Goal: Task Accomplishment & Management: Manage account settings

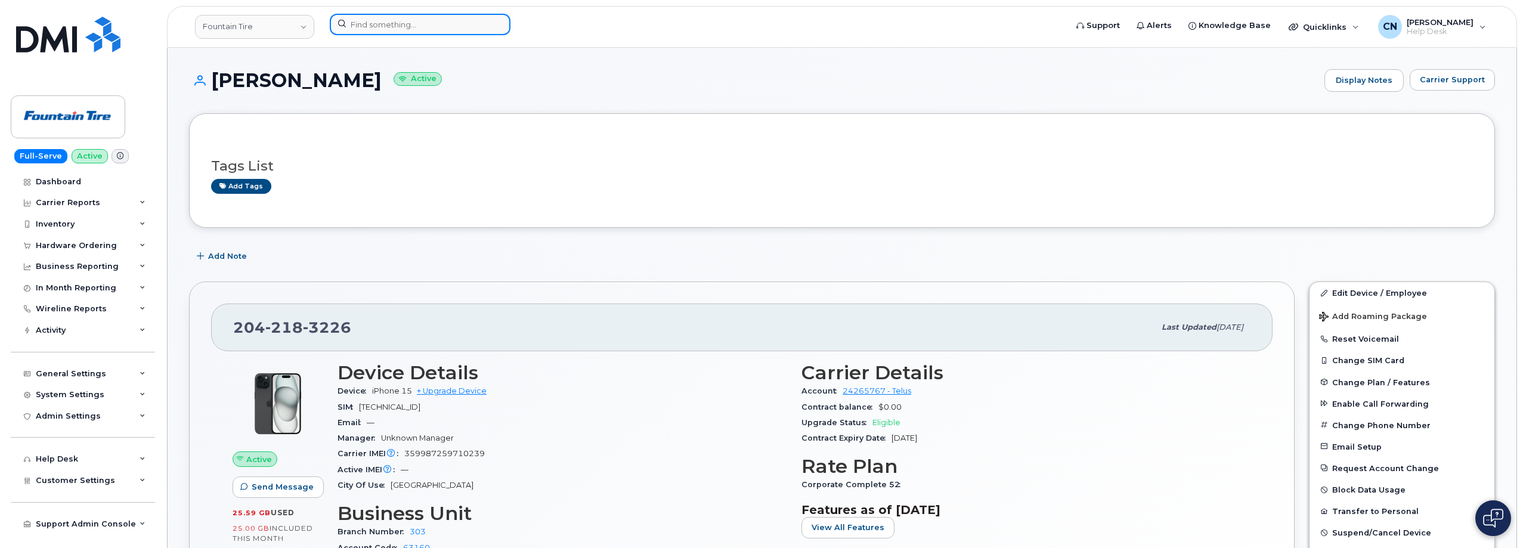
click at [369, 24] on input at bounding box center [420, 24] width 181 height 21
paste input "4352011987"
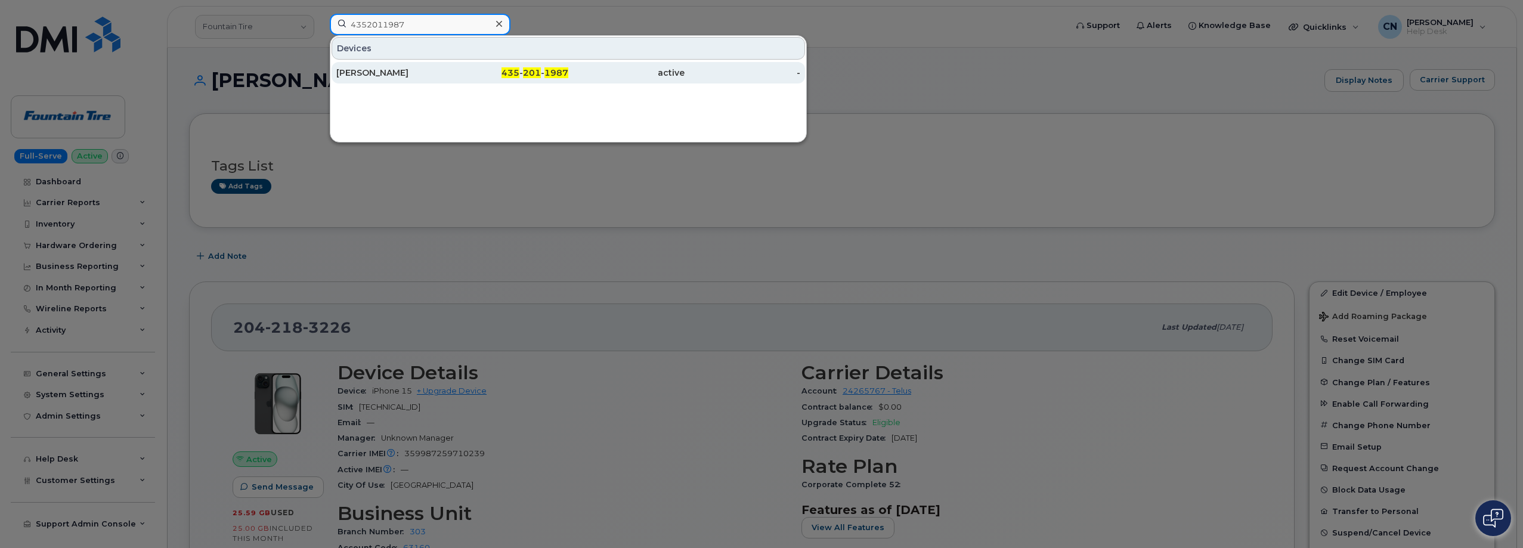
type input "4352011987"
click at [385, 74] on div "TIM CLAUSEN" at bounding box center [394, 73] width 116 height 12
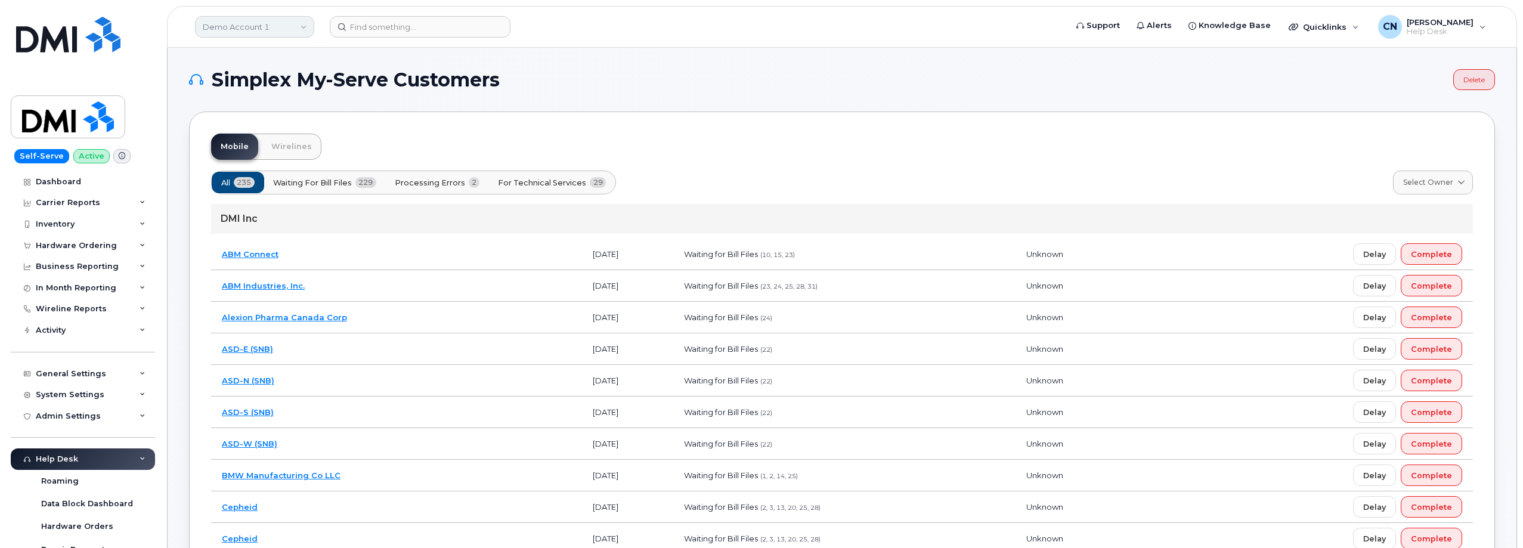
click at [224, 35] on link "Demo Account 1" at bounding box center [254, 26] width 119 height 21
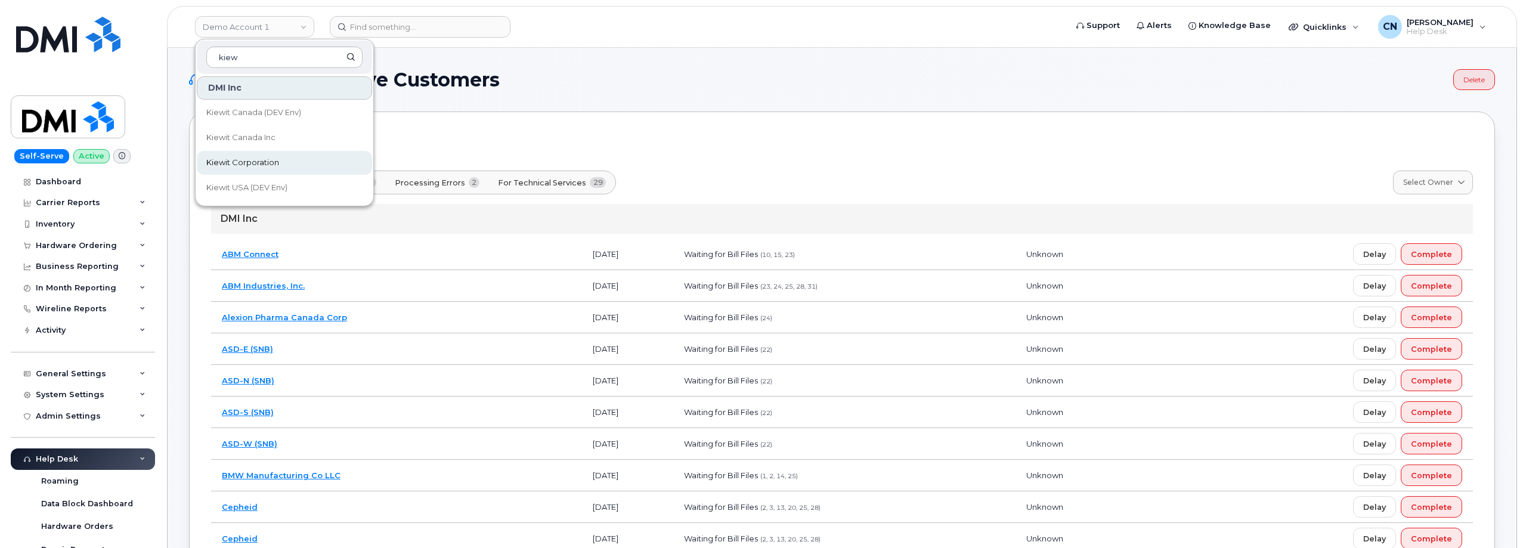
type input "kiew"
click at [240, 163] on span "Kiewit Corporation" at bounding box center [242, 163] width 73 height 12
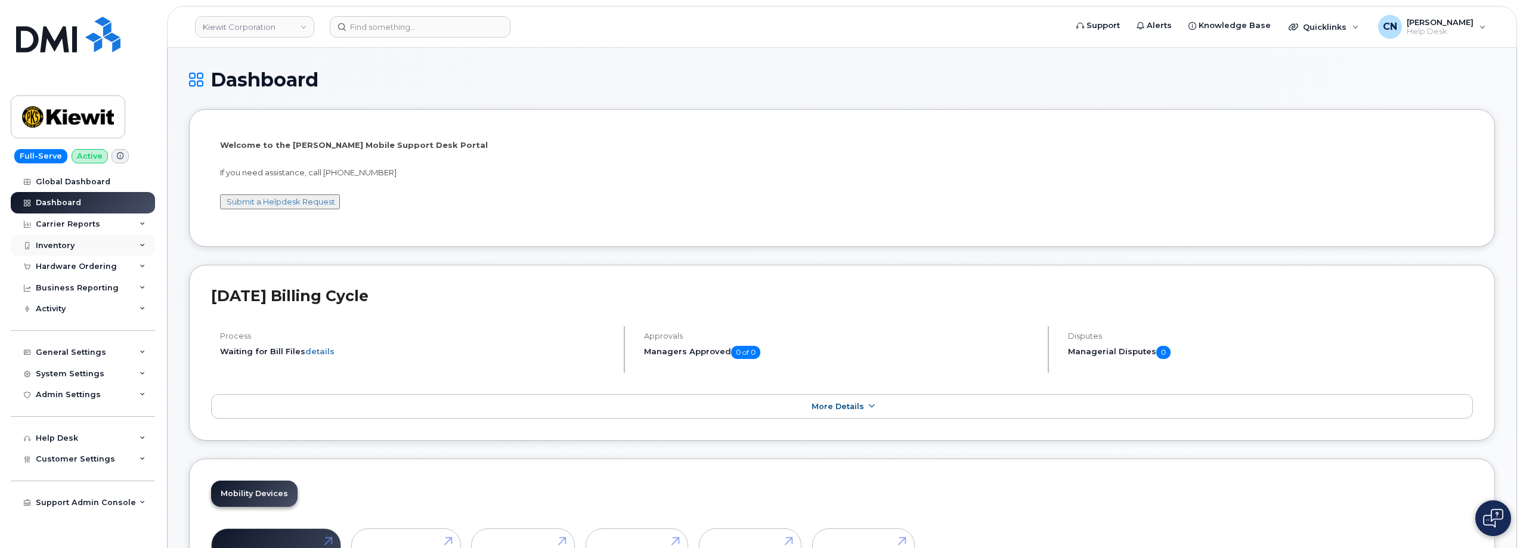
click at [63, 243] on div "Inventory" at bounding box center [55, 246] width 39 height 10
click at [63, 246] on div "Inventory" at bounding box center [55, 246] width 39 height 10
click at [61, 259] on div "Hardware Ordering" at bounding box center [83, 266] width 144 height 21
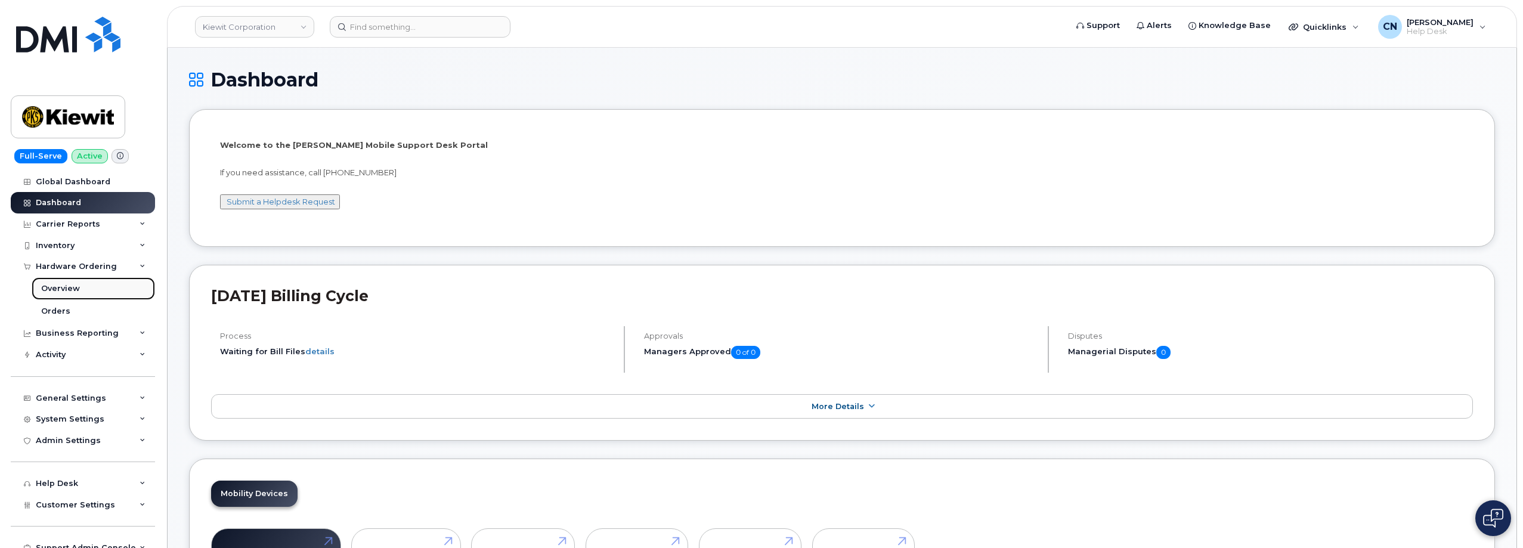
click at [58, 291] on div "Overview" at bounding box center [60, 288] width 39 height 11
click at [58, 305] on link "Orders" at bounding box center [93, 311] width 123 height 23
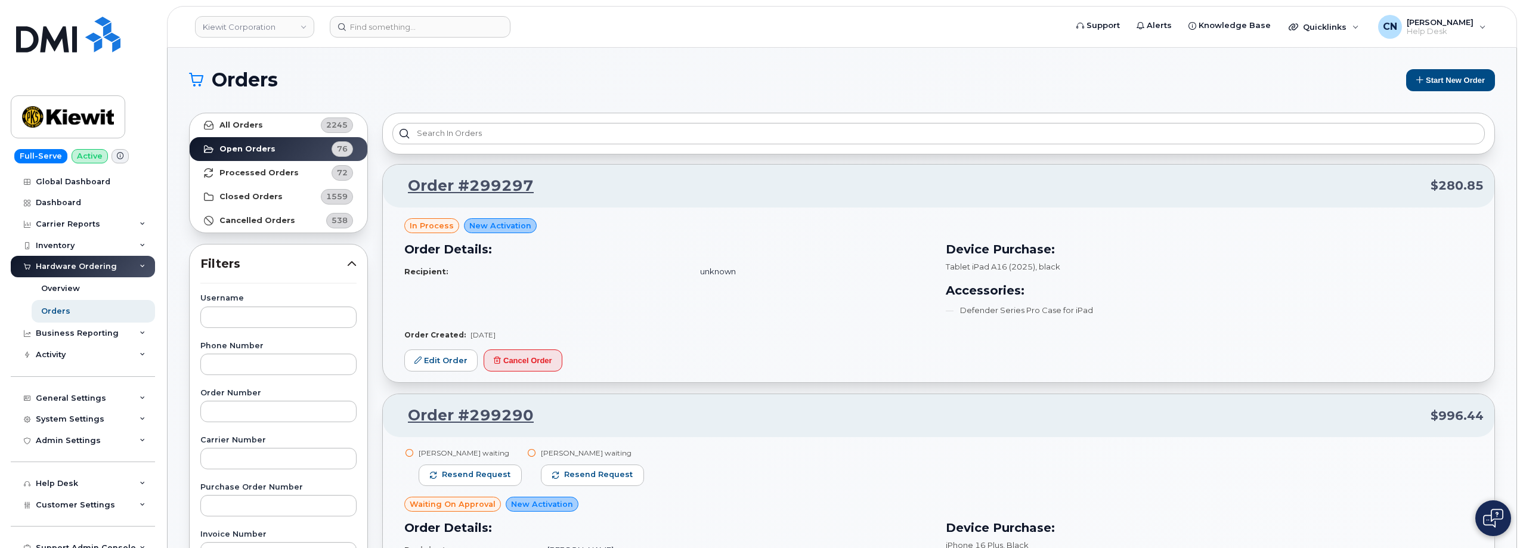
click at [268, 414] on input "text" at bounding box center [278, 411] width 156 height 21
paste input "298535"
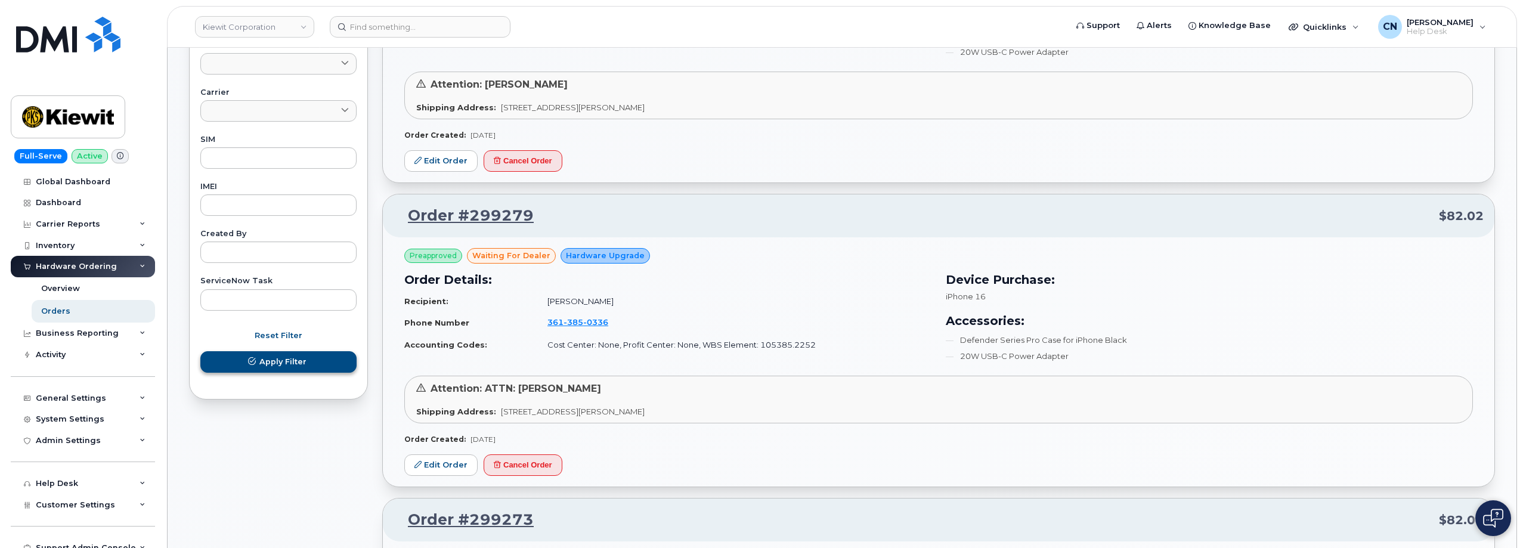
type input "298535"
click at [278, 365] on span "Apply Filter" at bounding box center [282, 361] width 47 height 11
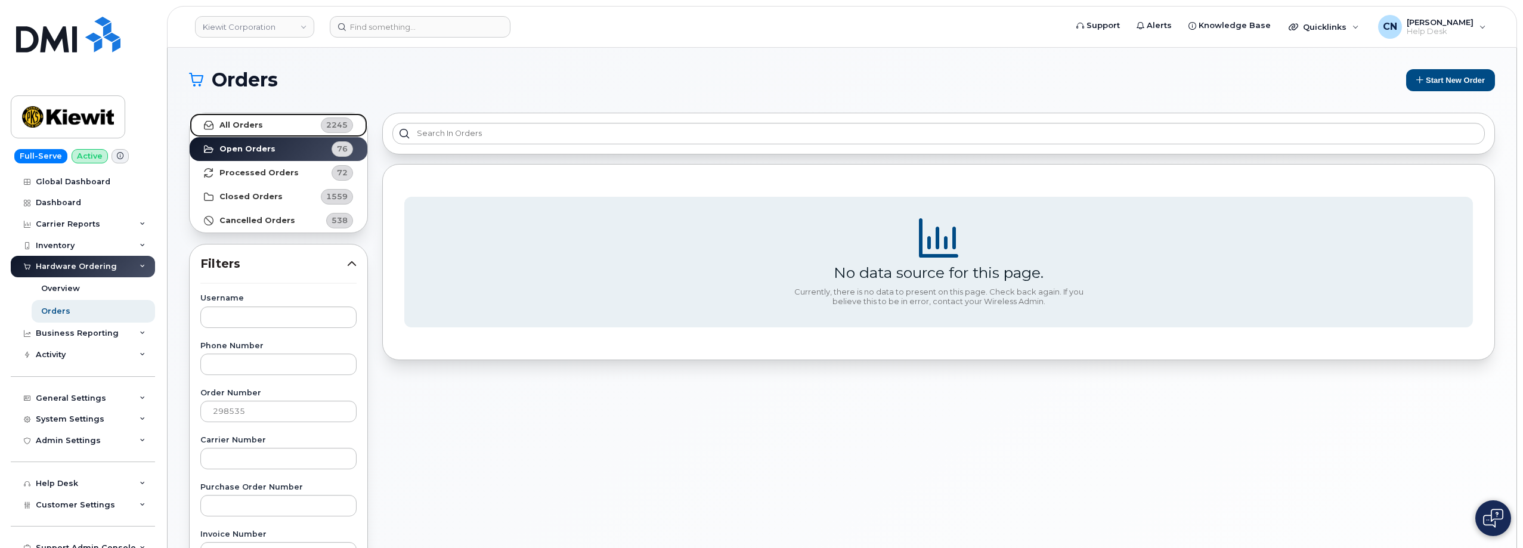
click at [264, 123] on link "All Orders 2245" at bounding box center [279, 125] width 178 height 24
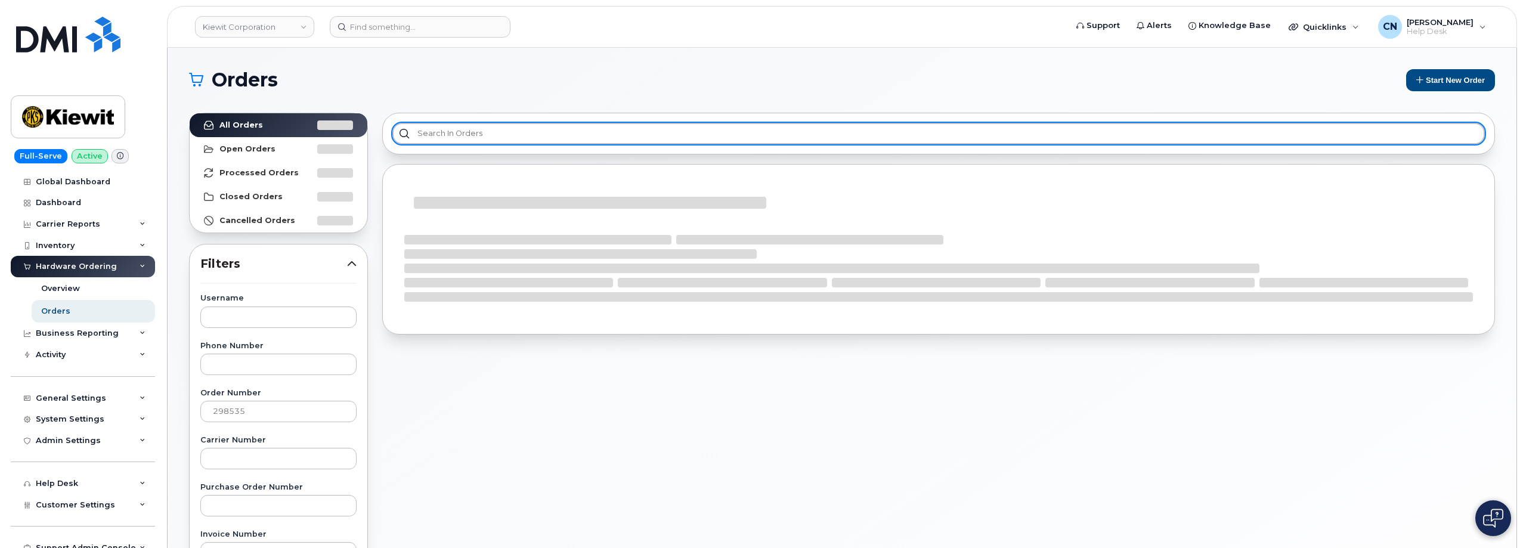
click at [457, 138] on input "text" at bounding box center [938, 133] width 1093 height 21
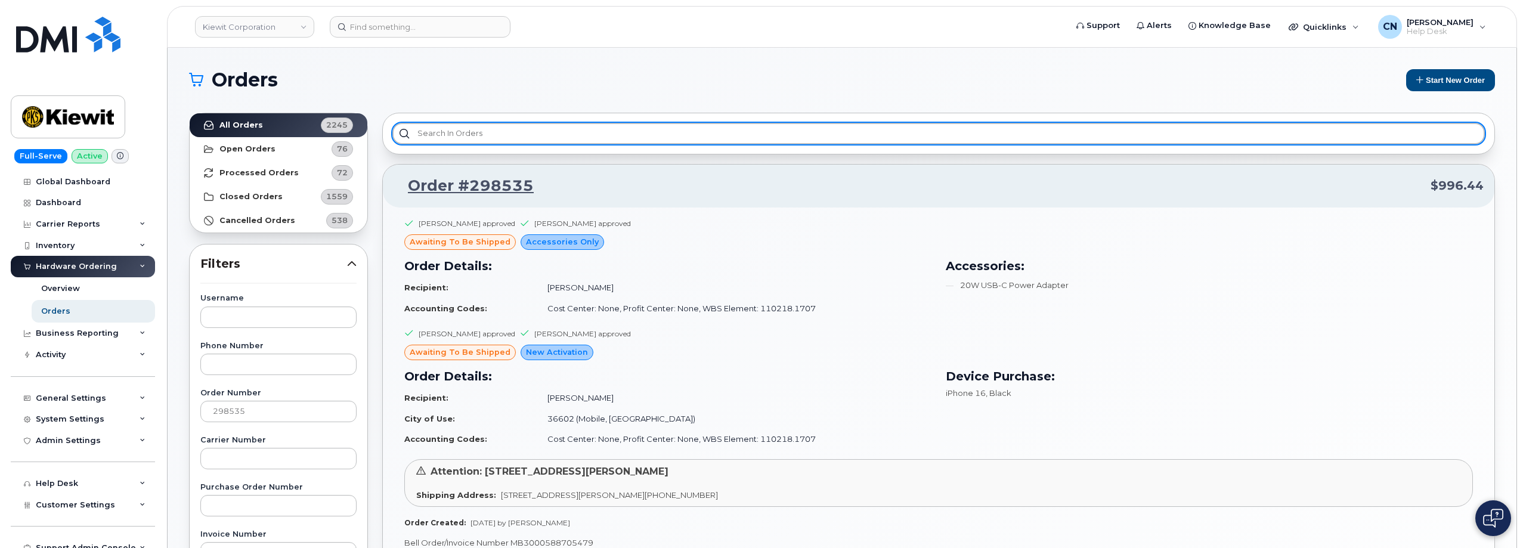
paste input "298535"
type input "298535"
drag, startPoint x: 469, startPoint y: 129, endPoint x: 377, endPoint y: 123, distance: 92.0
click at [379, 123] on div "298535 Order #298535 $996.44 Charlie Johnson approved KEVIN CAHOON approved awa…" at bounding box center [938, 525] width 1127 height 838
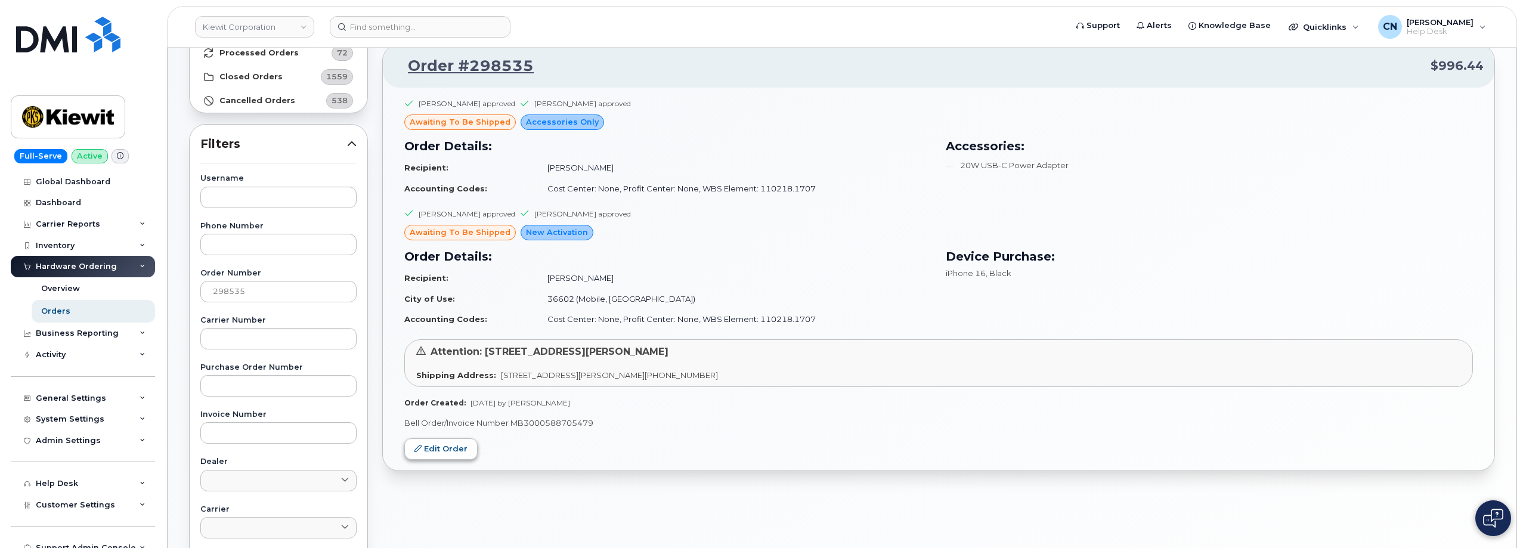
scroll to position [119, 0]
drag, startPoint x: 561, startPoint y: 73, endPoint x: 470, endPoint y: 75, distance: 91.3
click at [470, 75] on p "Order #298535 $996.44" at bounding box center [939, 66] width 1090 height 21
copy link "298535"
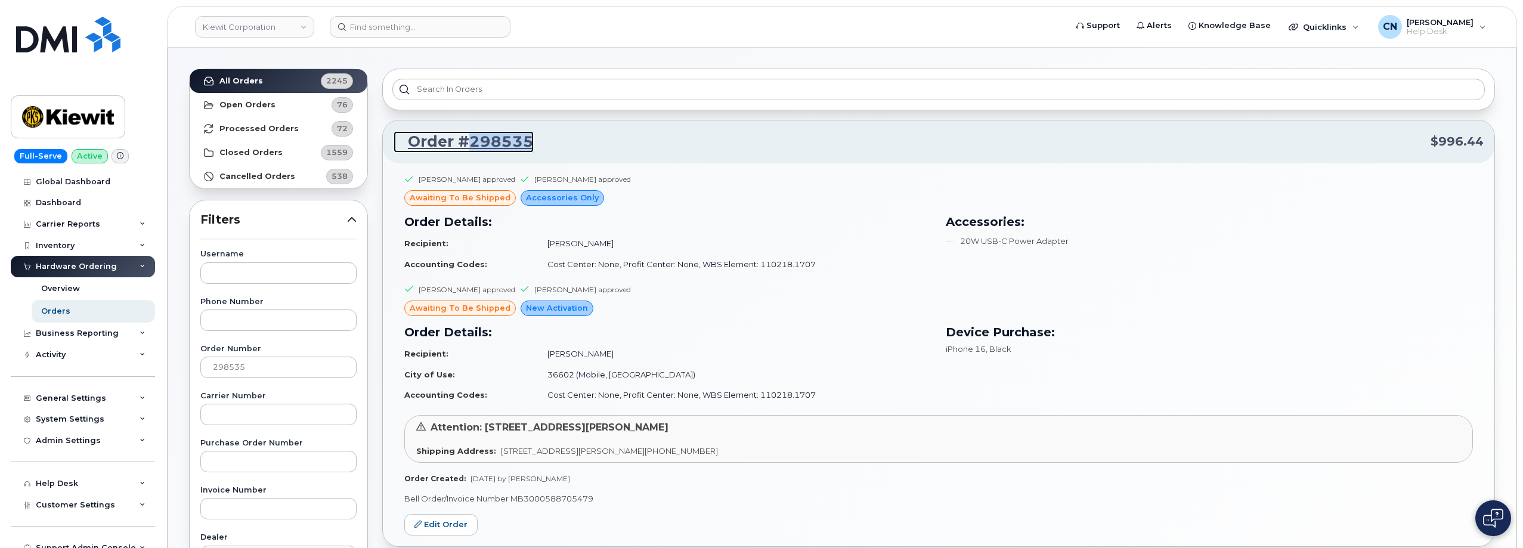
scroll to position [0, 0]
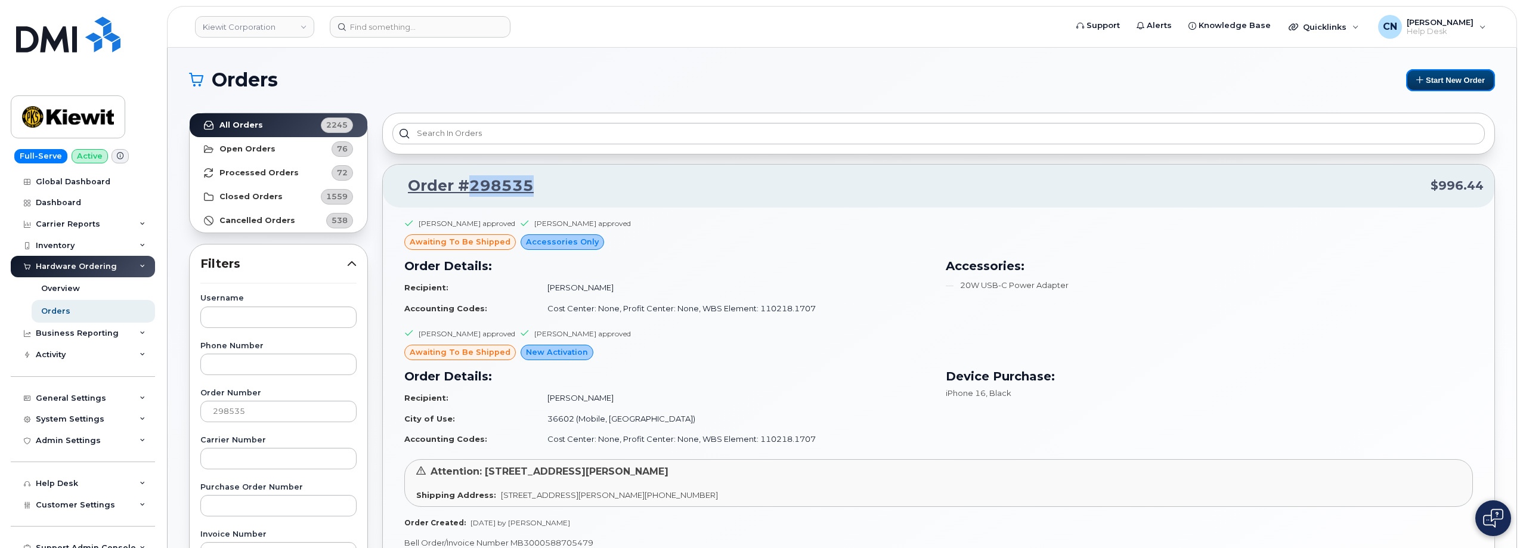
drag, startPoint x: 1451, startPoint y: 82, endPoint x: 699, endPoint y: 177, distance: 758.1
click at [1452, 82] on button "Start New Order" at bounding box center [1450, 80] width 89 height 22
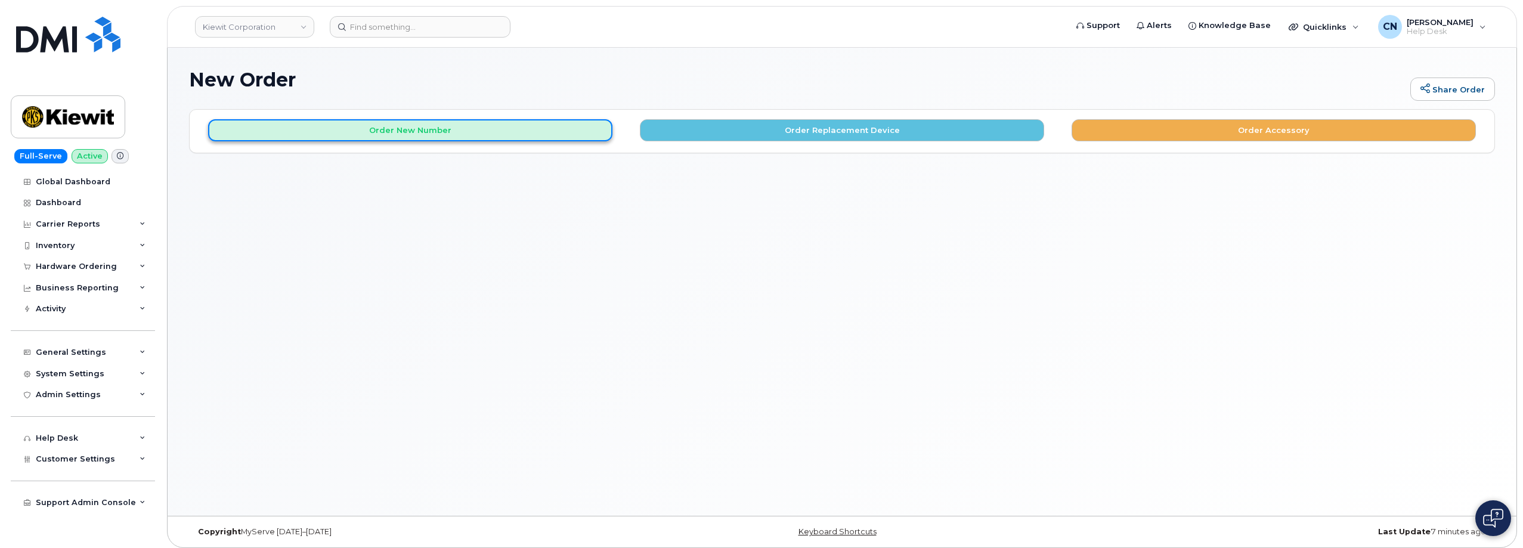
click at [403, 122] on button "Order New Number" at bounding box center [410, 130] width 404 height 22
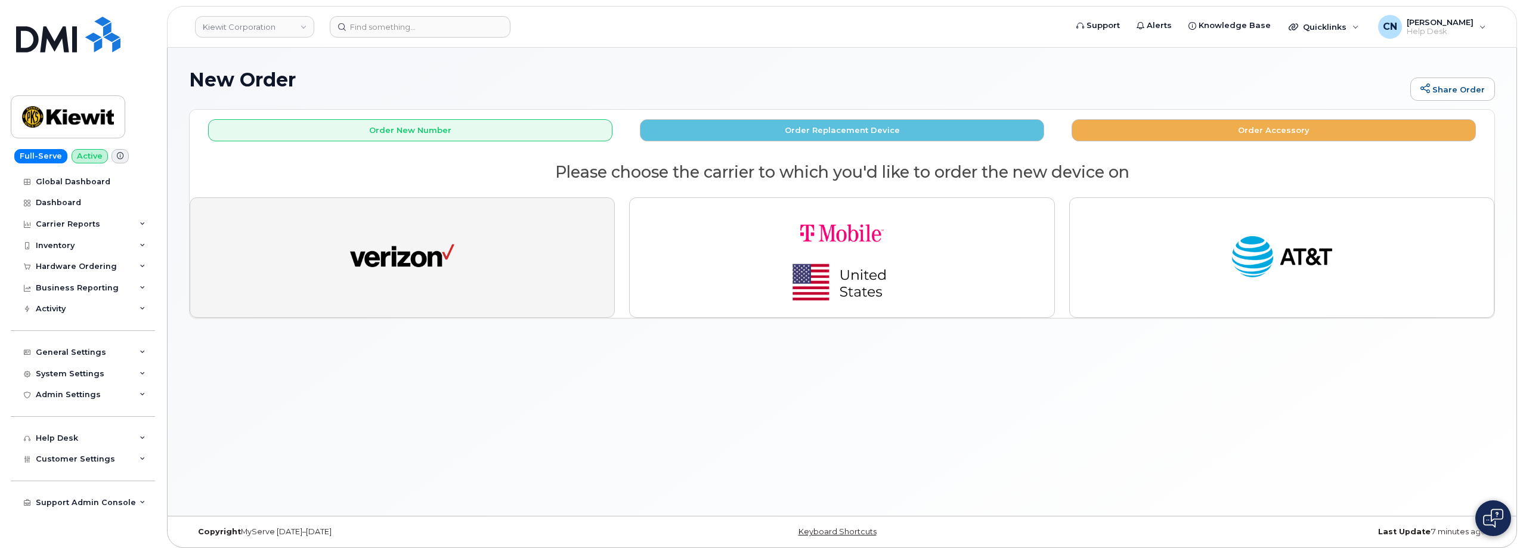
click at [416, 270] on img "button" at bounding box center [402, 258] width 104 height 54
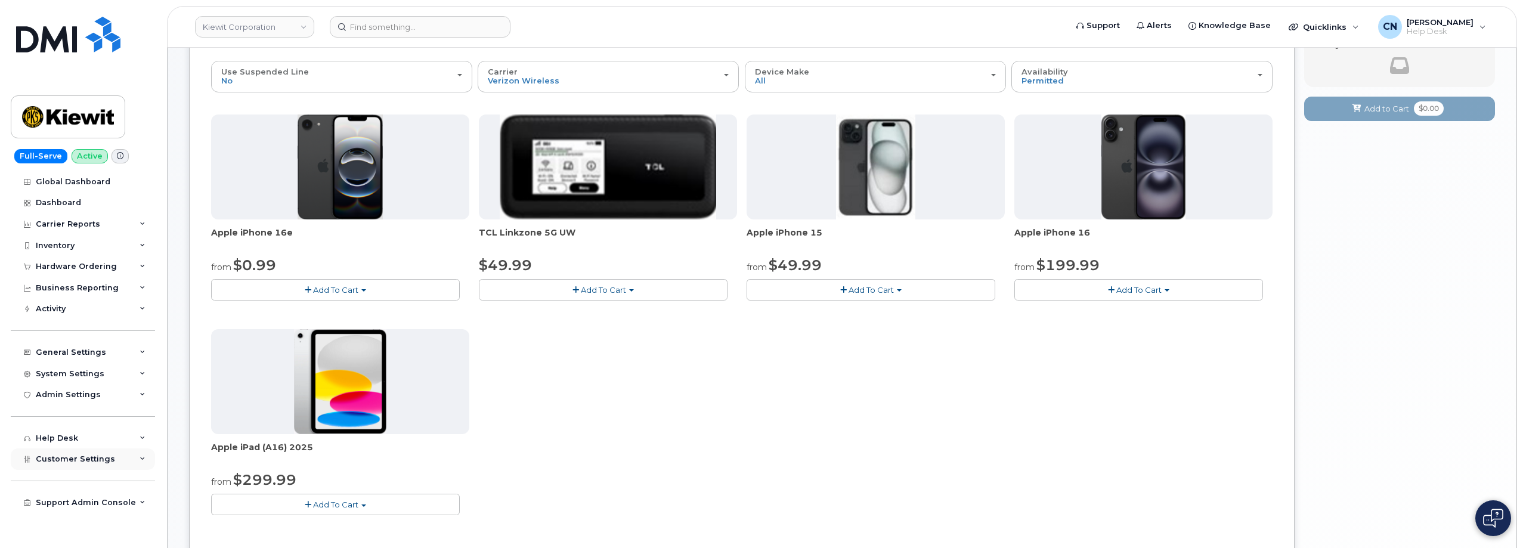
scroll to position [119, 0]
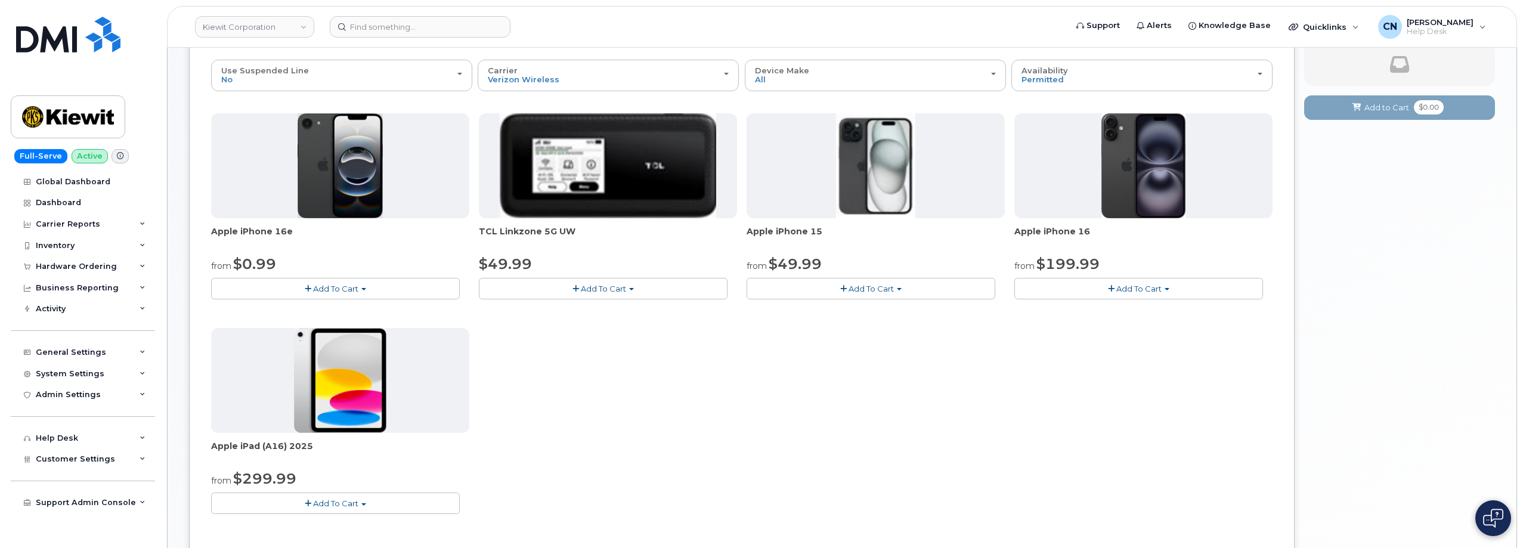
click at [307, 500] on span "button" at bounding box center [308, 504] width 7 height 8
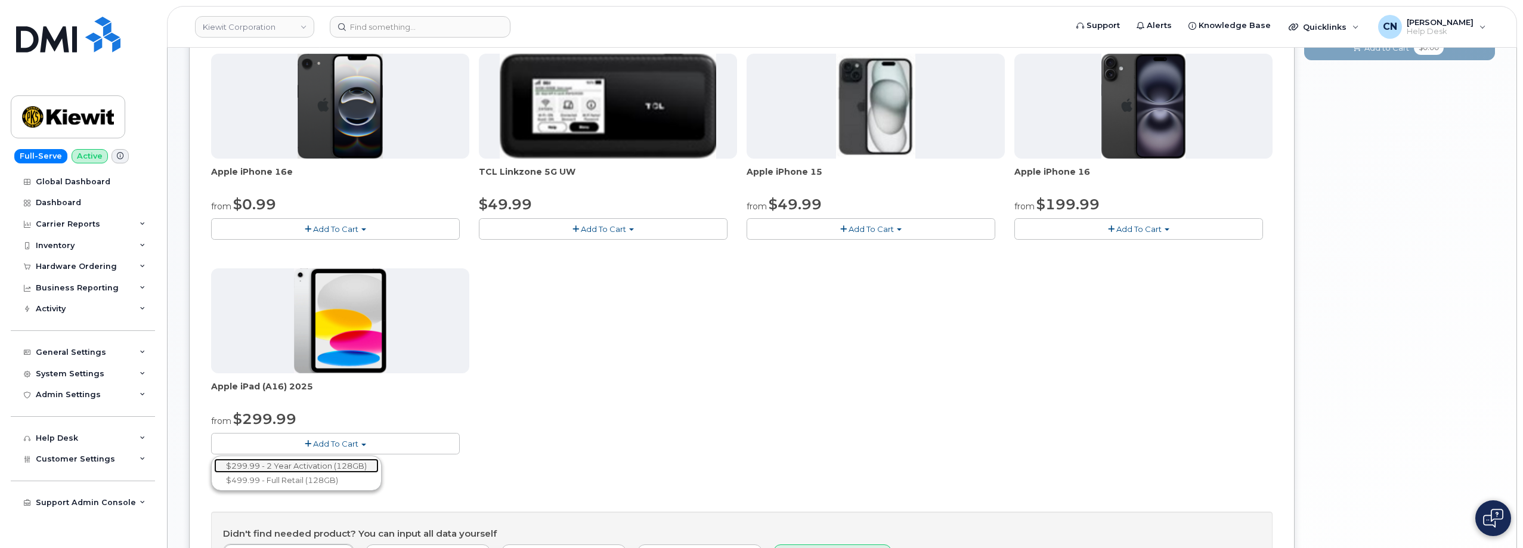
click at [284, 469] on link "$299.99 - 2 Year Activation (128GB)" at bounding box center [296, 466] width 165 height 15
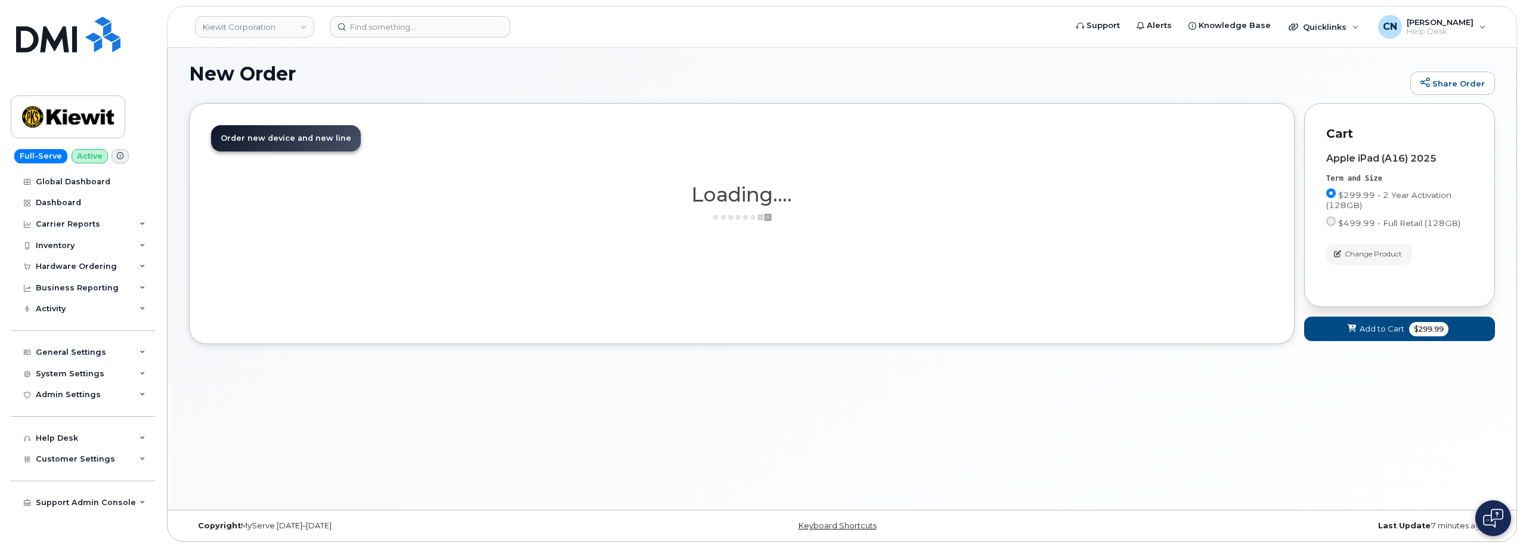
scroll to position [95, 0]
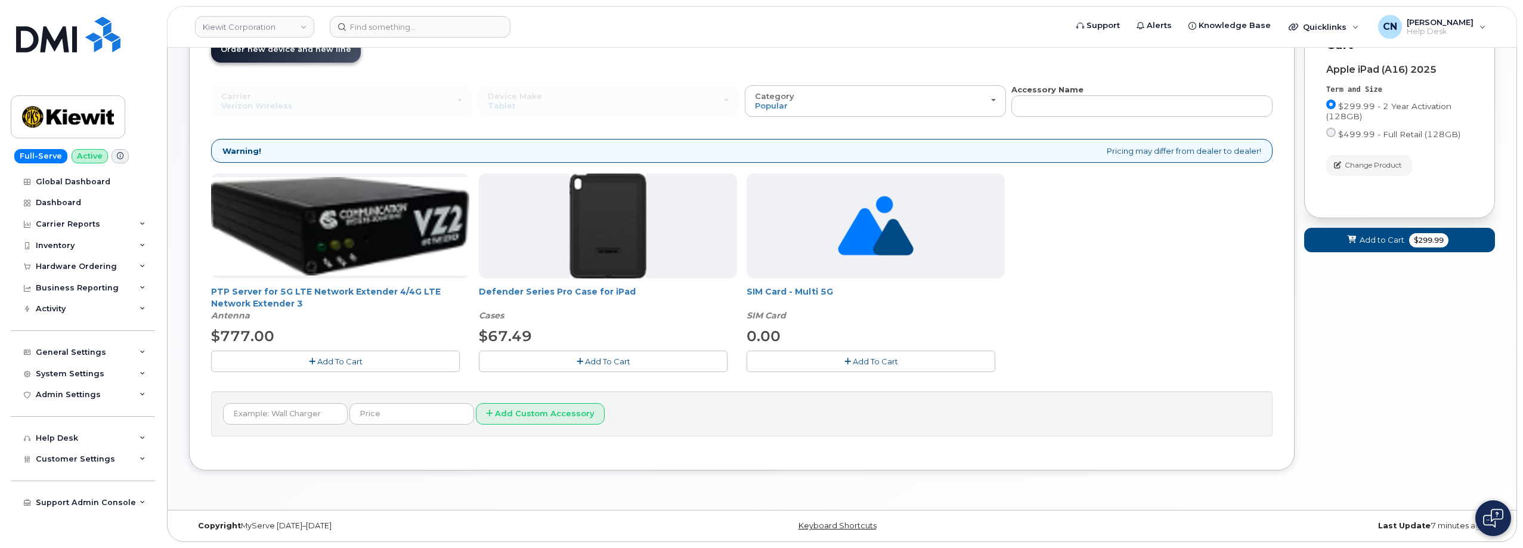
click at [614, 361] on span "Add To Cart" at bounding box center [607, 362] width 45 height 10
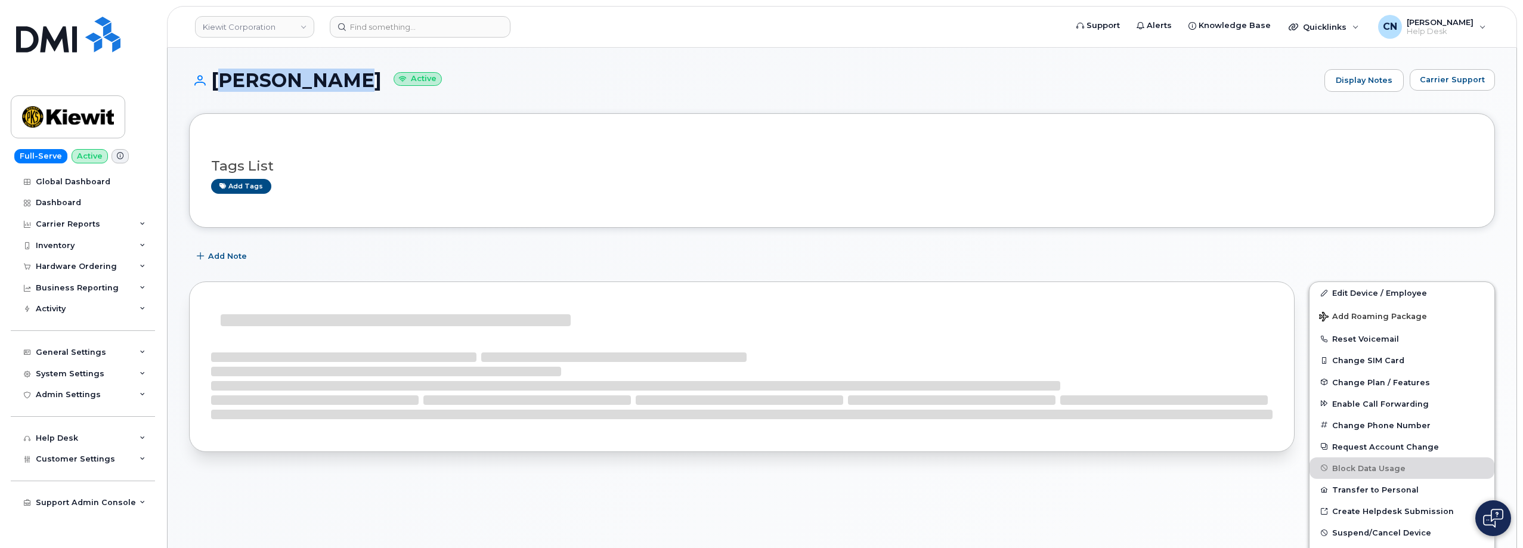
drag, startPoint x: 346, startPoint y: 81, endPoint x: 213, endPoint y: 80, distance: 133.0
click at [213, 80] on h1 "TIM CLAUSEN Active" at bounding box center [754, 80] width 1130 height 21
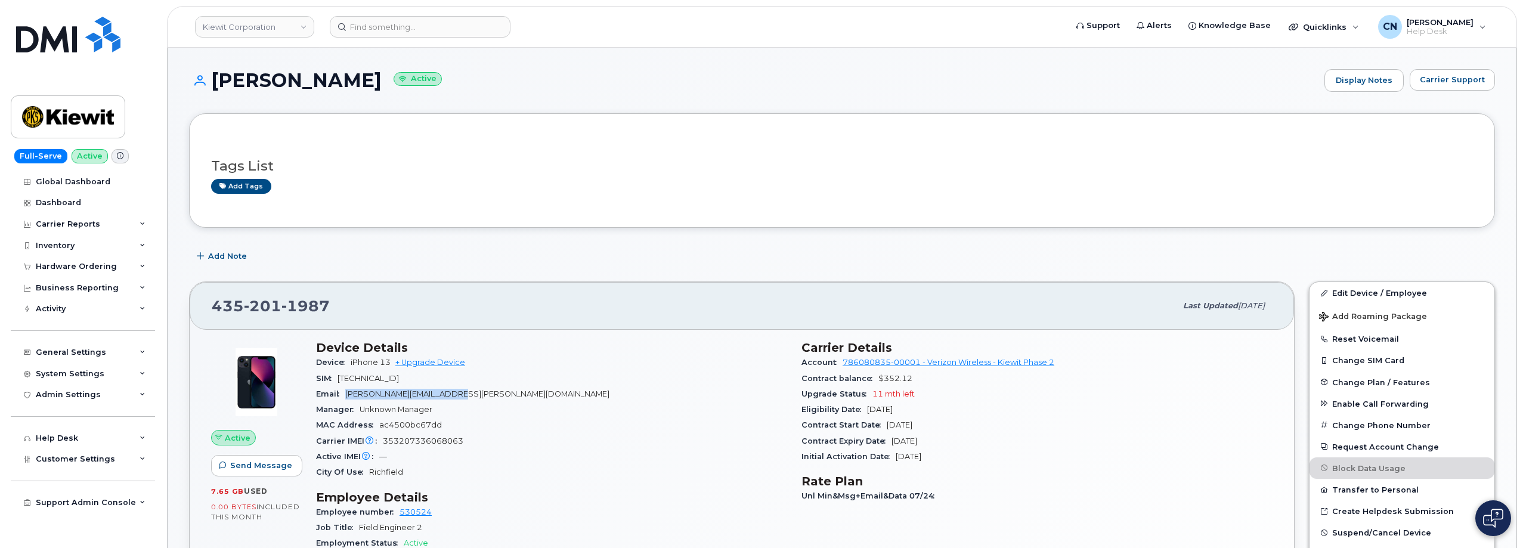
drag, startPoint x: 474, startPoint y: 392, endPoint x: 348, endPoint y: 390, distance: 125.3
click at [348, 390] on div "Email TIMOTHY.CLAUSEN@TICUS.COM" at bounding box center [551, 394] width 471 height 16
copy span "TIMOTHY.CLAUSEN@TICUS.COM"
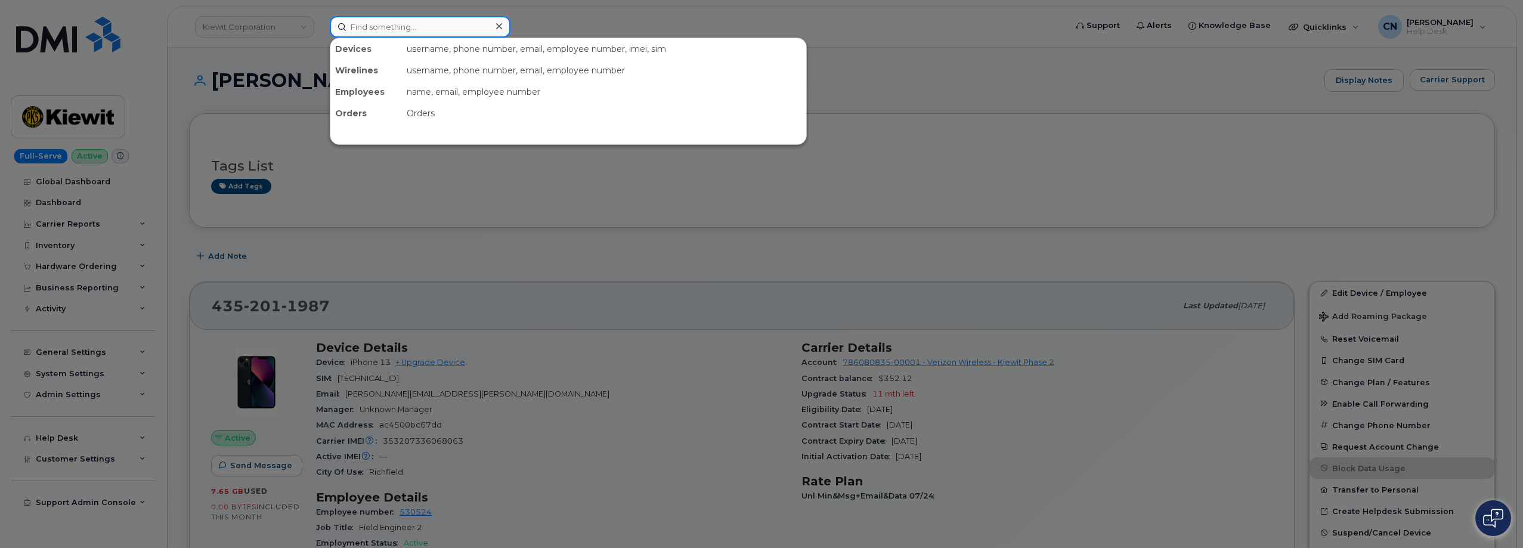
click at [384, 35] on input at bounding box center [420, 26] width 181 height 21
paste input "Justin Smith"
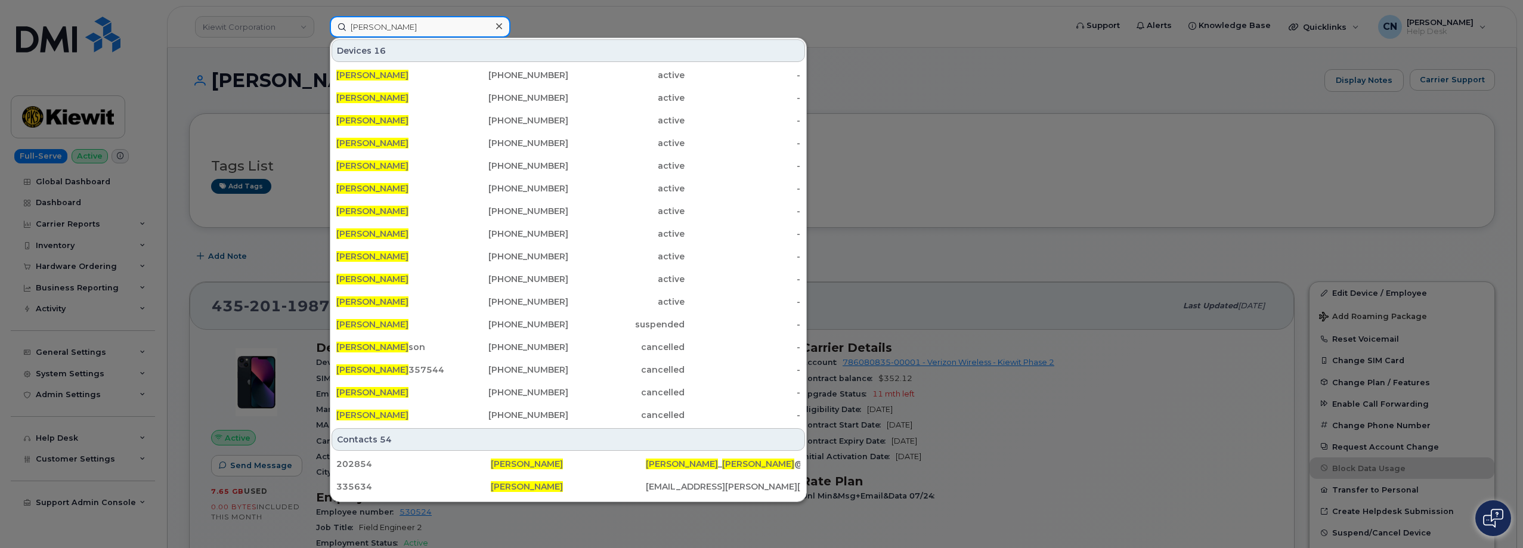
type input "Justin Smith"
click at [197, 165] on div at bounding box center [761, 274] width 1523 height 548
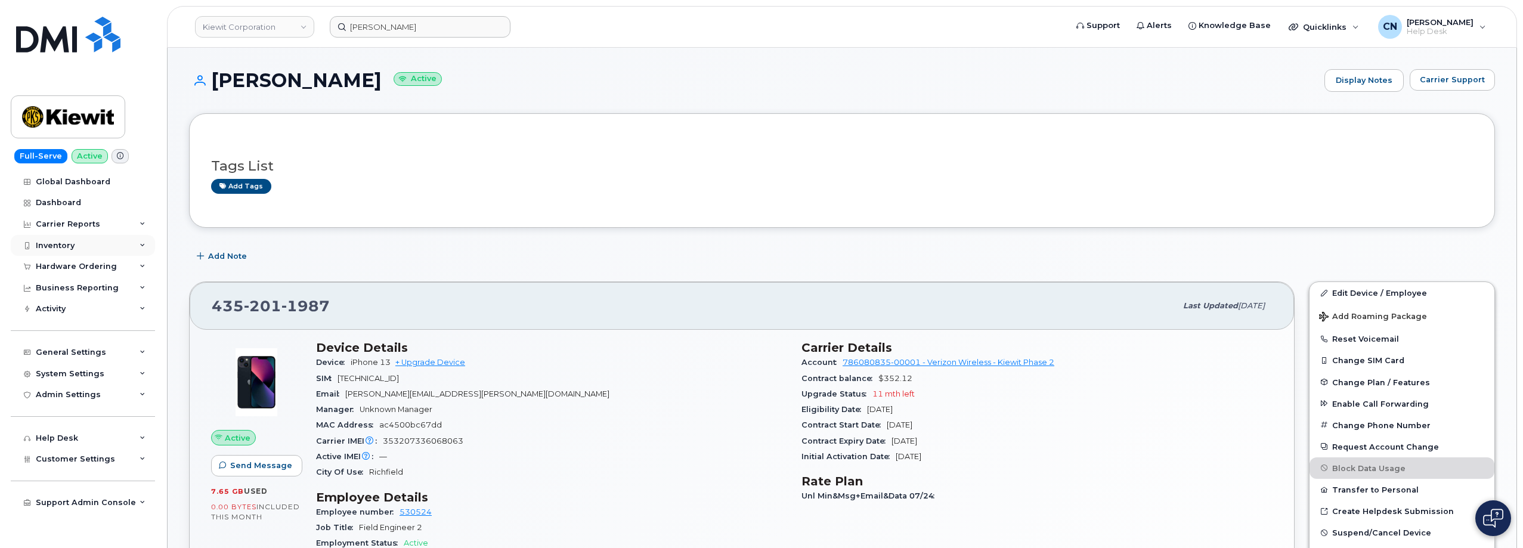
click at [51, 249] on div "Inventory" at bounding box center [55, 246] width 39 height 10
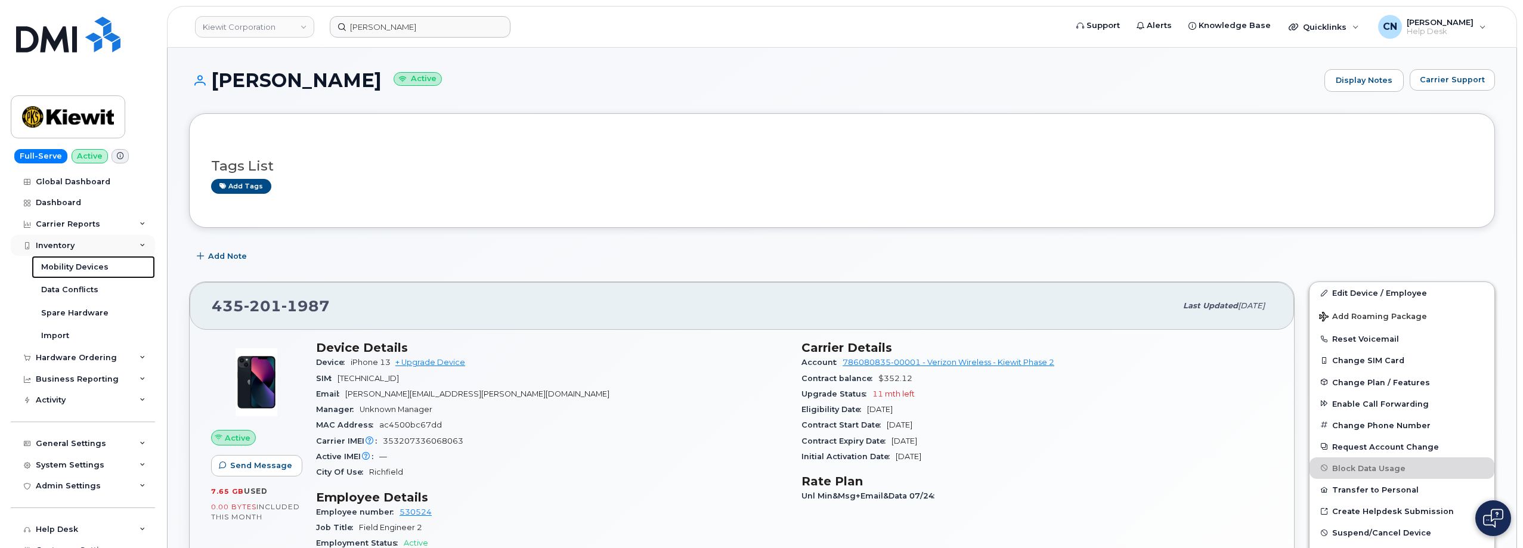
click at [52, 265] on div "Mobility Devices" at bounding box center [74, 267] width 67 height 11
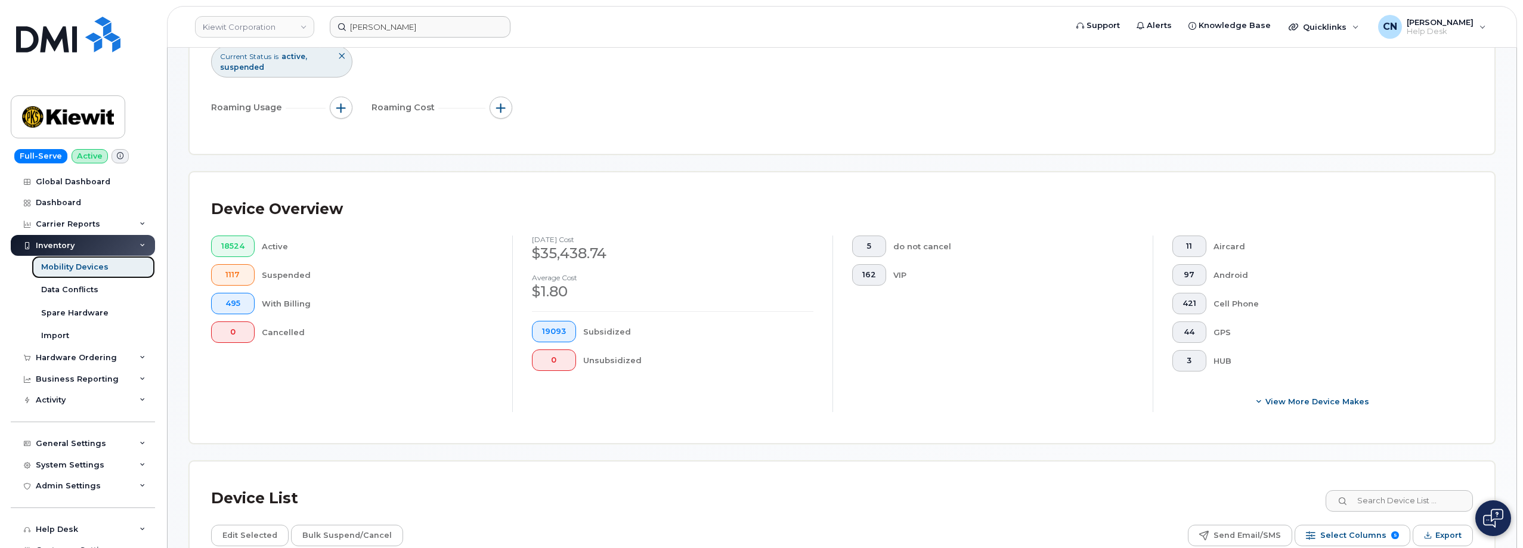
scroll to position [417, 0]
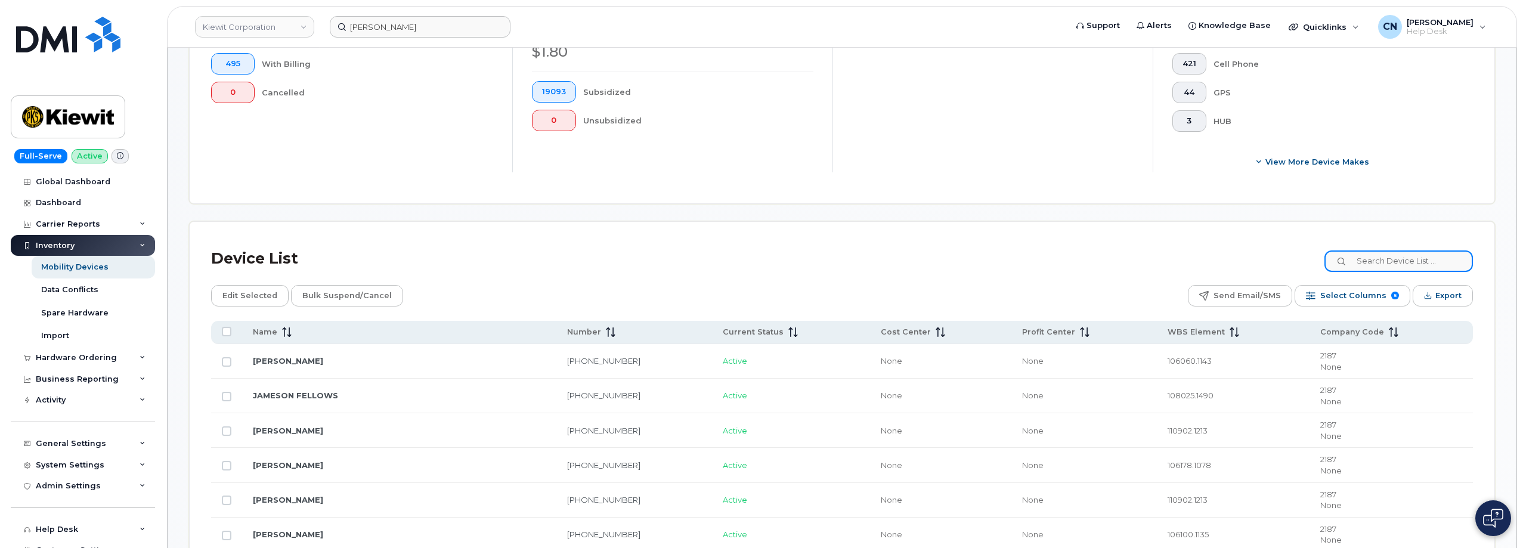
click at [1401, 268] on input at bounding box center [1399, 260] width 149 height 21
paste input "Justin Smith"
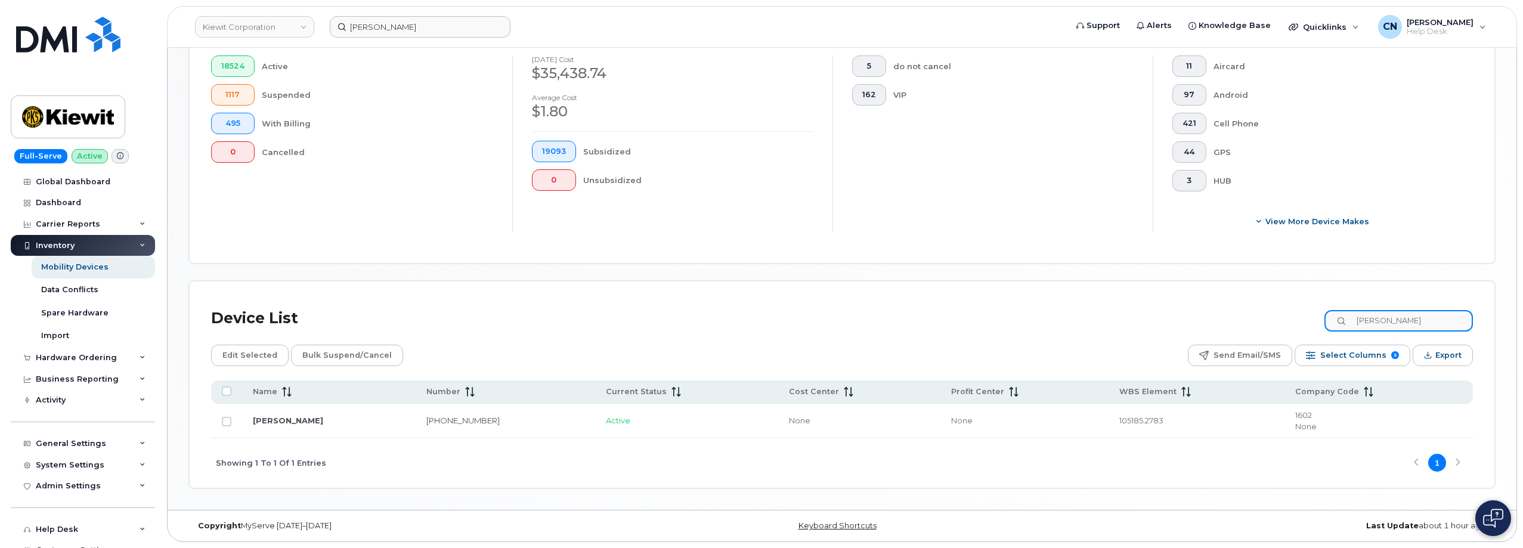
scroll to position [358, 0]
type input "Justin Smith"
click at [363, 20] on input "Justin Smith" at bounding box center [420, 26] width 181 height 21
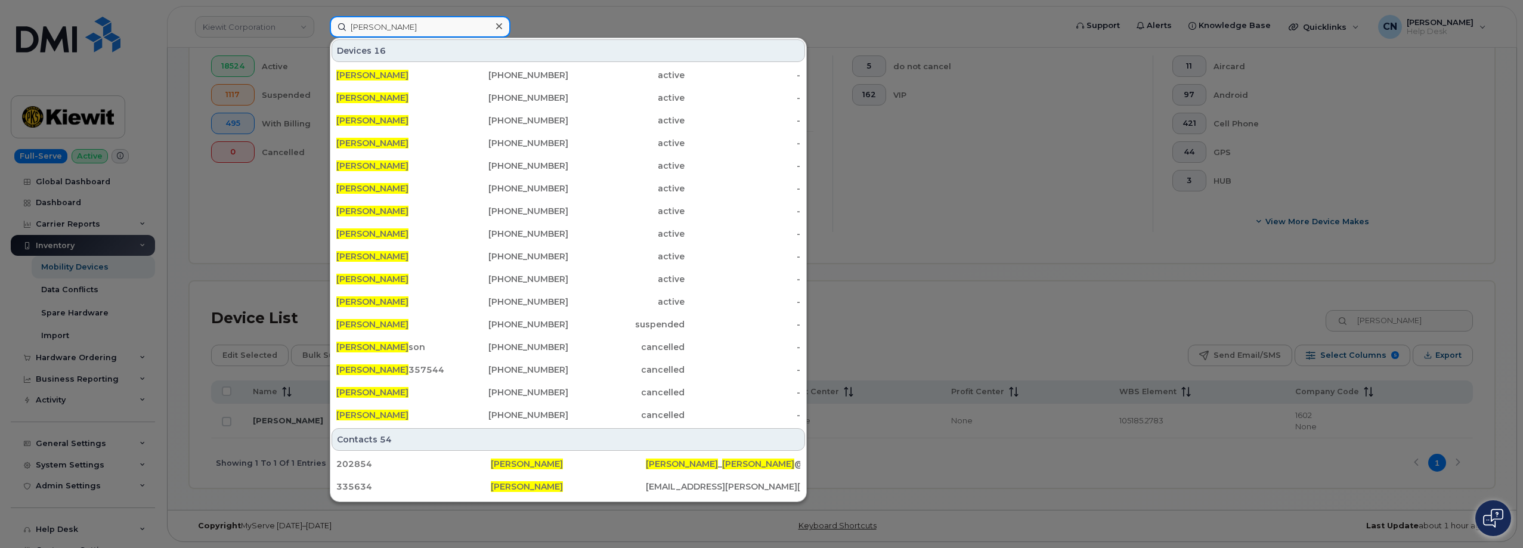
paste input "2362688353"
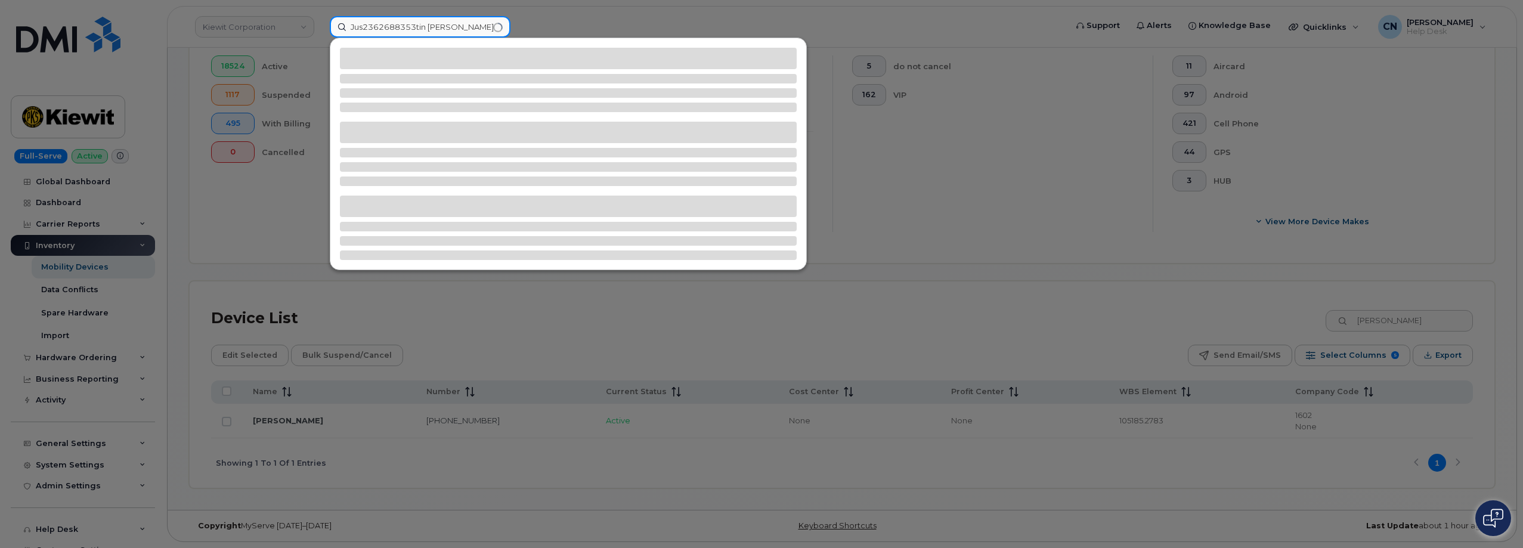
drag, startPoint x: 356, startPoint y: 17, endPoint x: 234, endPoint y: 32, distance: 122.6
click at [320, 32] on div "Jus2362688353tin Smith" at bounding box center [694, 26] width 748 height 21
paste input "2362688353"
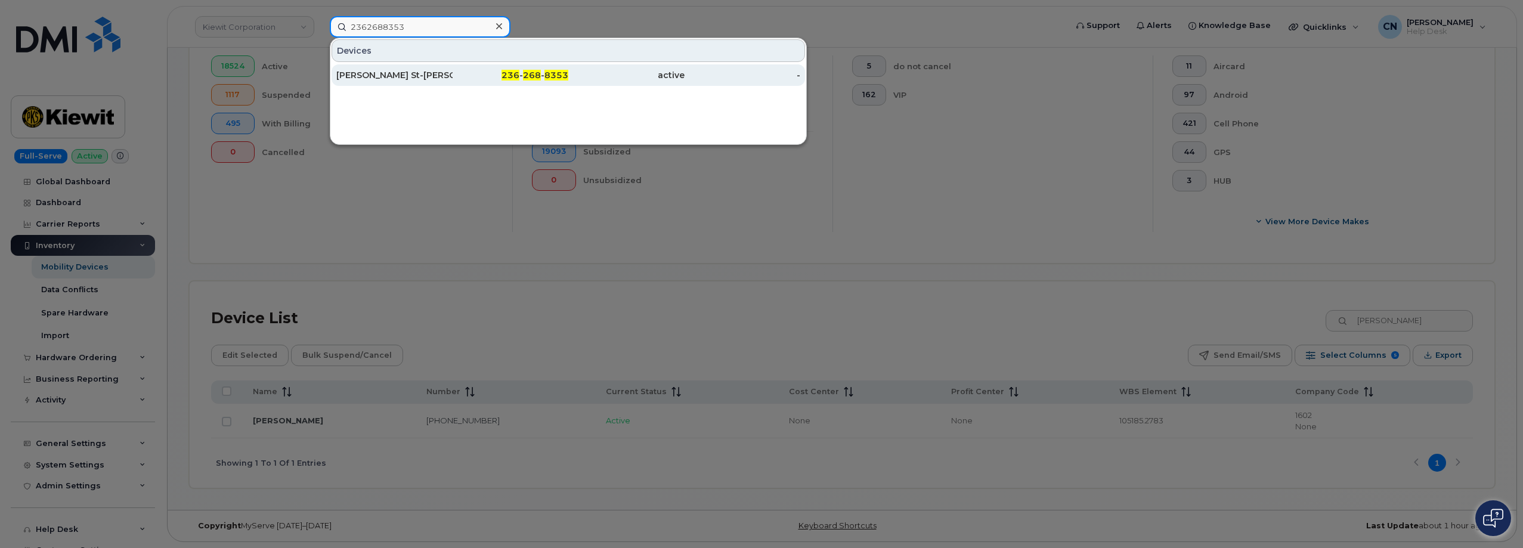
type input "2362688353"
click at [453, 84] on div "Gabriel St-Jean" at bounding box center [511, 74] width 116 height 21
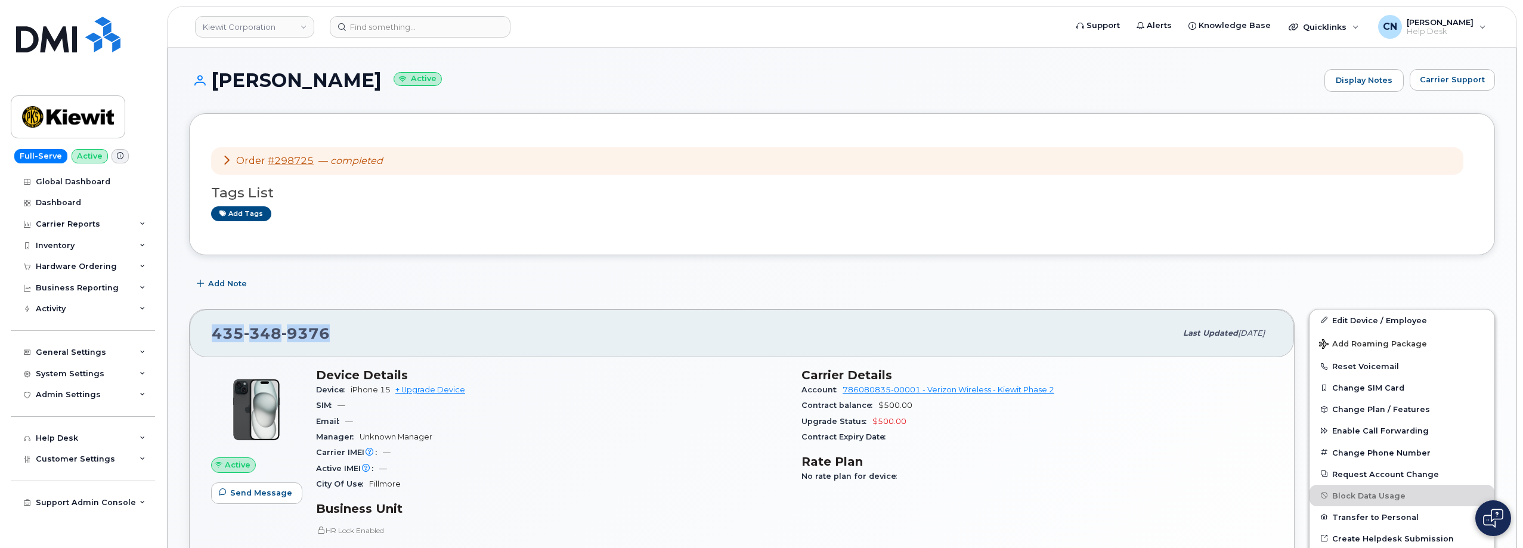
drag, startPoint x: 324, startPoint y: 327, endPoint x: 215, endPoint y: 335, distance: 110.0
click at [215, 335] on span "[PHONE_NUMBER]" at bounding box center [271, 333] width 118 height 18
copy span "[PHONE_NUMBER]"
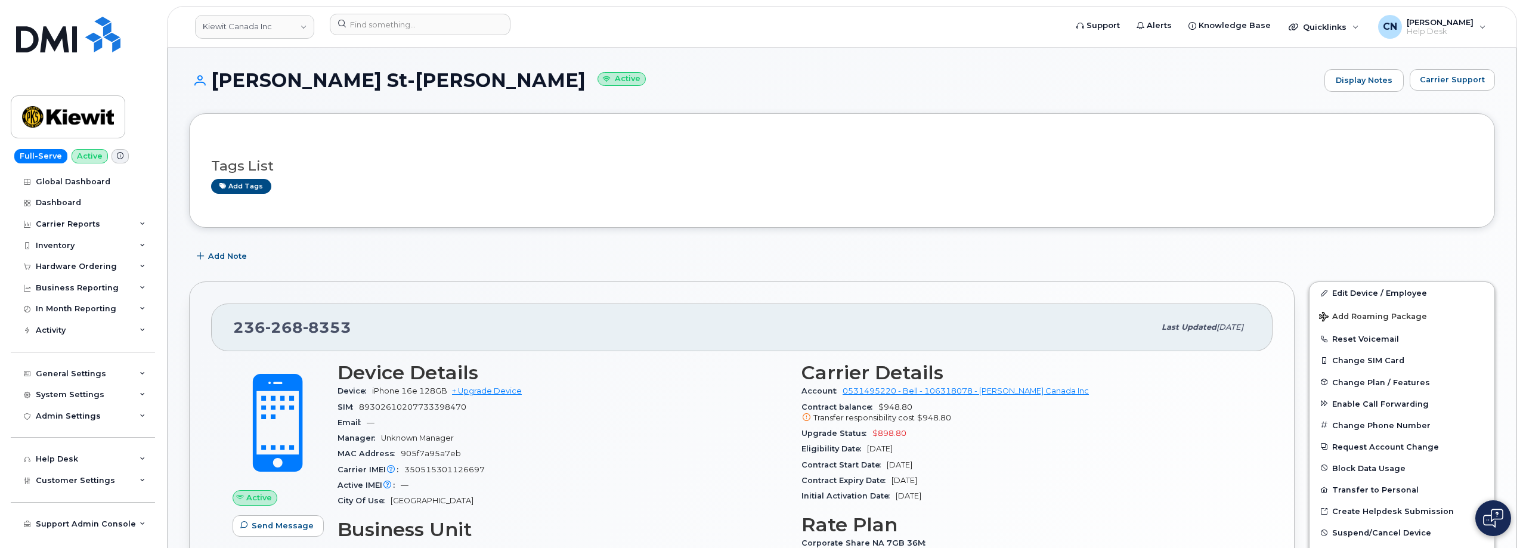
click at [218, 75] on h1 "[PERSON_NAME]-[PERSON_NAME] Active" at bounding box center [754, 80] width 1130 height 21
drag, startPoint x: 211, startPoint y: 76, endPoint x: 358, endPoint y: 81, distance: 146.8
click at [358, 81] on h1 "[PERSON_NAME]-[PERSON_NAME] Active" at bounding box center [754, 80] width 1130 height 21
copy h1 "[PERSON_NAME] St-[PERSON_NAME]"
click at [1416, 75] on button "Carrier Support" at bounding box center [1452, 79] width 85 height 21
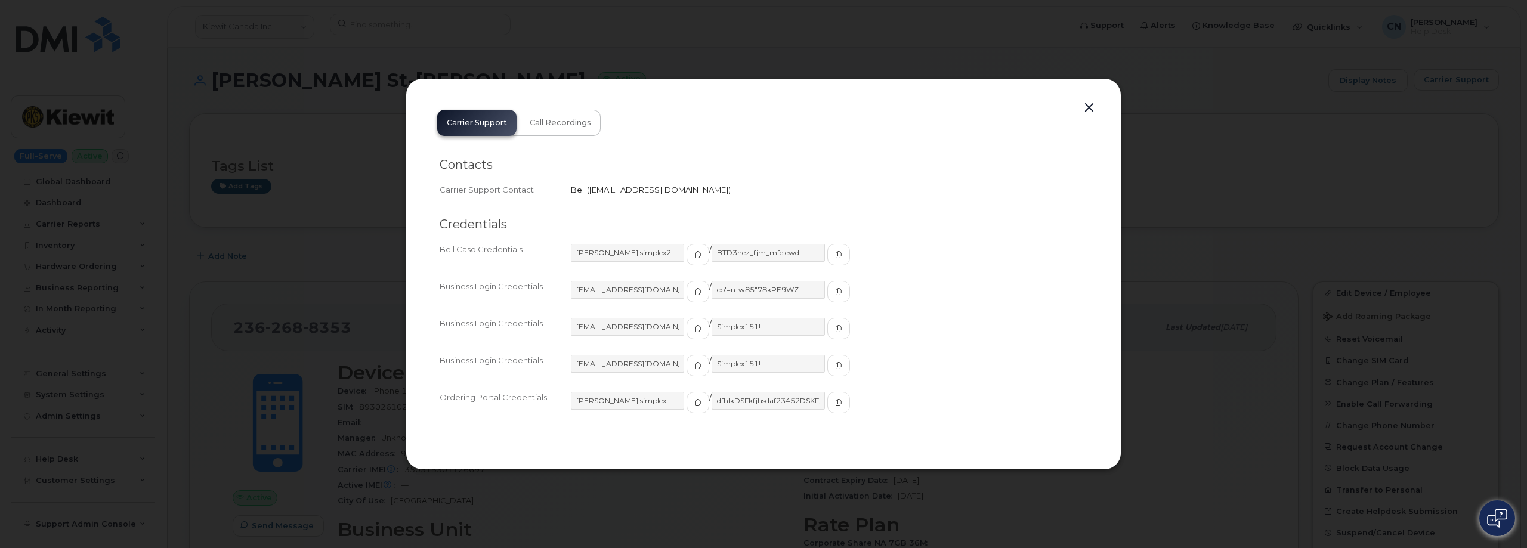
click at [667, 250] on div "[PERSON_NAME].simplex2" at bounding box center [640, 254] width 138 height 21
click at [694, 290] on icon "button" at bounding box center [697, 291] width 7 height 7
click at [827, 290] on button "button" at bounding box center [838, 291] width 23 height 21
click at [1088, 109] on button "button" at bounding box center [1089, 108] width 18 height 17
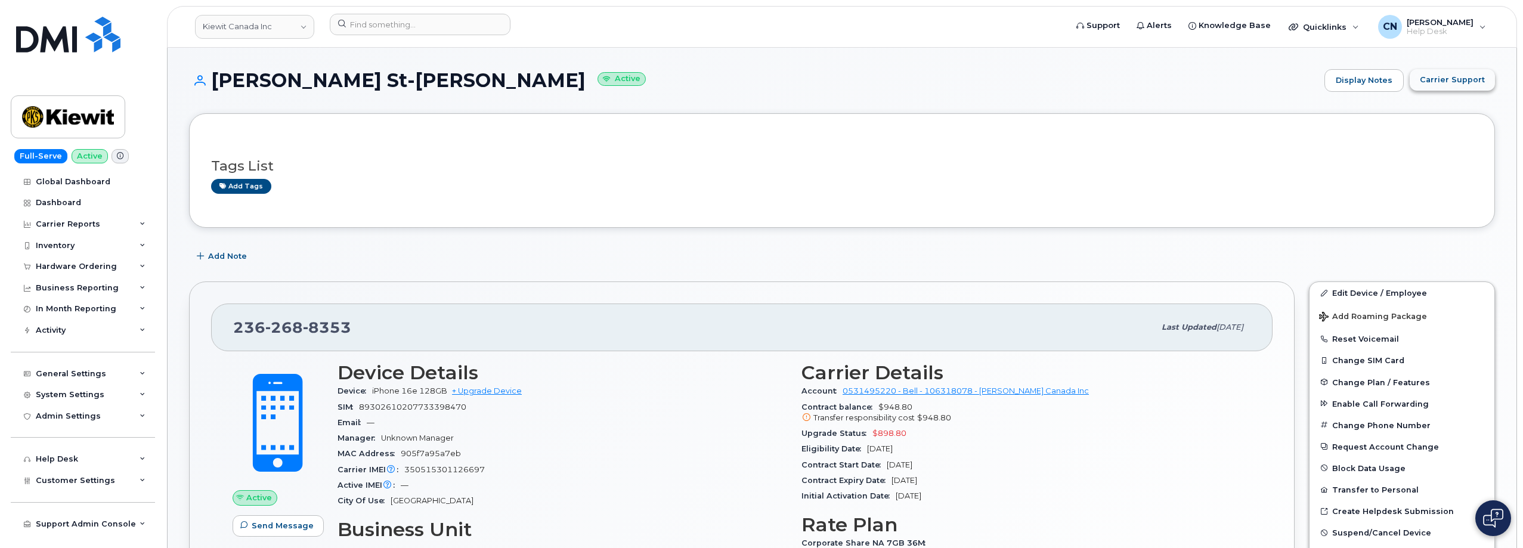
click at [1435, 87] on button "Carrier Support" at bounding box center [1452, 79] width 85 height 21
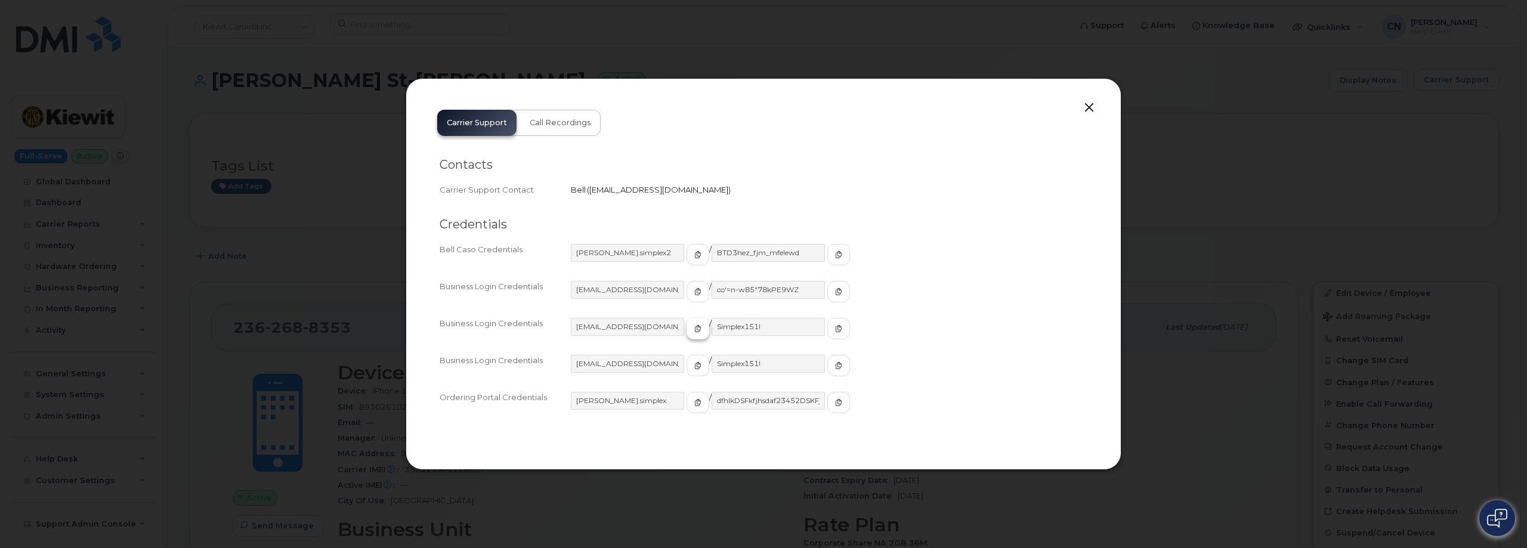
click at [686, 330] on button "button" at bounding box center [697, 328] width 23 height 21
click at [827, 334] on button "button" at bounding box center [838, 328] width 23 height 21
click at [1085, 107] on button "button" at bounding box center [1089, 108] width 18 height 17
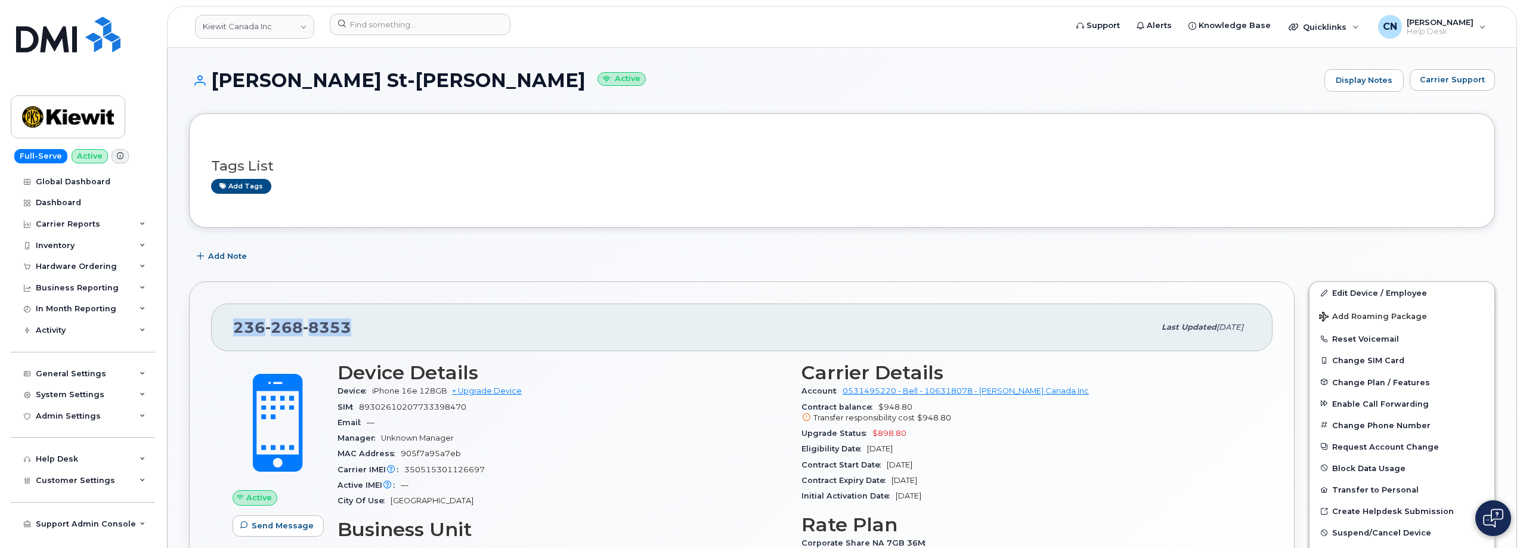
drag, startPoint x: 354, startPoint y: 326, endPoint x: 203, endPoint y: 321, distance: 150.4
click at [203, 321] on div "236 268 8353 Last updated Aug 19, 2025 Active Send Message 321.16 MB  used 7.00…" at bounding box center [742, 535] width 1106 height 508
copy span "236 268 8353"
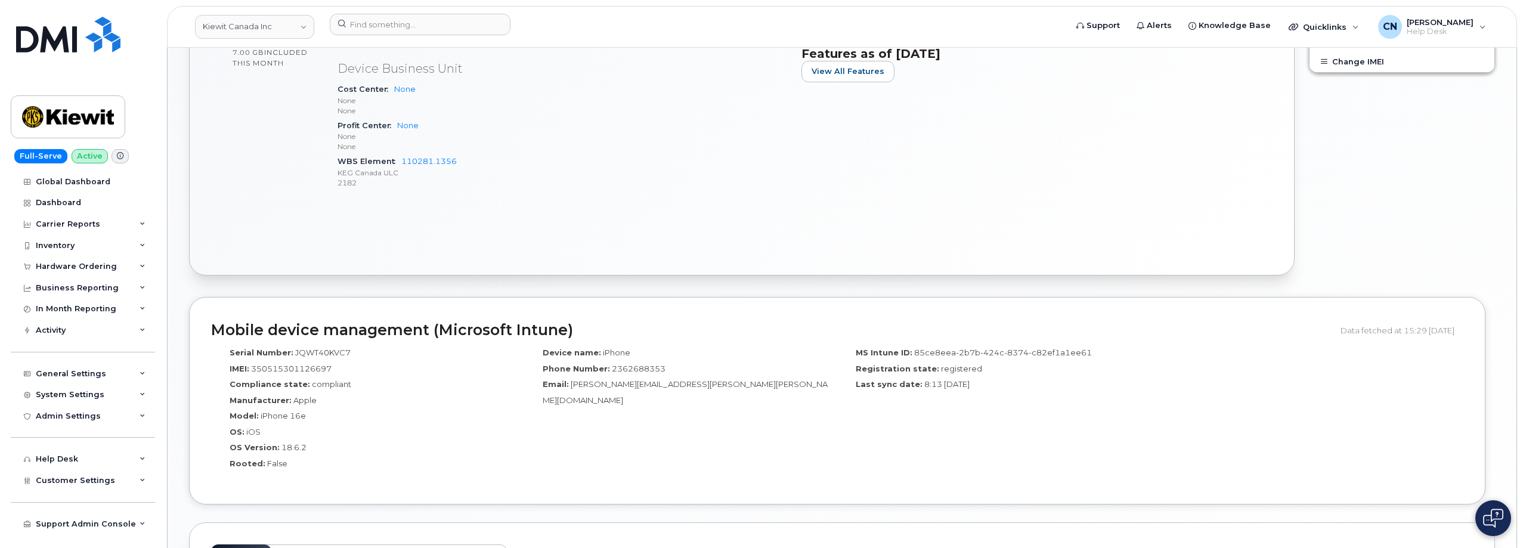
scroll to position [694, 0]
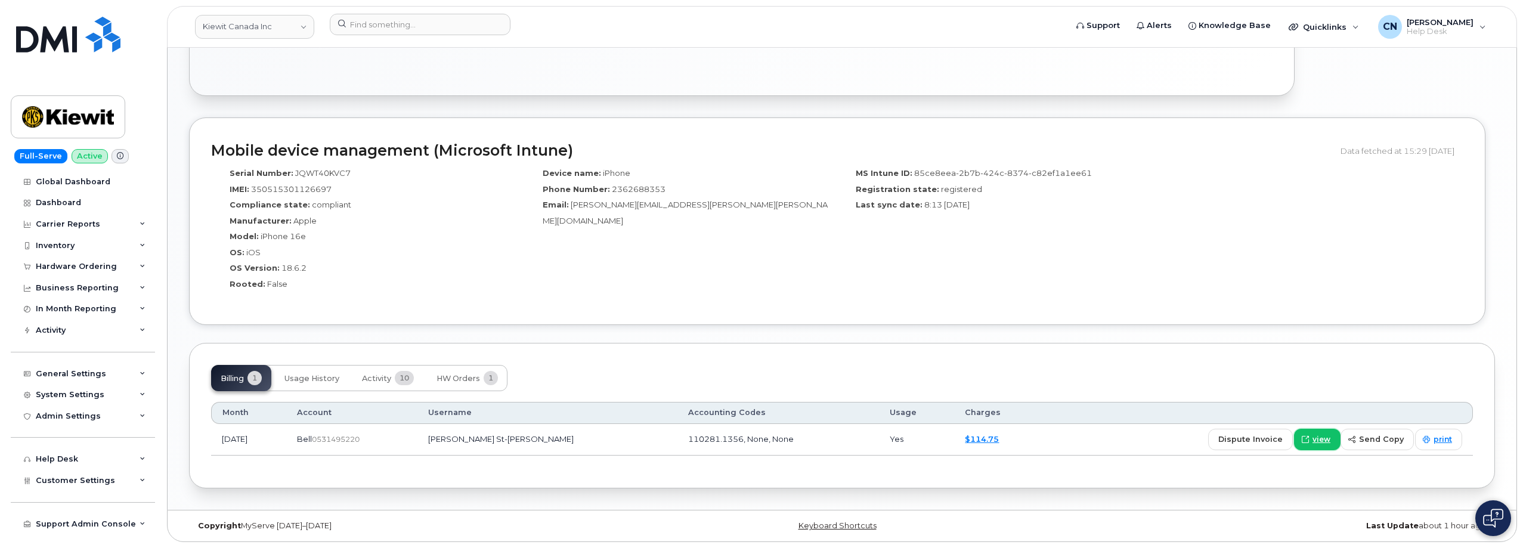
click at [1318, 438] on span "view" at bounding box center [1322, 439] width 18 height 11
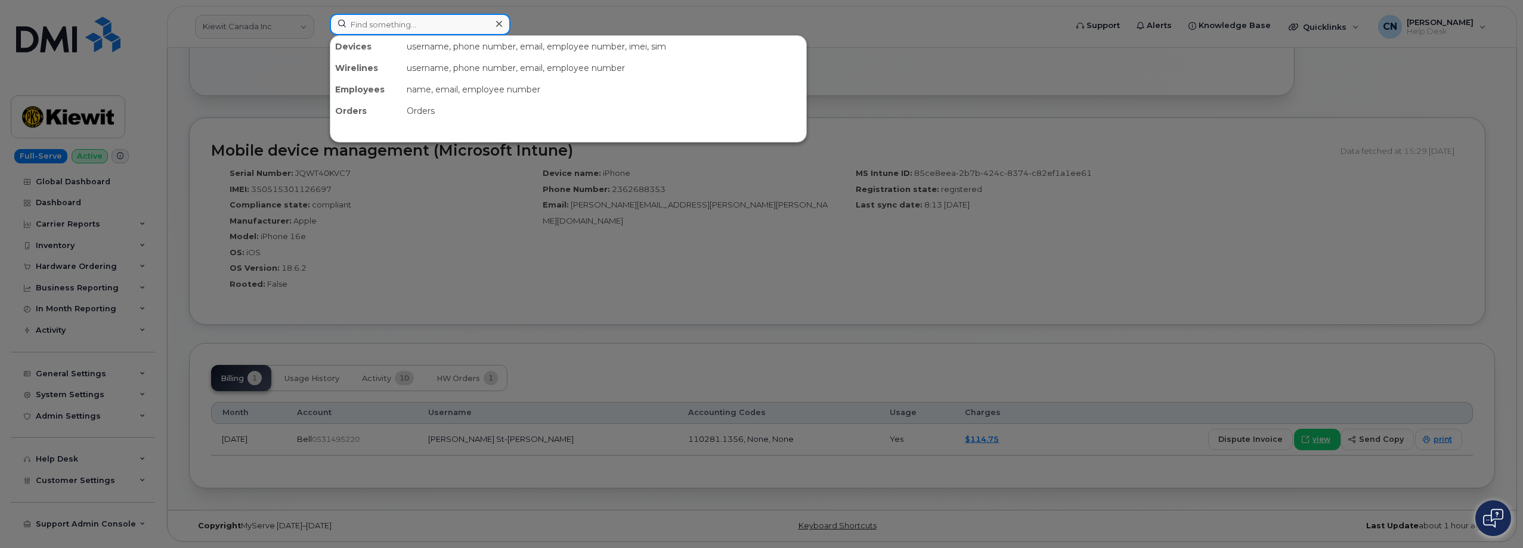
click at [408, 26] on input at bounding box center [420, 24] width 181 height 21
paste input "6577882854"
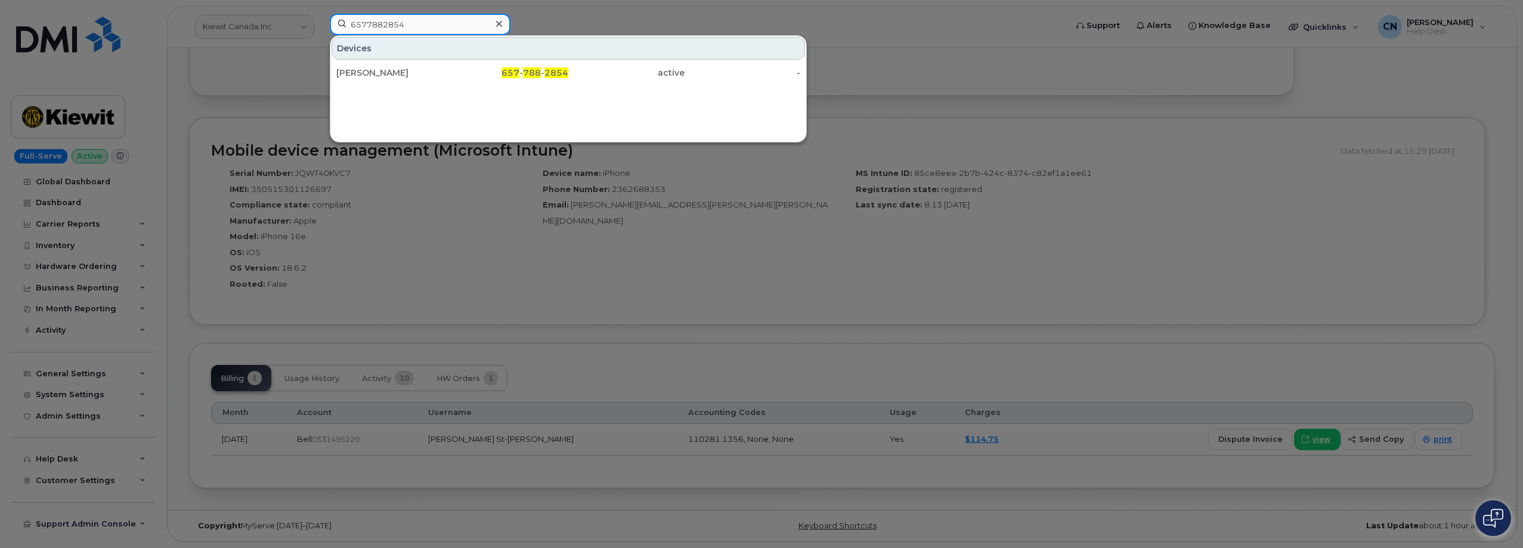
type input "6577882854"
click at [401, 75] on div "[PERSON_NAME]" at bounding box center [394, 73] width 116 height 12
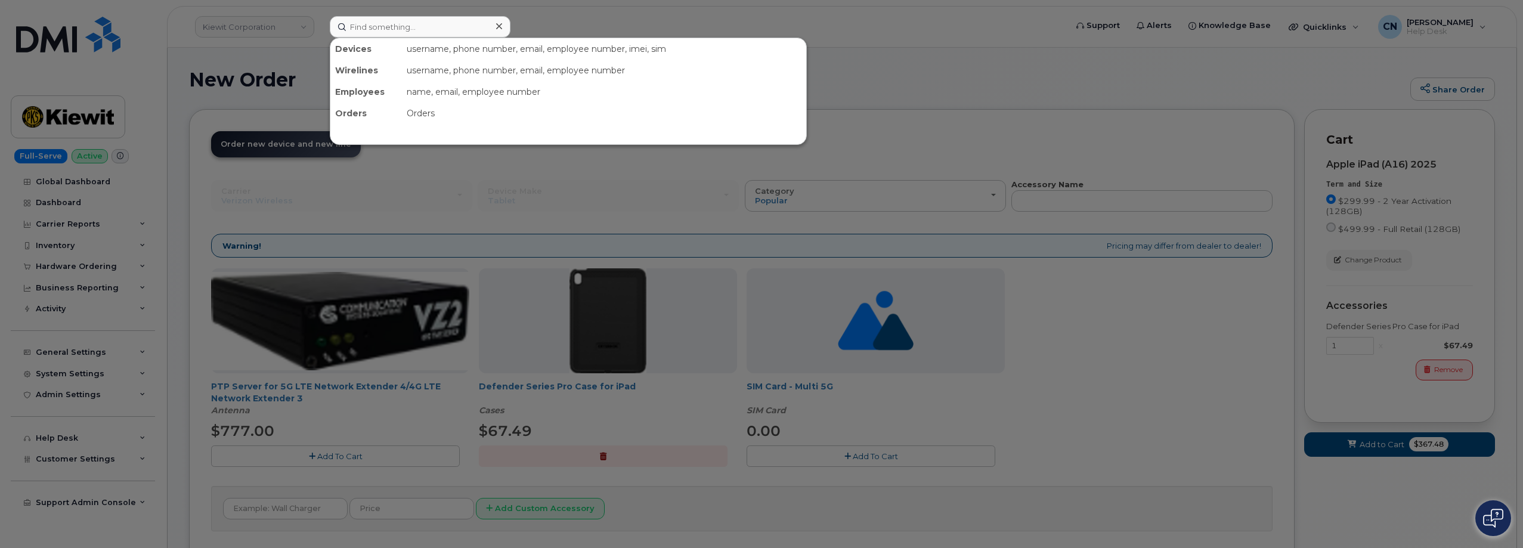
click at [372, 26] on input at bounding box center [420, 26] width 181 height 21
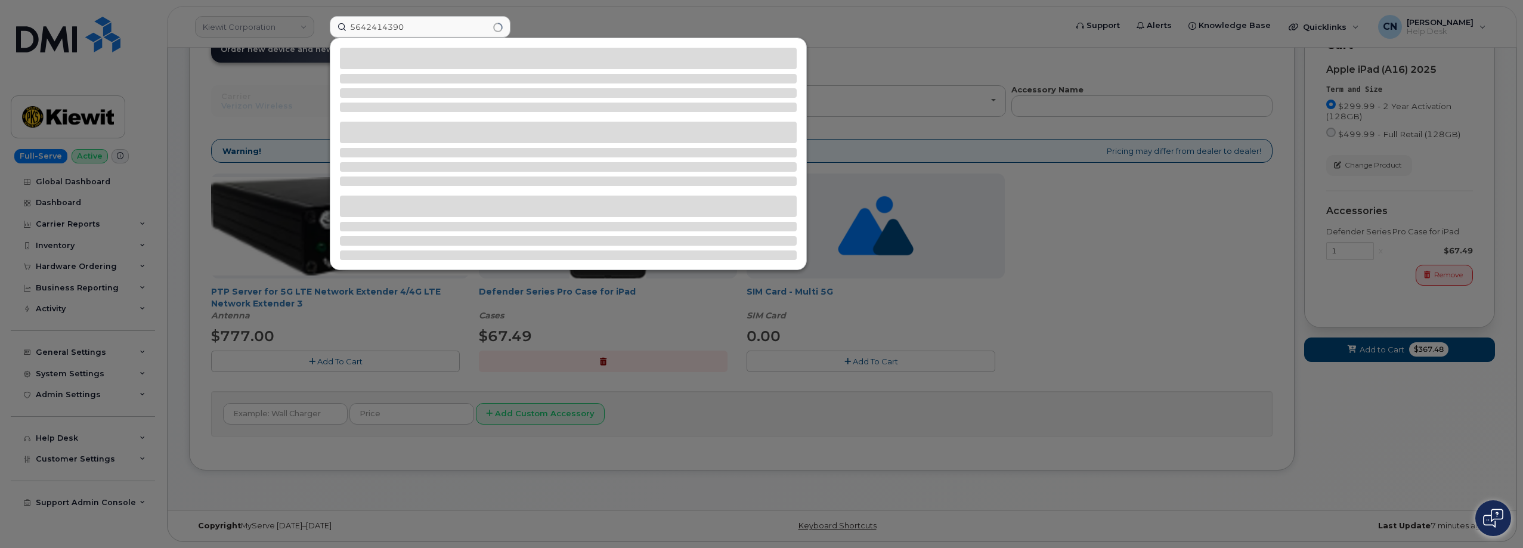
type input "5642414390"
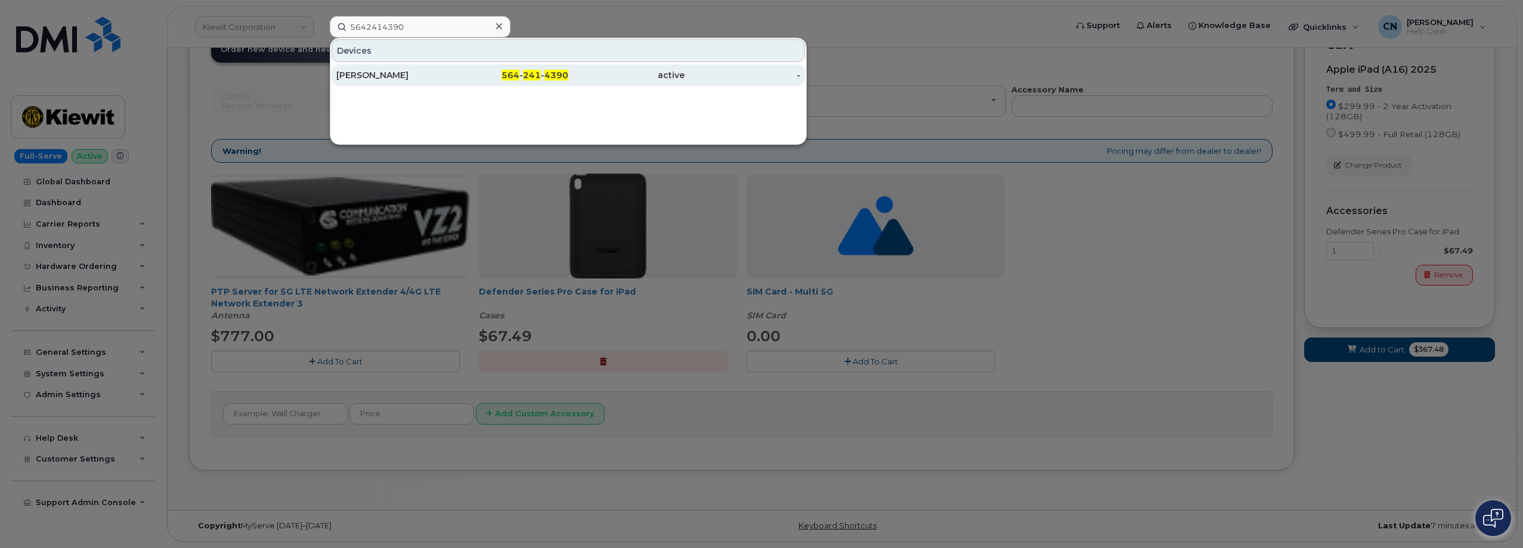
click at [453, 67] on div "[PERSON_NAME]" at bounding box center [511, 74] width 116 height 21
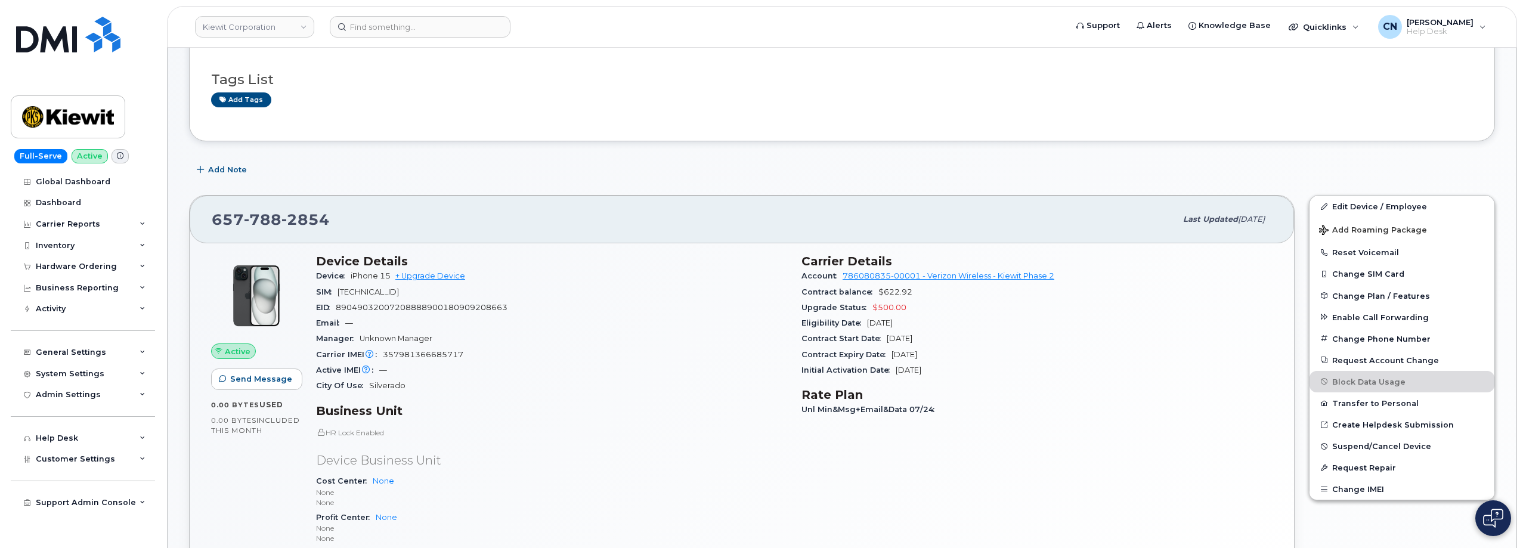
scroll to position [179, 0]
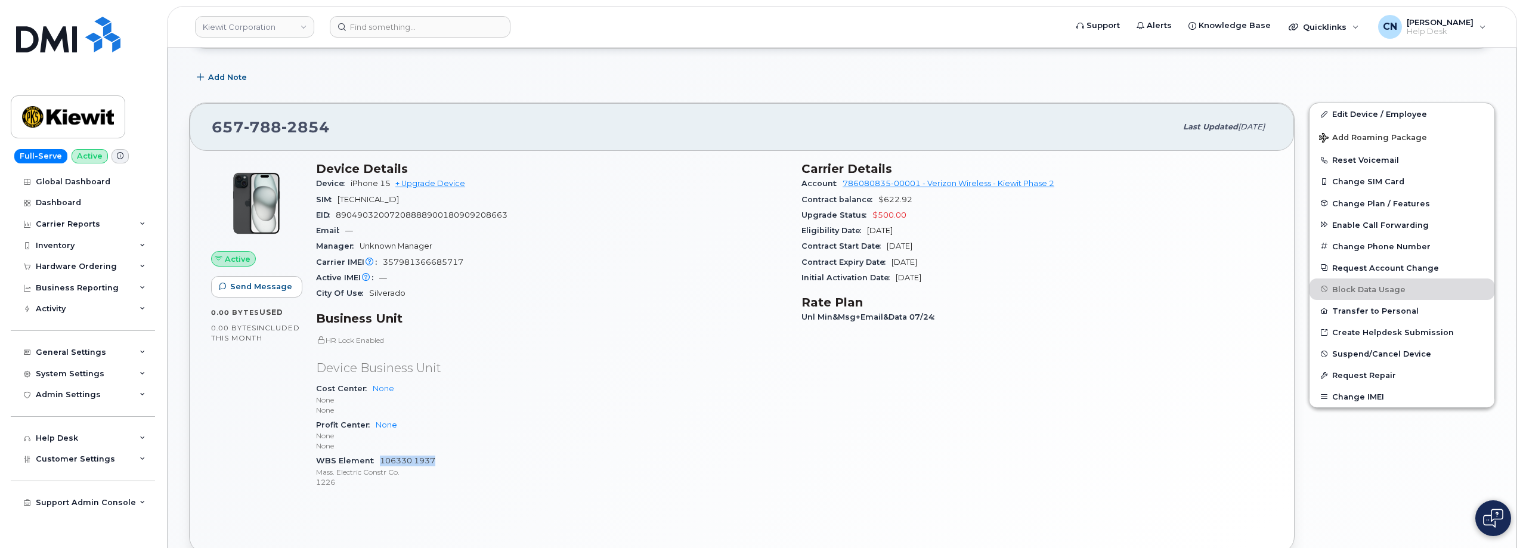
drag, startPoint x: 454, startPoint y: 457, endPoint x: 382, endPoint y: 462, distance: 72.3
click at [382, 462] on div "WBS Element 106330.1937 Mass. Electric Constr Co. 1226" at bounding box center [551, 471] width 471 height 36
copy link "106330.1937"
drag, startPoint x: 1364, startPoint y: 112, endPoint x: 658, endPoint y: 293, distance: 729.2
click at [1362, 112] on link "Edit Device / Employee" at bounding box center [1402, 113] width 185 height 21
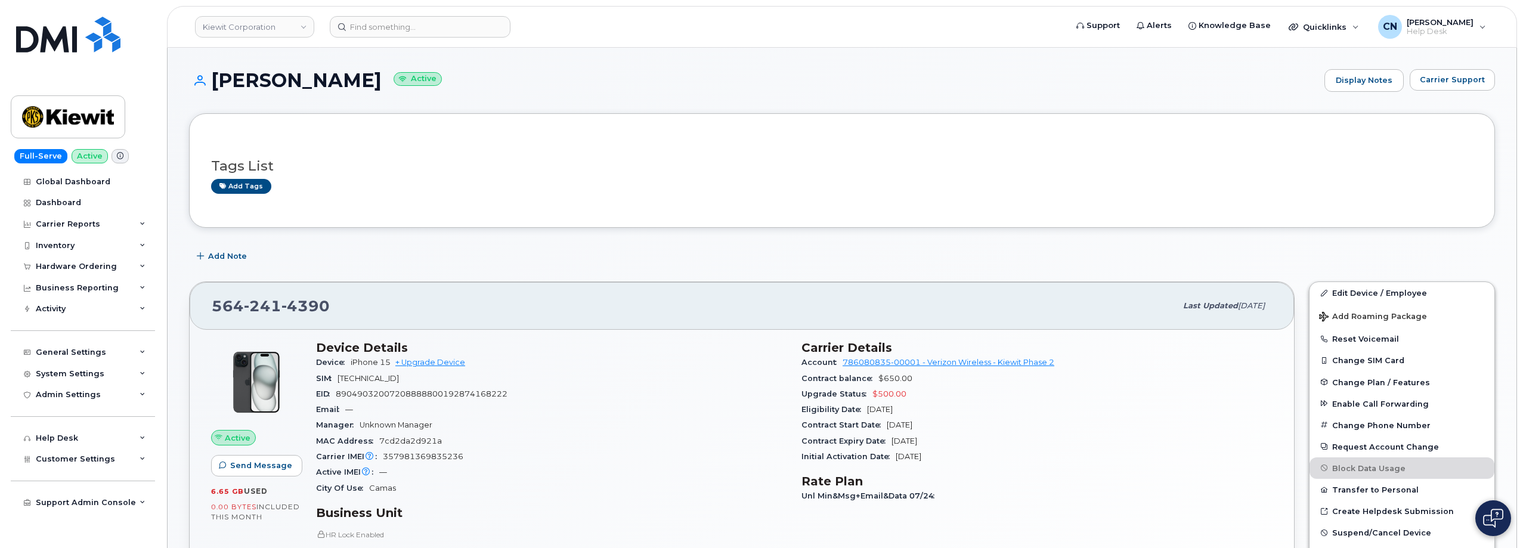
scroll to position [179, 0]
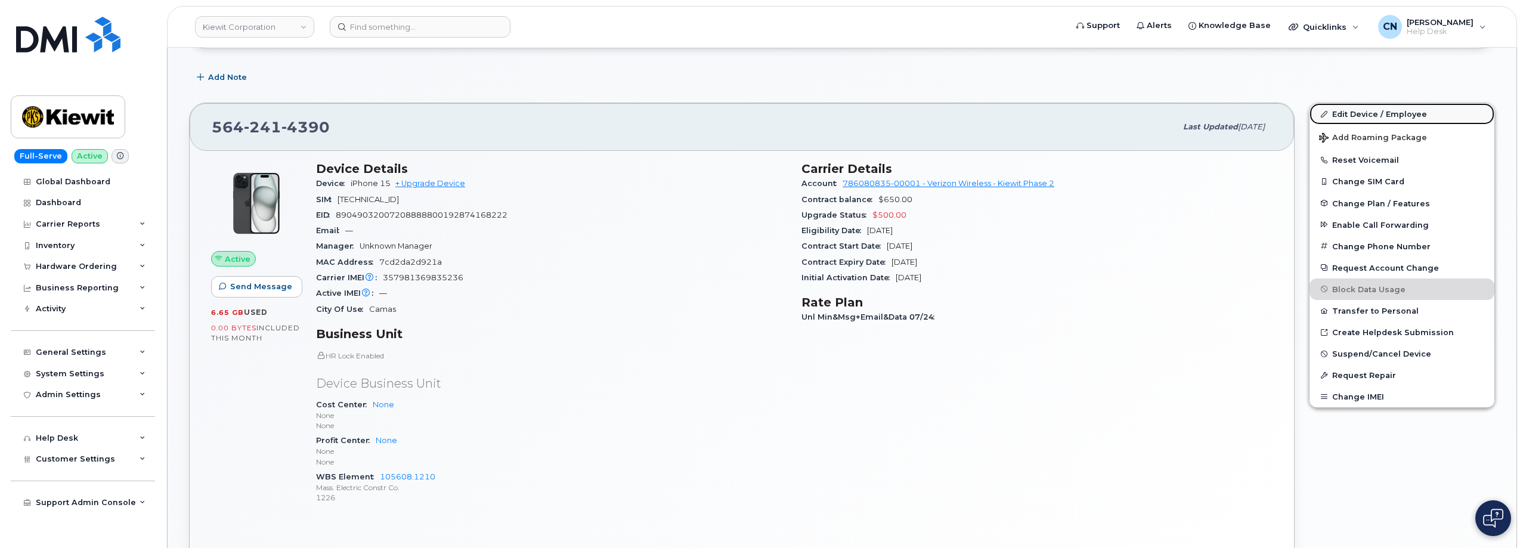
click at [1404, 114] on link "Edit Device / Employee" at bounding box center [1402, 113] width 185 height 21
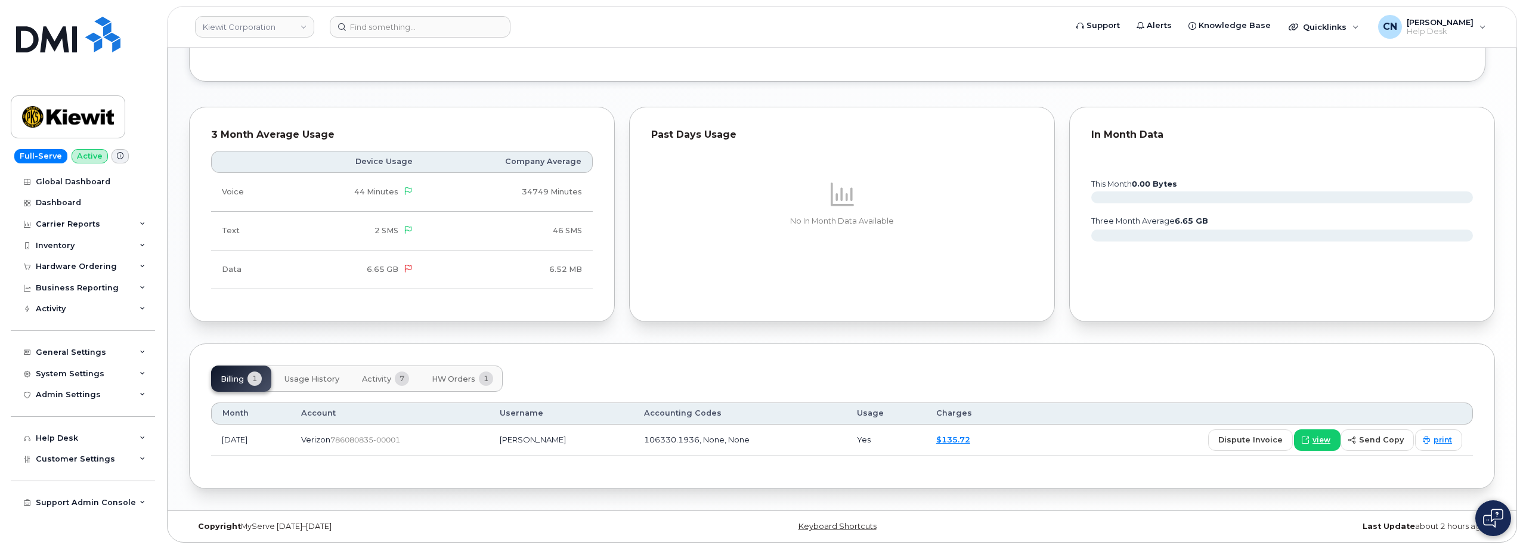
scroll to position [896, 0]
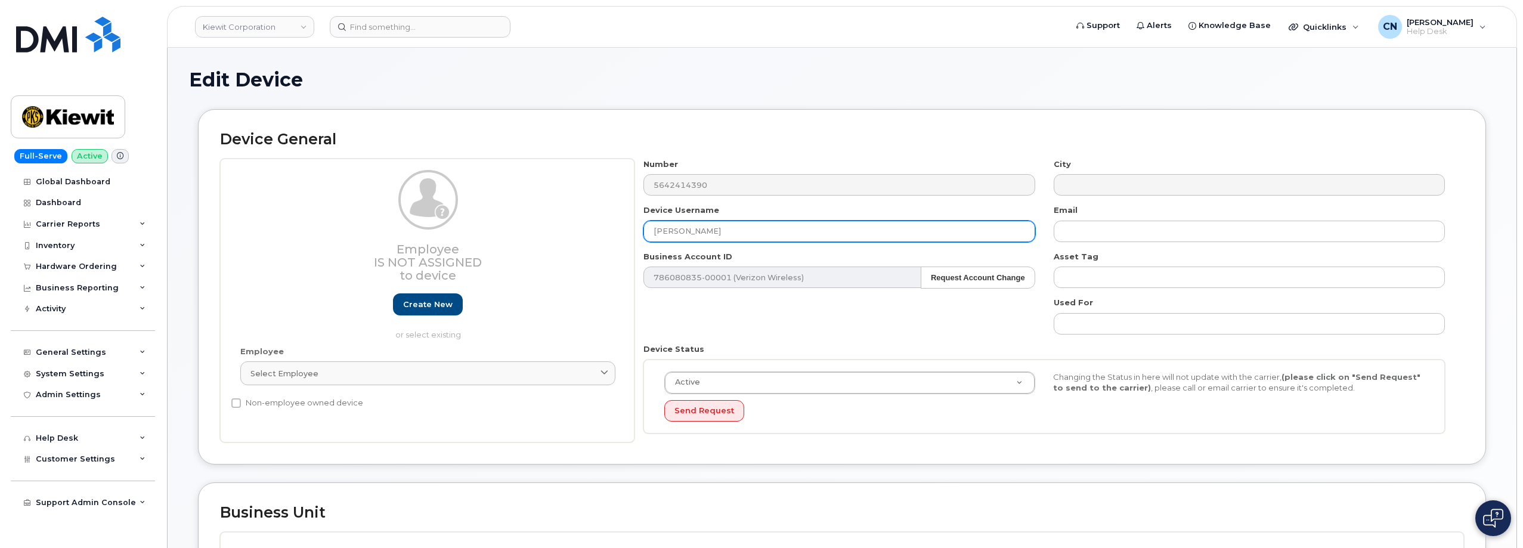
drag, startPoint x: 726, startPoint y: 225, endPoint x: 543, endPoint y: 239, distance: 183.1
click at [543, 239] on div "Employee Is not assigned to device Create new or select existing Employee Selec…" at bounding box center [842, 301] width 1244 height 284
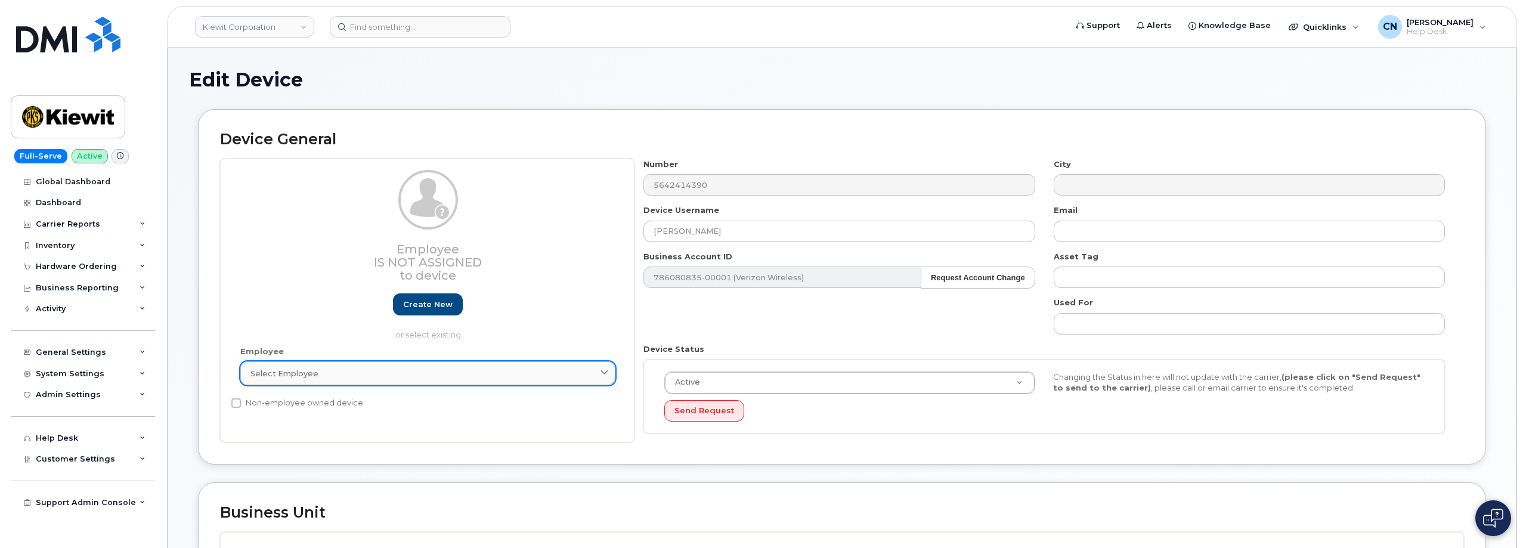
click at [323, 366] on link "Select employee" at bounding box center [427, 373] width 375 height 24
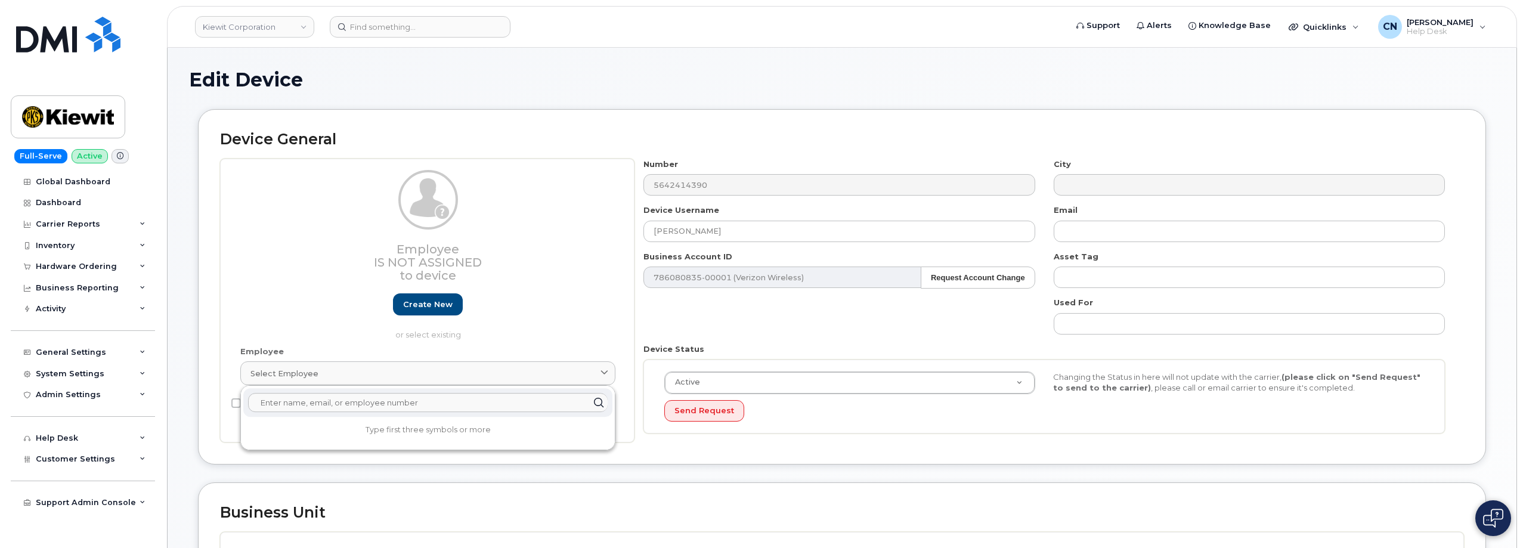
paste input "MICHAEL GAUL"
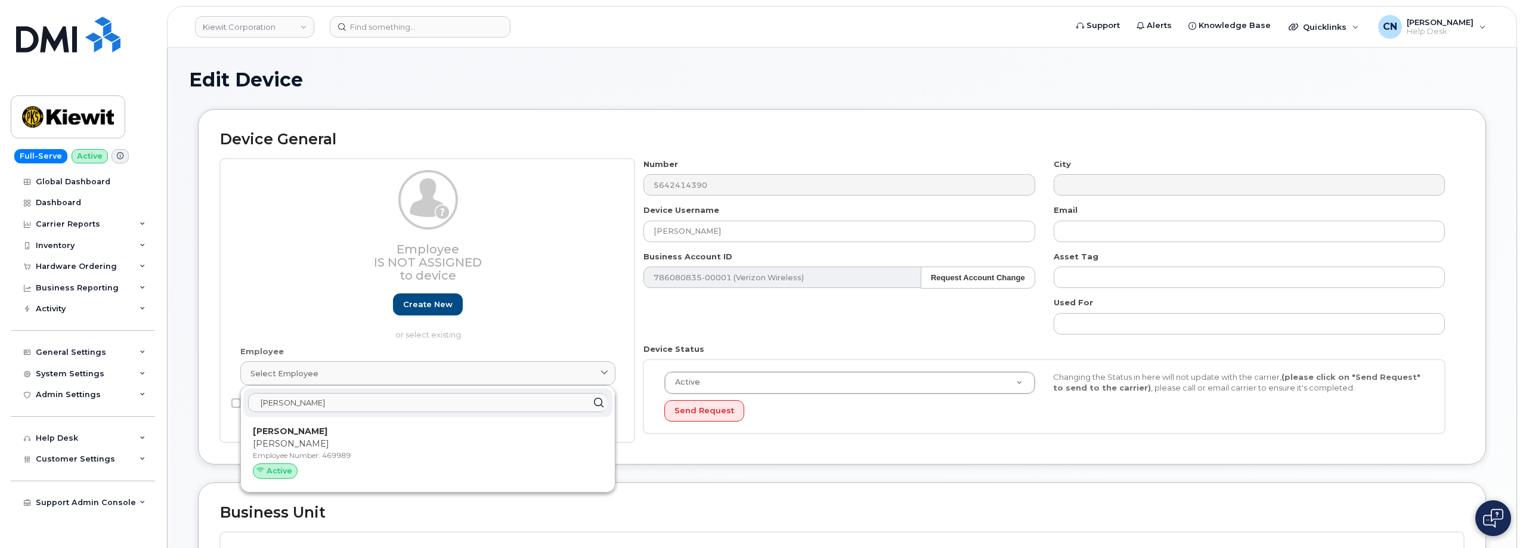
type input "MICHAEL GAUL"
click at [302, 432] on strong "Michael Gaul" at bounding box center [290, 431] width 75 height 11
type input "469989"
type input "Michael Gaul"
type input "mike.gaul@masselec.com"
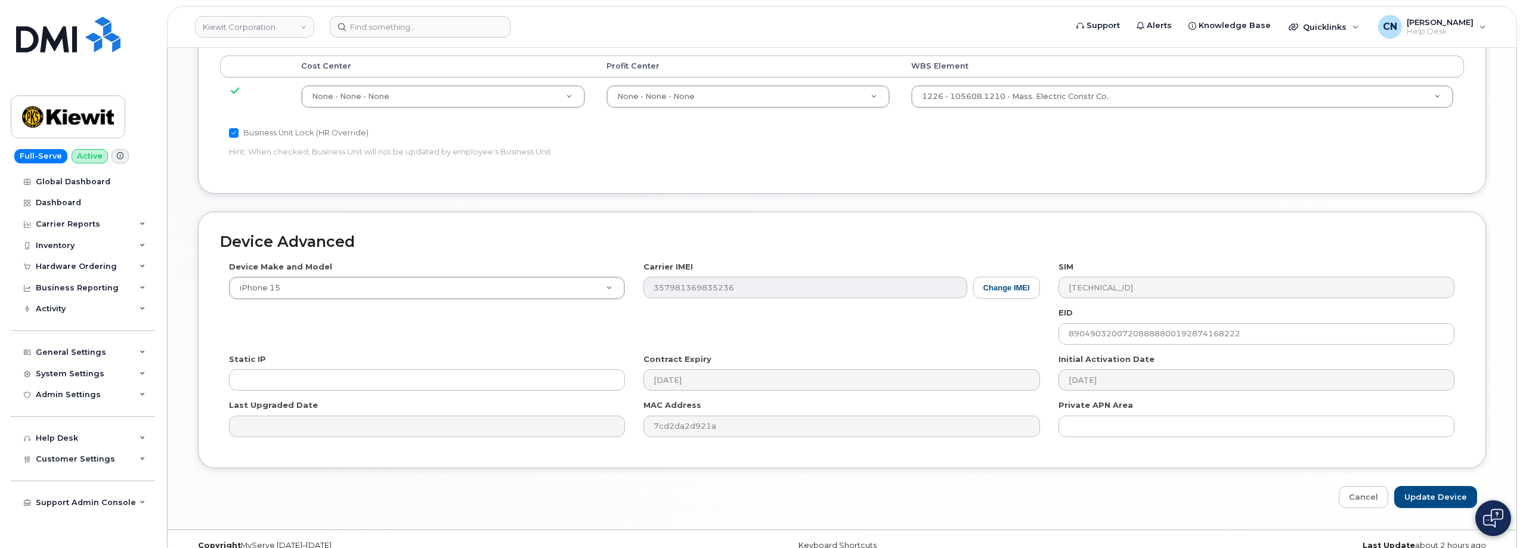
scroll to position [652, 0]
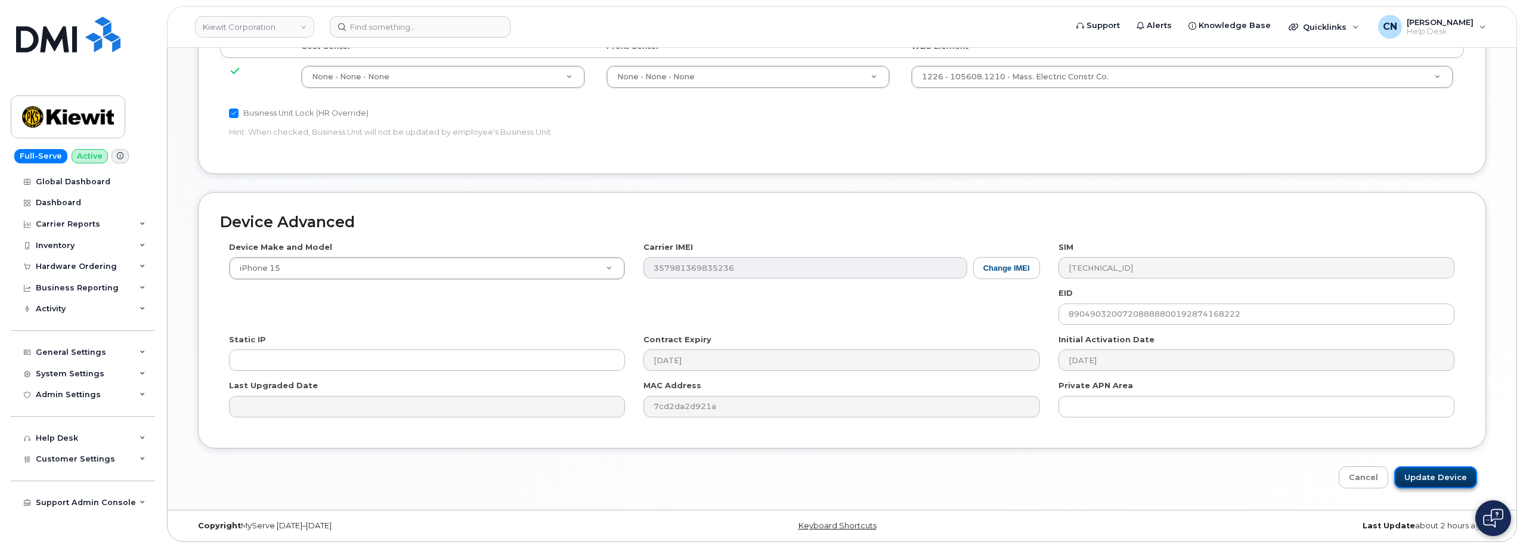
click at [1416, 467] on input "Update Device" at bounding box center [1435, 477] width 83 height 22
type input "Saving..."
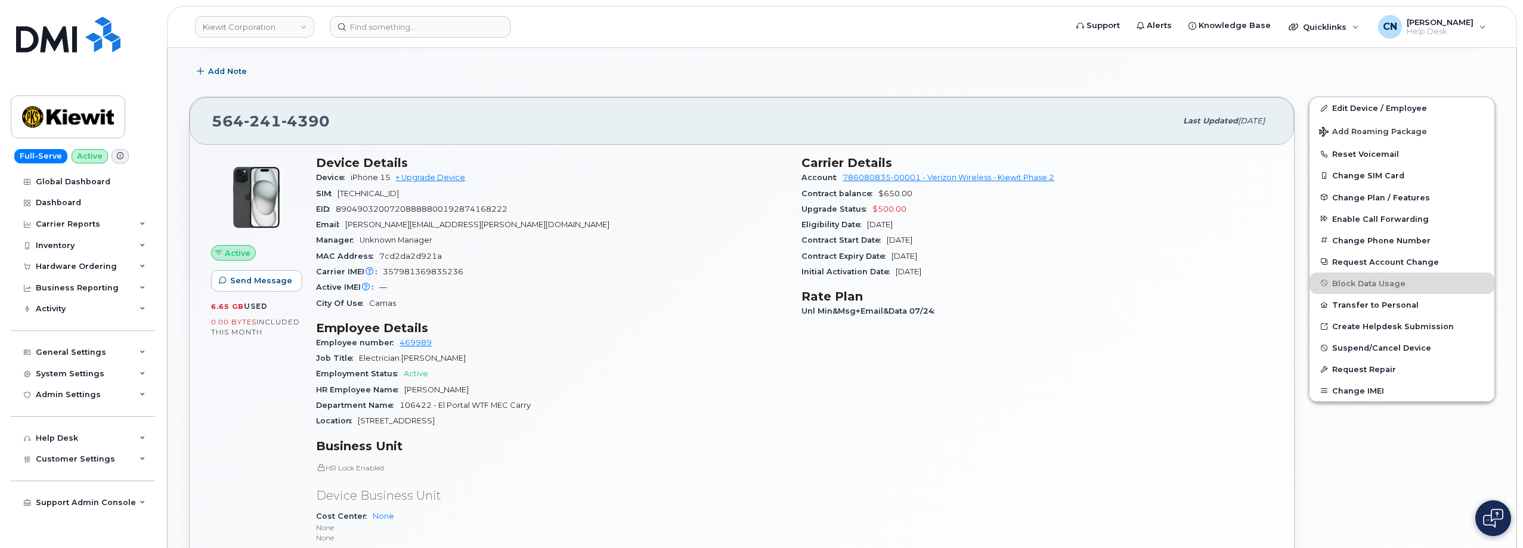
scroll to position [179, 0]
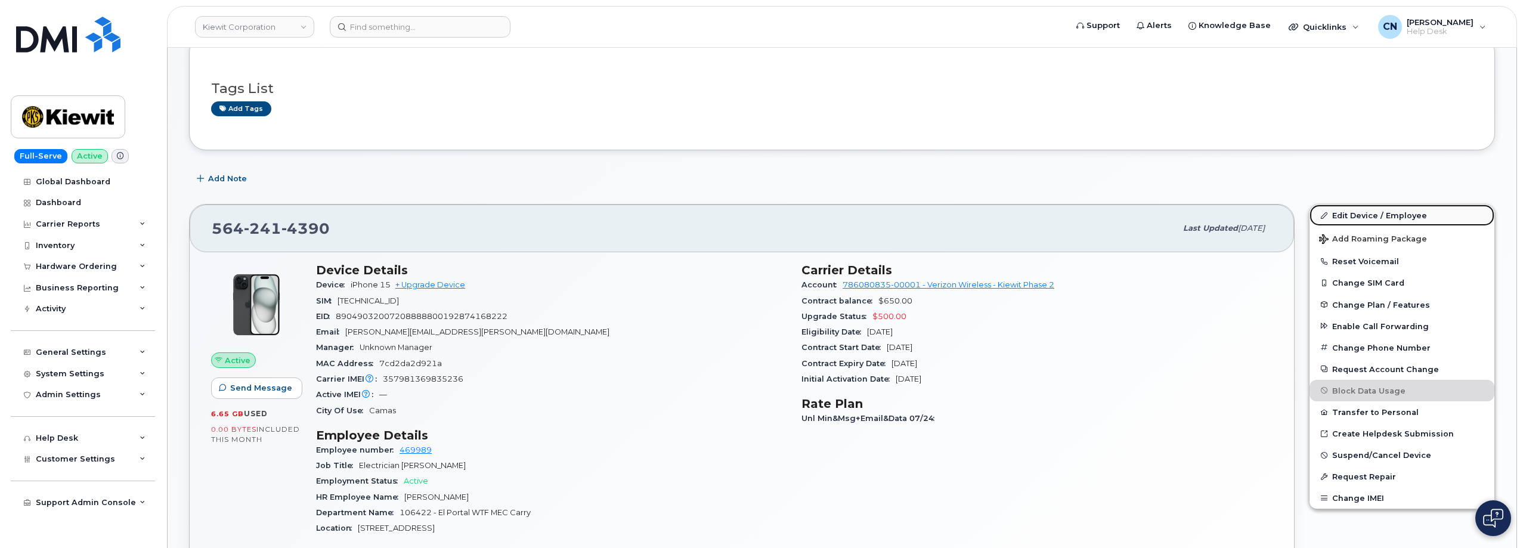
click at [1348, 212] on link "Edit Device / Employee" at bounding box center [1402, 215] width 185 height 21
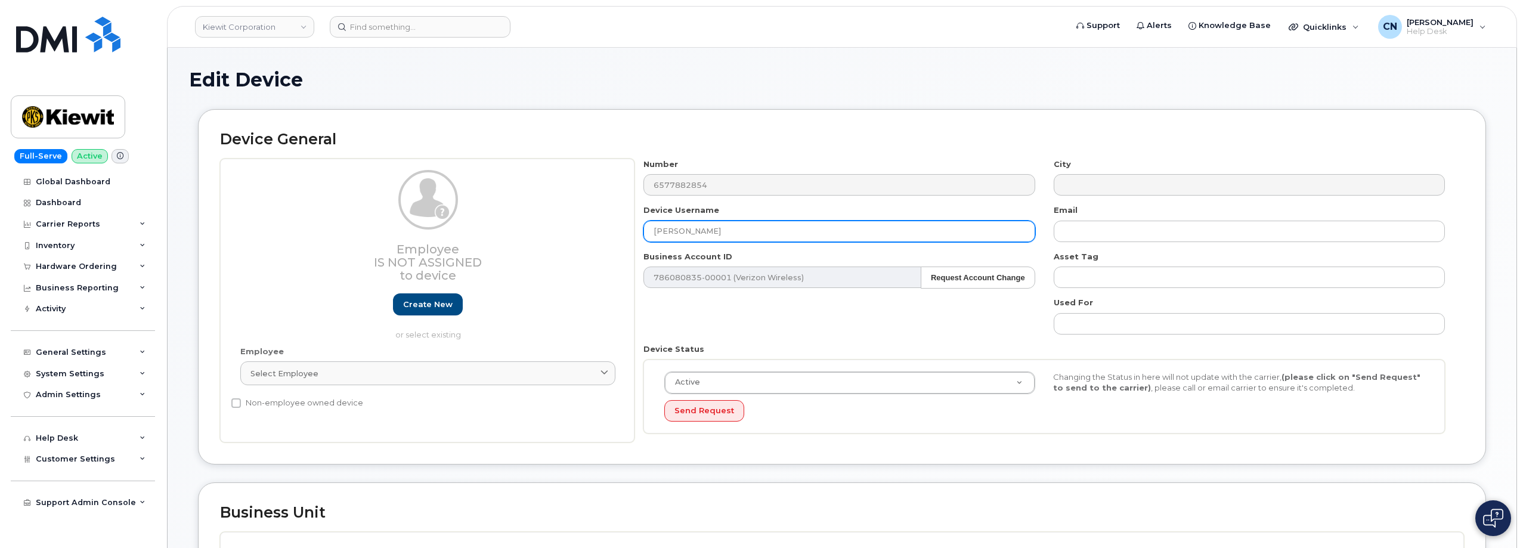
drag, startPoint x: 653, startPoint y: 219, endPoint x: 519, endPoint y: 236, distance: 134.6
click at [535, 225] on div "Employee Is not assigned to device Create new or select existing Employee Selec…" at bounding box center [842, 301] width 1244 height 284
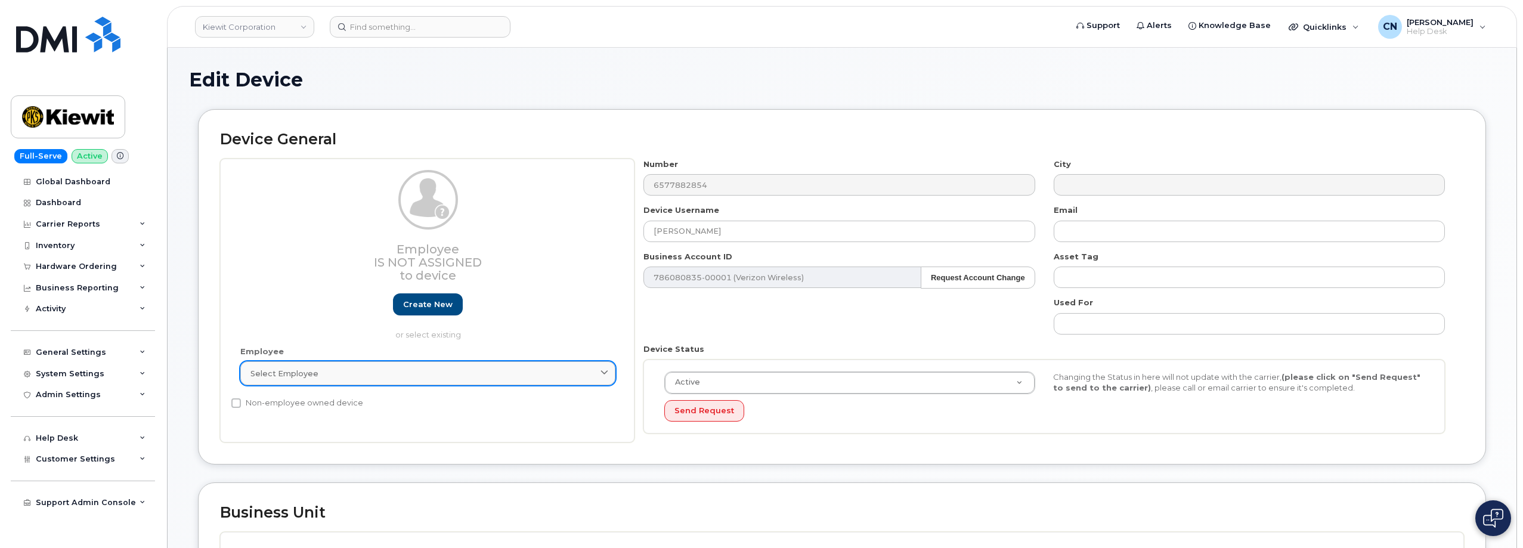
click at [437, 366] on link "Select employee" at bounding box center [427, 373] width 375 height 24
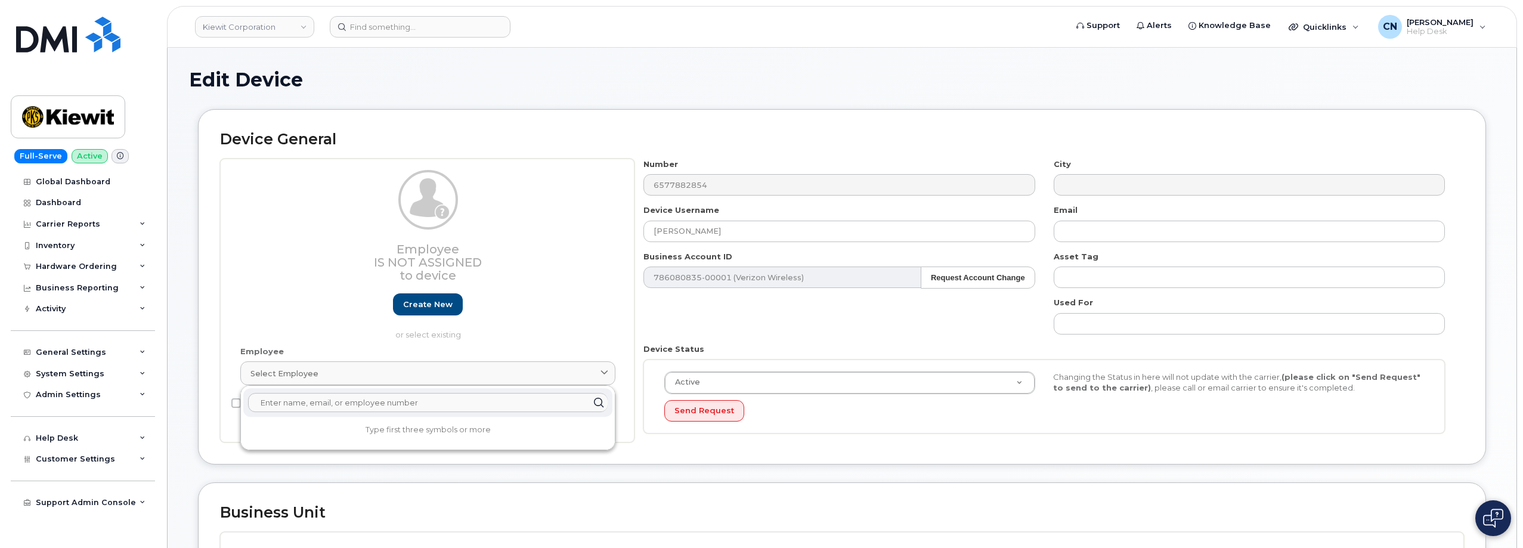
paste input "HANNAH ANDERSON"
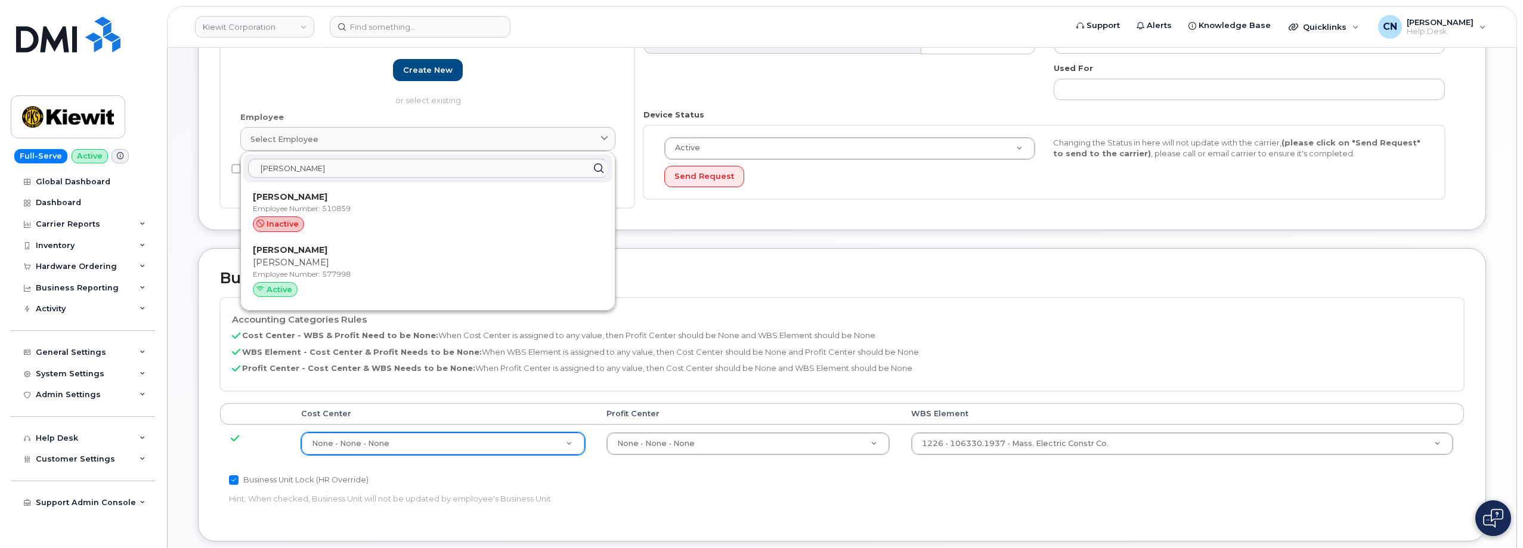
scroll to position [239, 0]
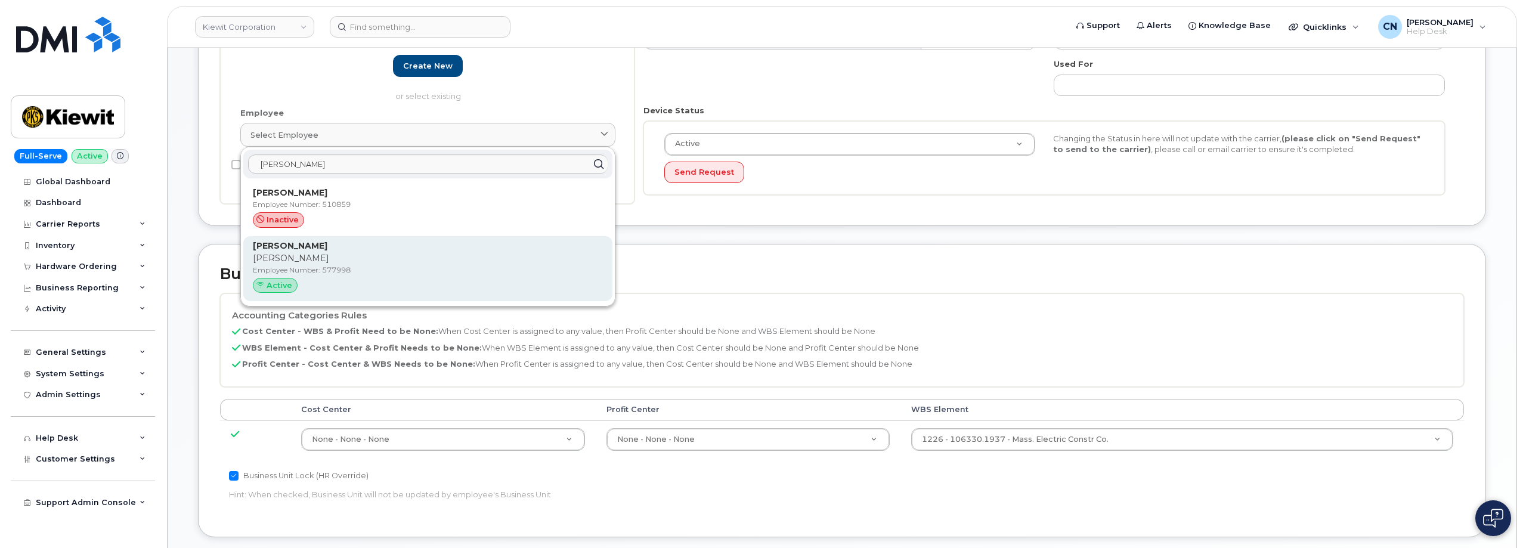
type input "HANNAH ANDERSON"
click at [363, 262] on p "Hannah" at bounding box center [428, 258] width 350 height 13
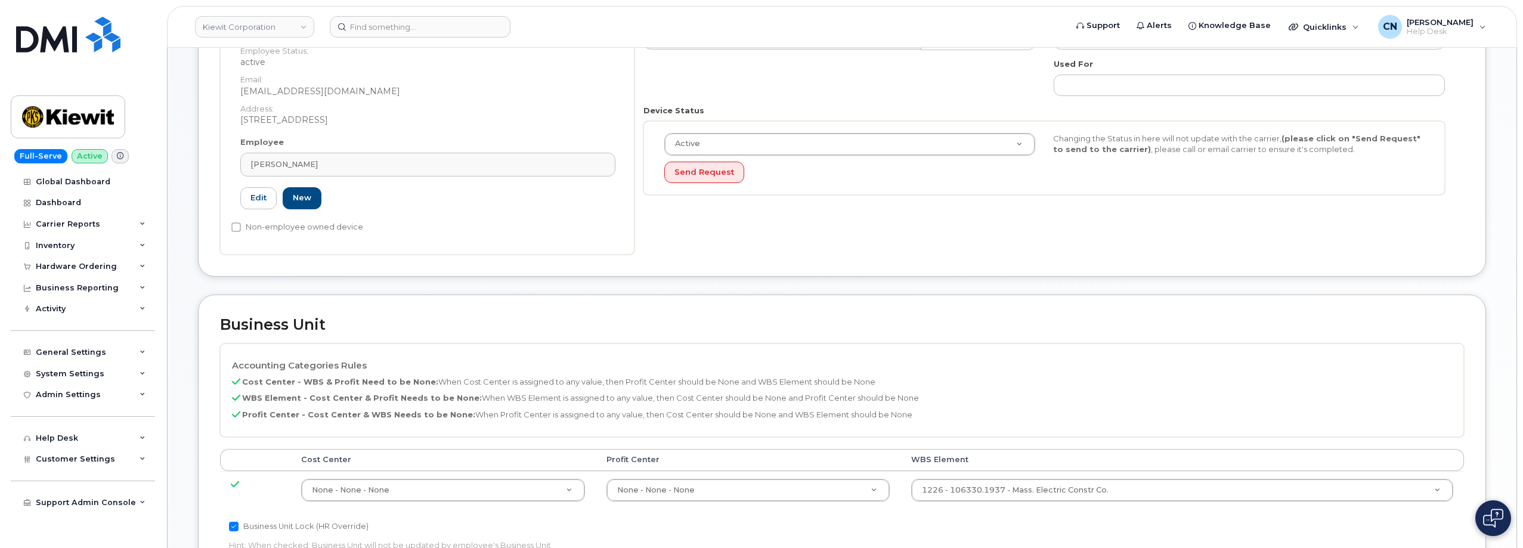
type input "577998"
type input "Hannah Anderson"
type input "hannah.anderson1@masselec.com"
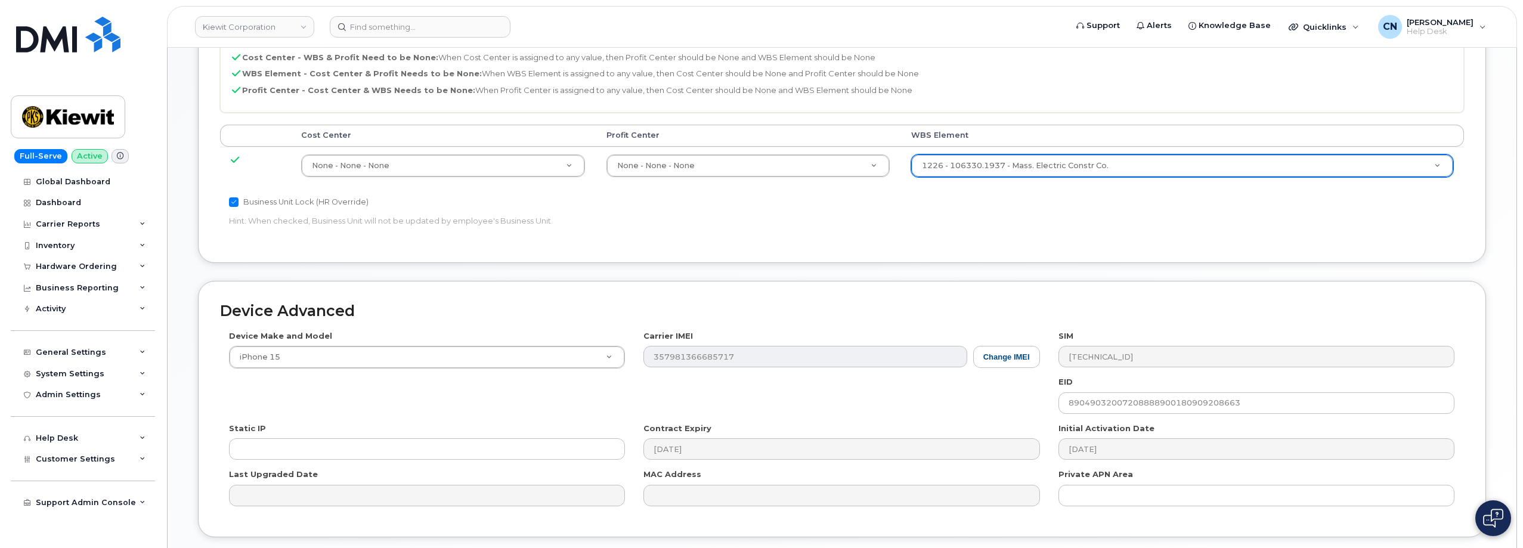
scroll to position [652, 0]
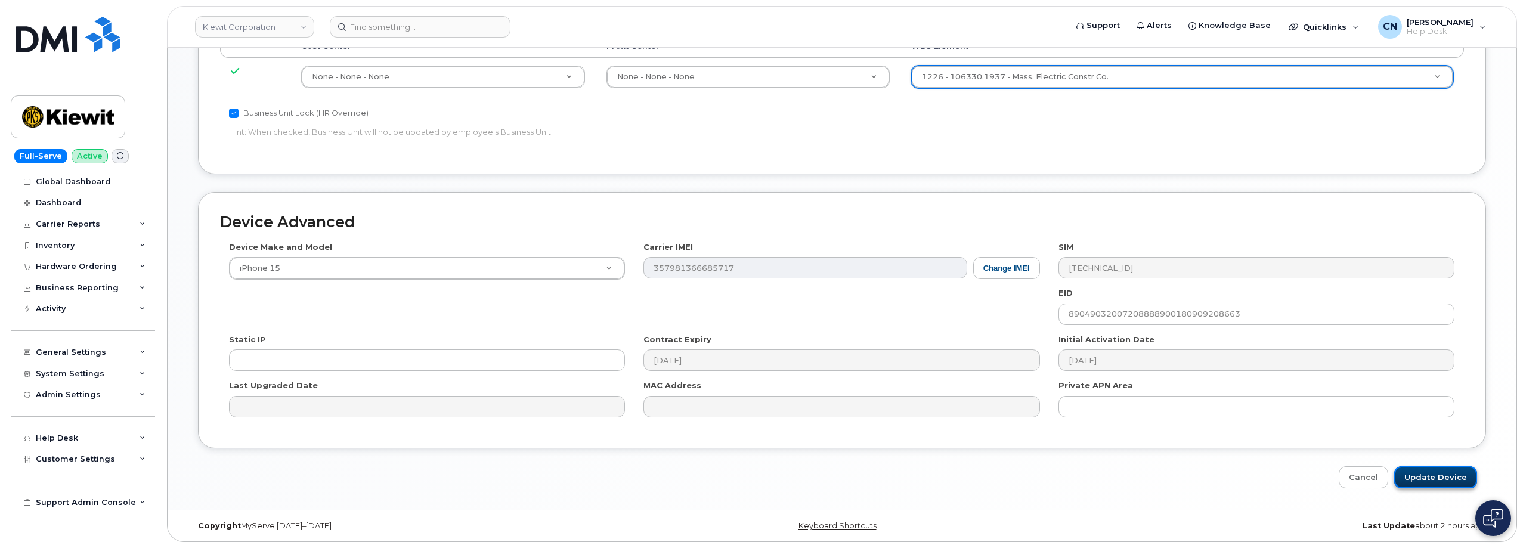
click at [1423, 472] on input "Update Device" at bounding box center [1435, 477] width 83 height 22
type input "Saving..."
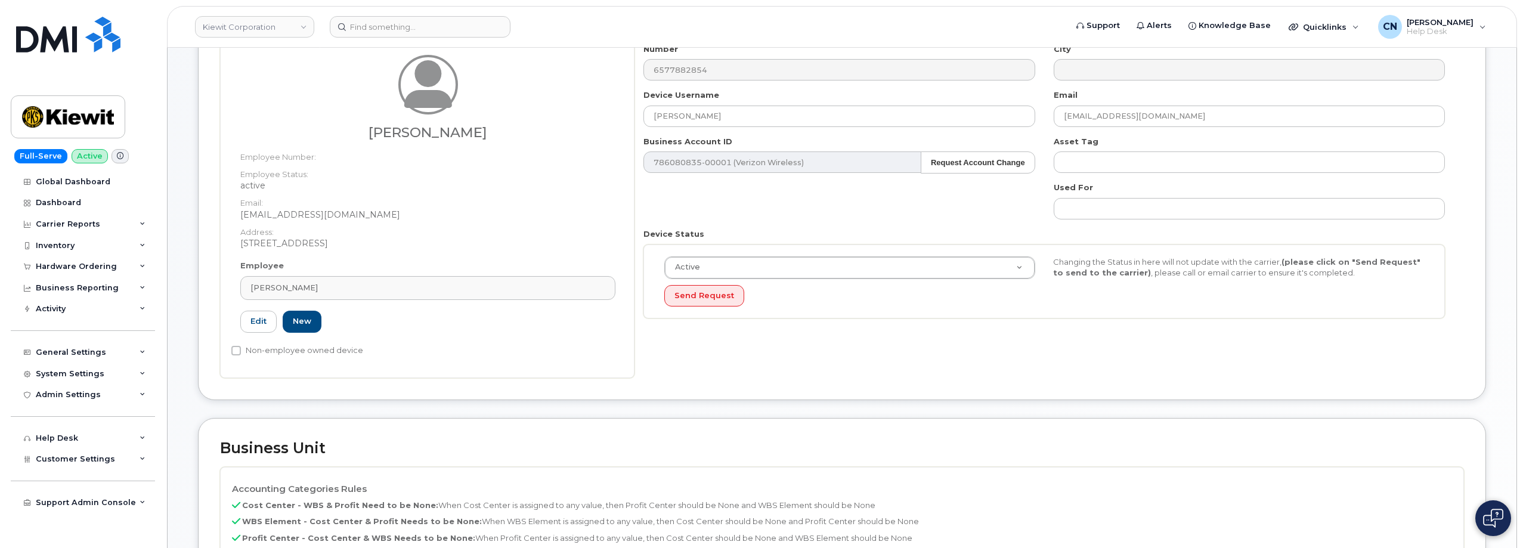
scroll to position [0, 0]
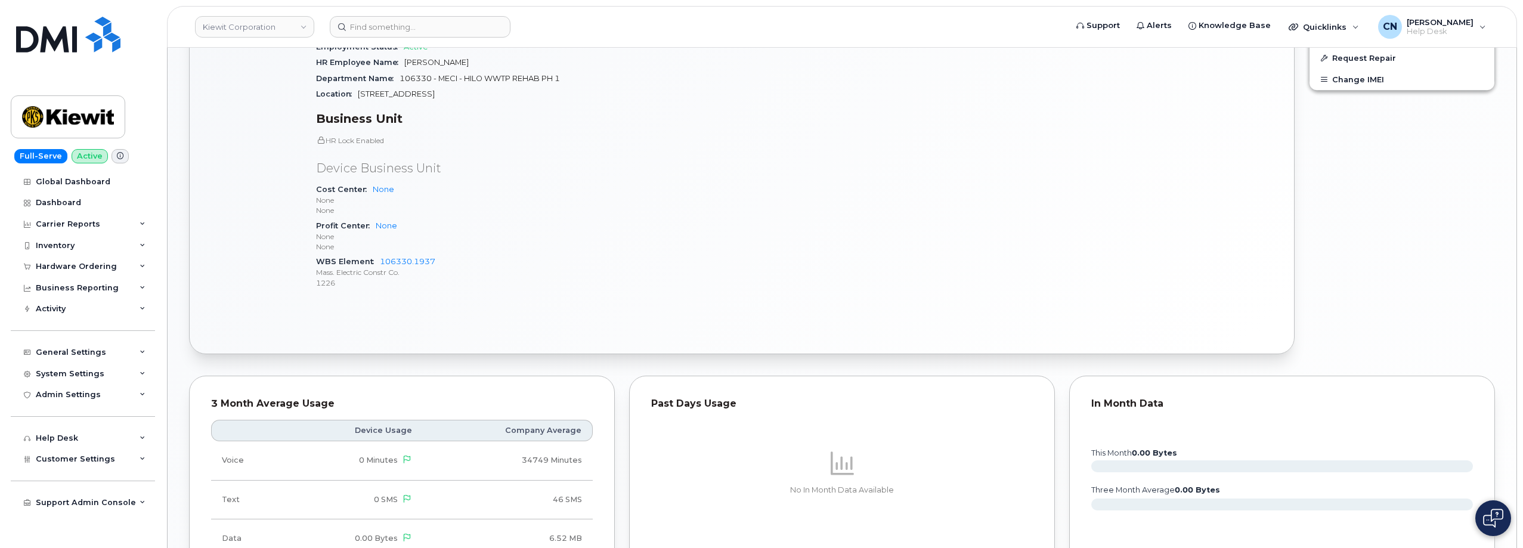
scroll to position [899, 0]
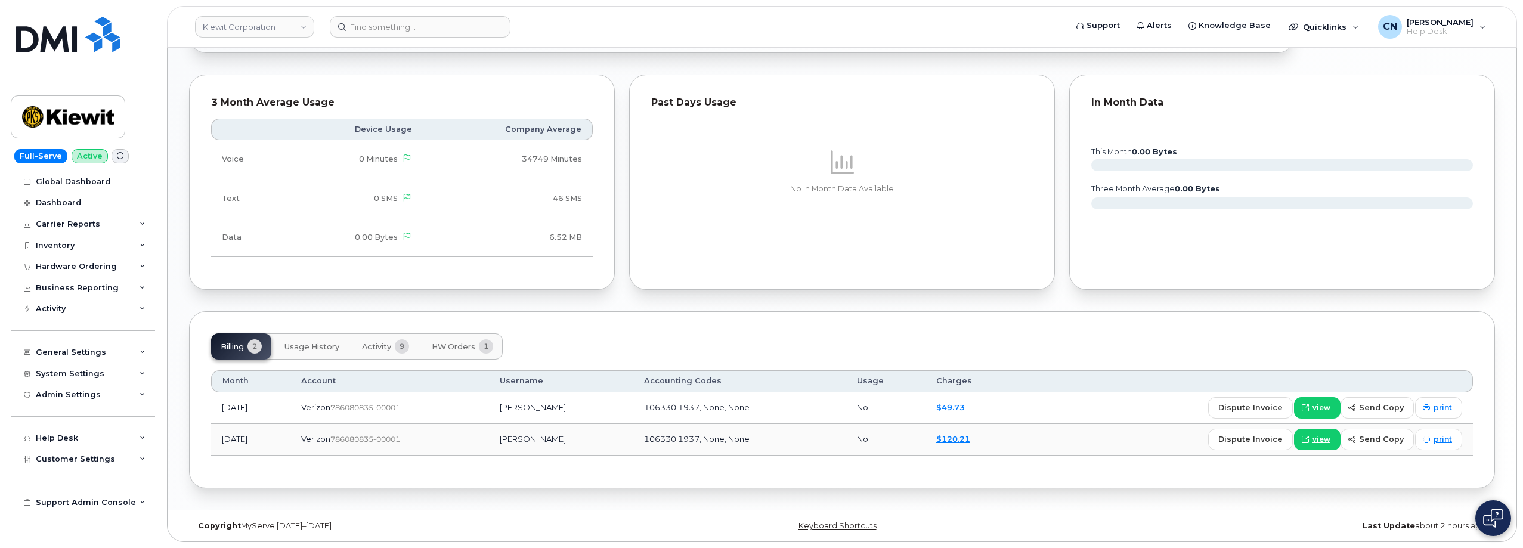
click at [460, 358] on button "HW Orders 1" at bounding box center [462, 346] width 81 height 26
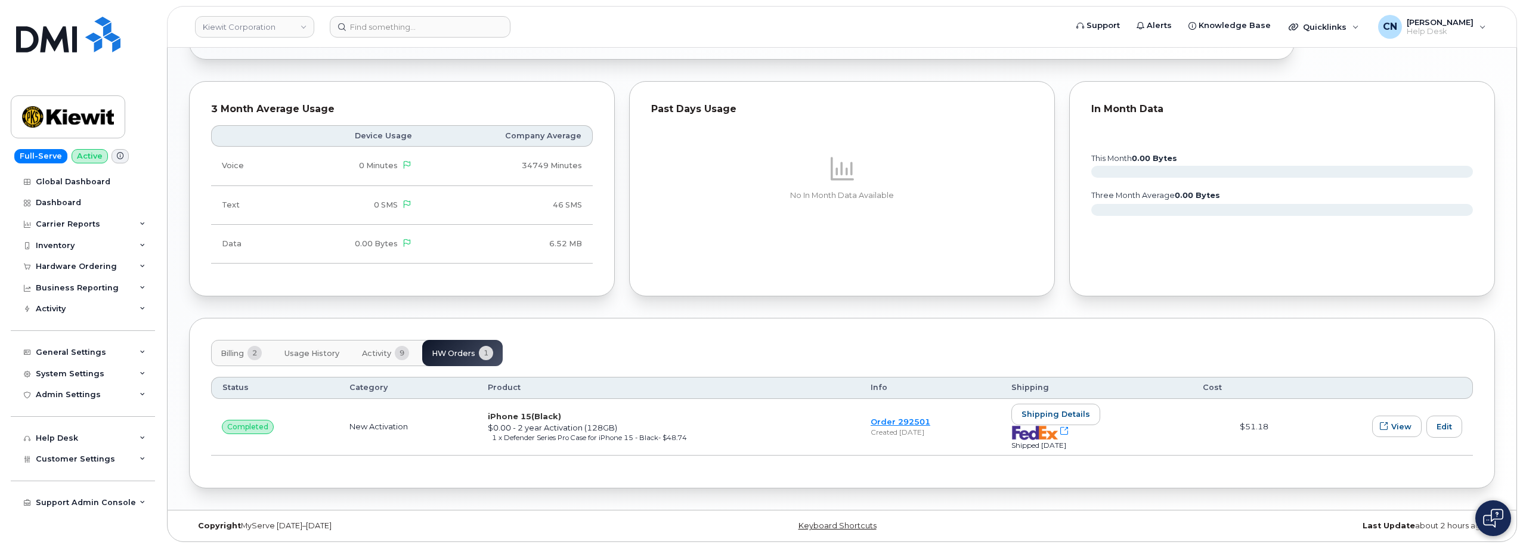
scroll to position [892, 0]
click at [905, 424] on link "Order 292501" at bounding box center [901, 422] width 60 height 10
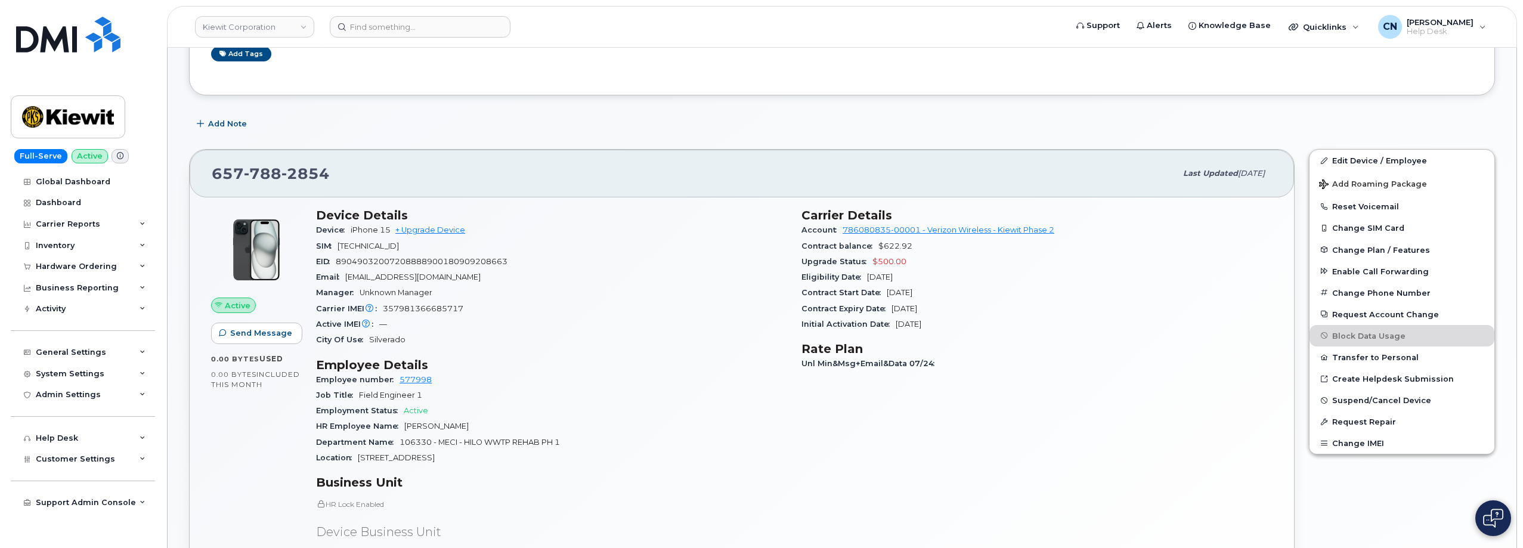
scroll to position [0, 0]
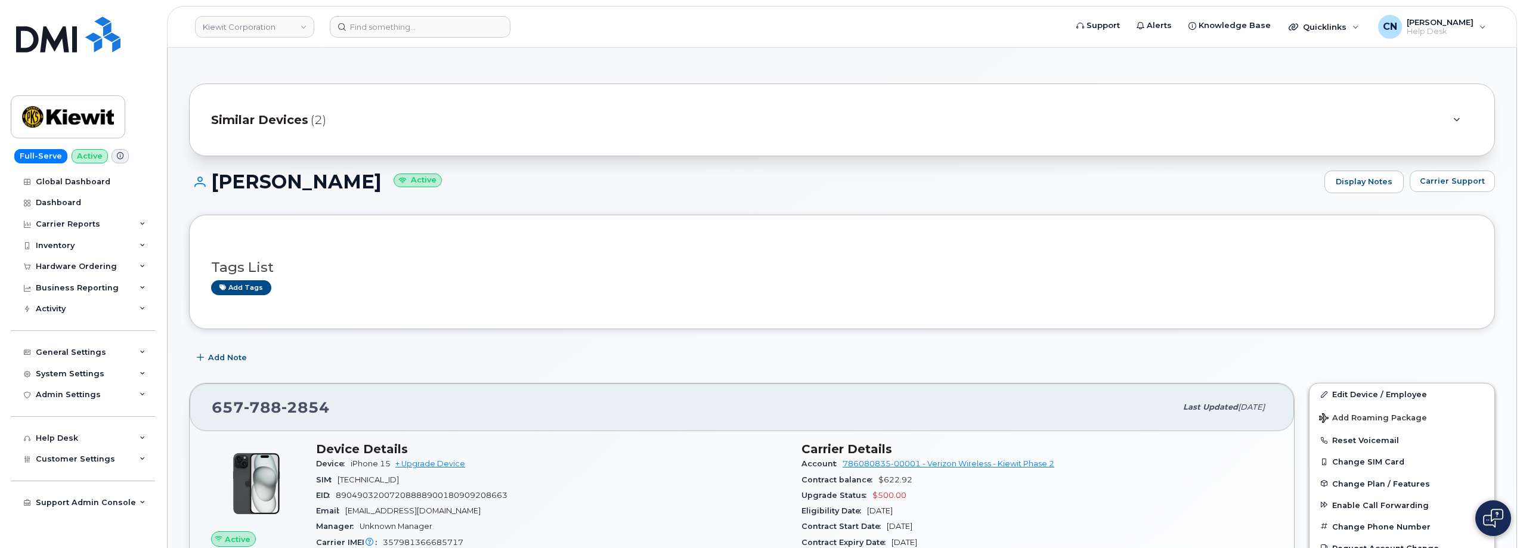
drag, startPoint x: 388, startPoint y: 182, endPoint x: 208, endPoint y: 178, distance: 180.2
click at [208, 178] on h1 "[PERSON_NAME] Active" at bounding box center [754, 181] width 1130 height 21
copy h1 "[PERSON_NAME]"
drag, startPoint x: 344, startPoint y: 412, endPoint x: 208, endPoint y: 401, distance: 136.4
click at [208, 401] on div "657 788 2854 Last updated Aug 26, 2025" at bounding box center [742, 407] width 1105 height 48
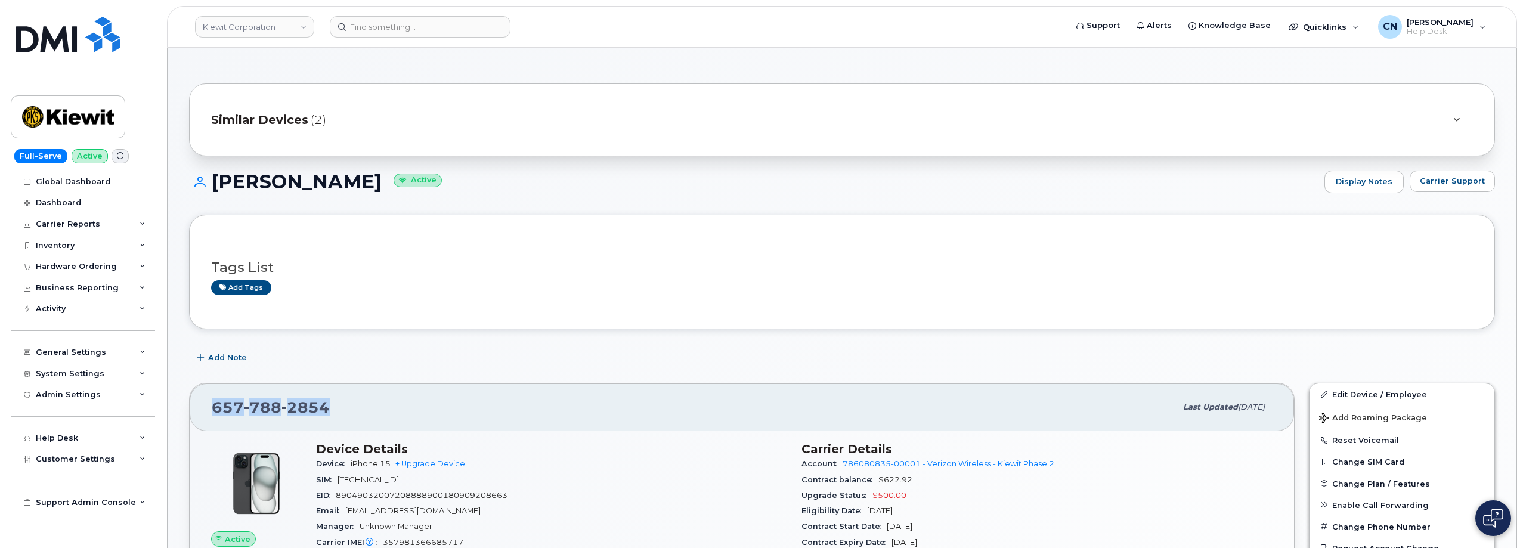
copy span "657 788 2854"
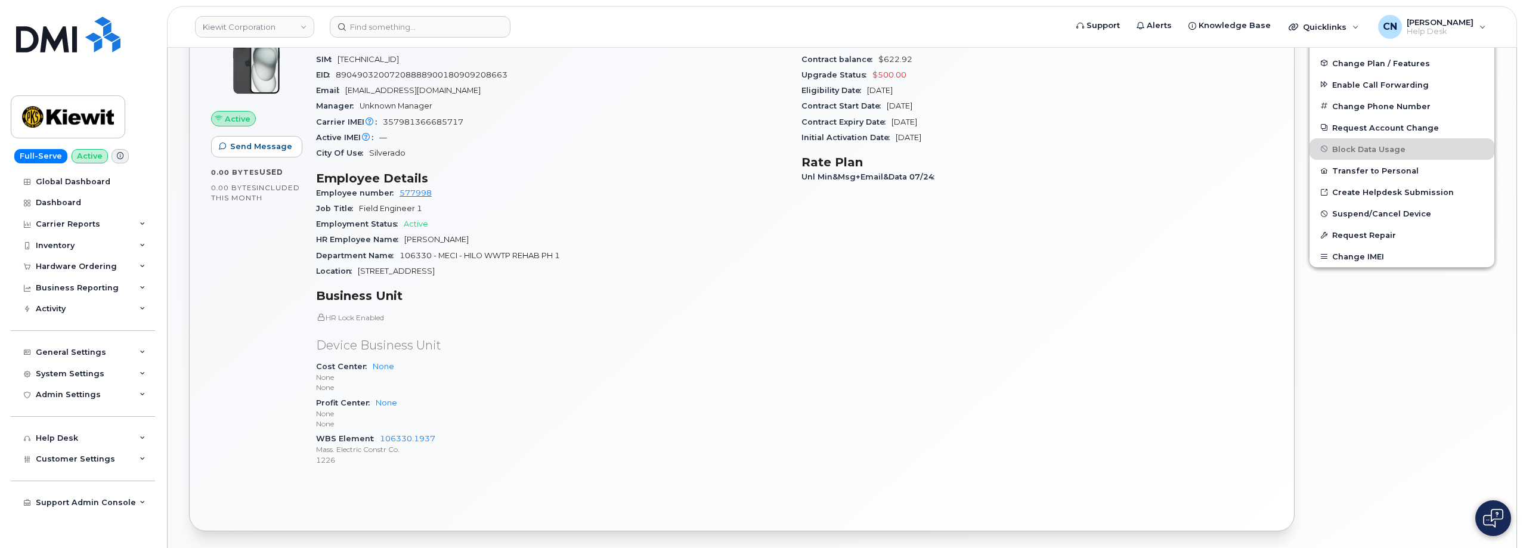
scroll to position [477, 0]
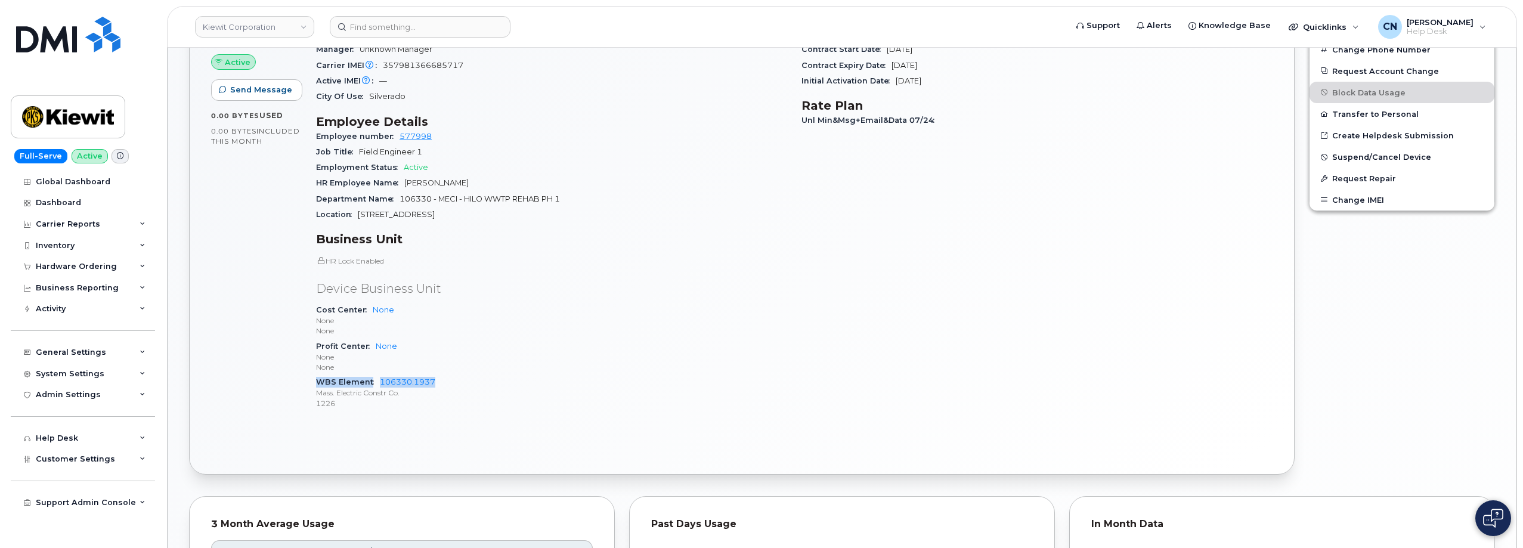
drag, startPoint x: 438, startPoint y: 381, endPoint x: 317, endPoint y: 383, distance: 121.1
click at [317, 383] on div "WBS Element 106330.1937 Mass. Electric Constr Co. 1226" at bounding box center [551, 393] width 471 height 36
copy div "WBS Element 106330.1937"
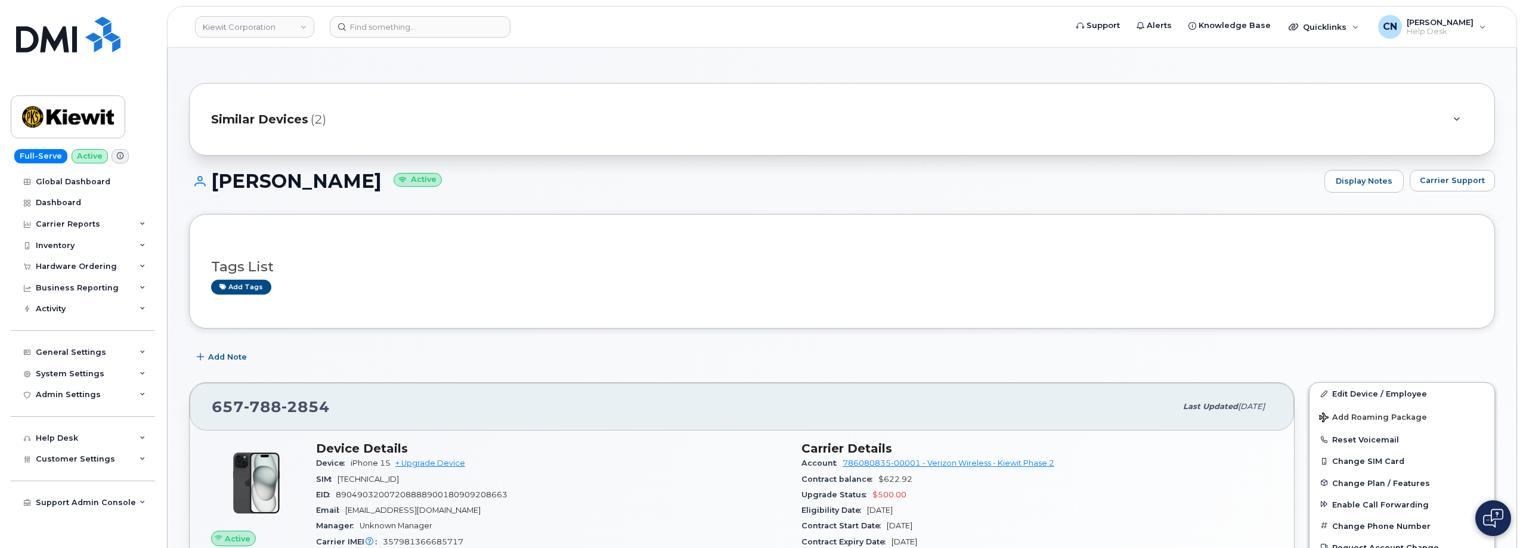
scroll to position [0, 0]
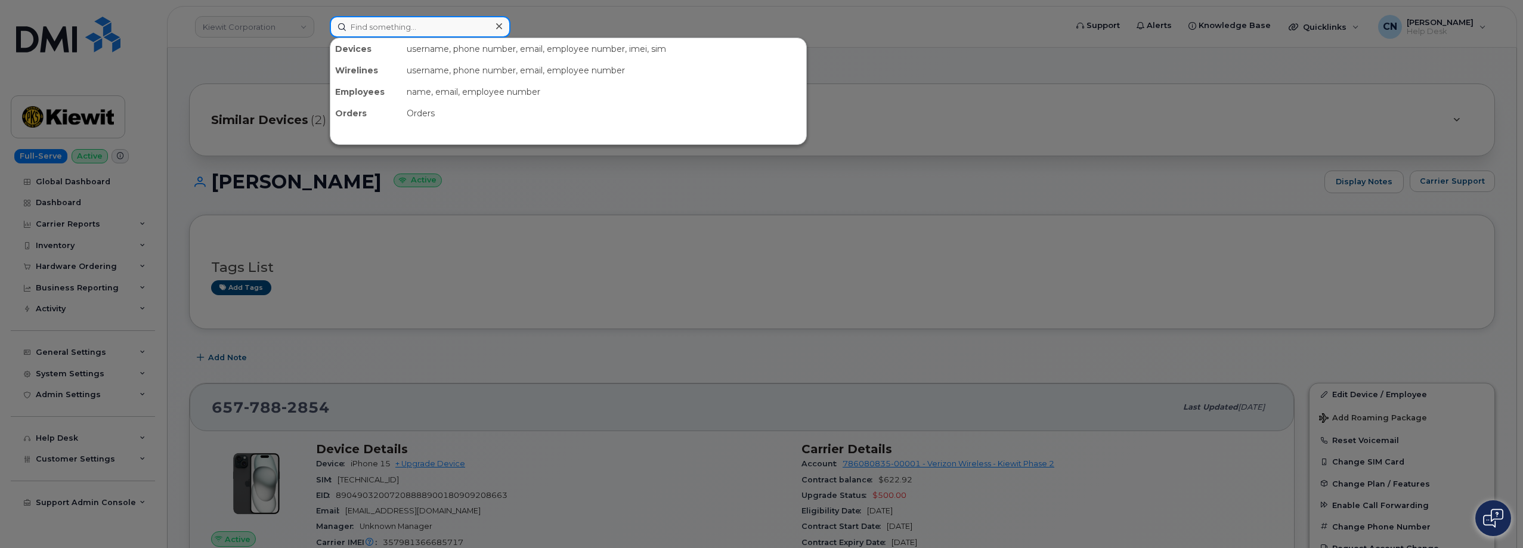
drag, startPoint x: 388, startPoint y: 26, endPoint x: 357, endPoint y: 33, distance: 32.0
click at [388, 25] on input at bounding box center [420, 26] width 181 height 21
paste input "2064709629"
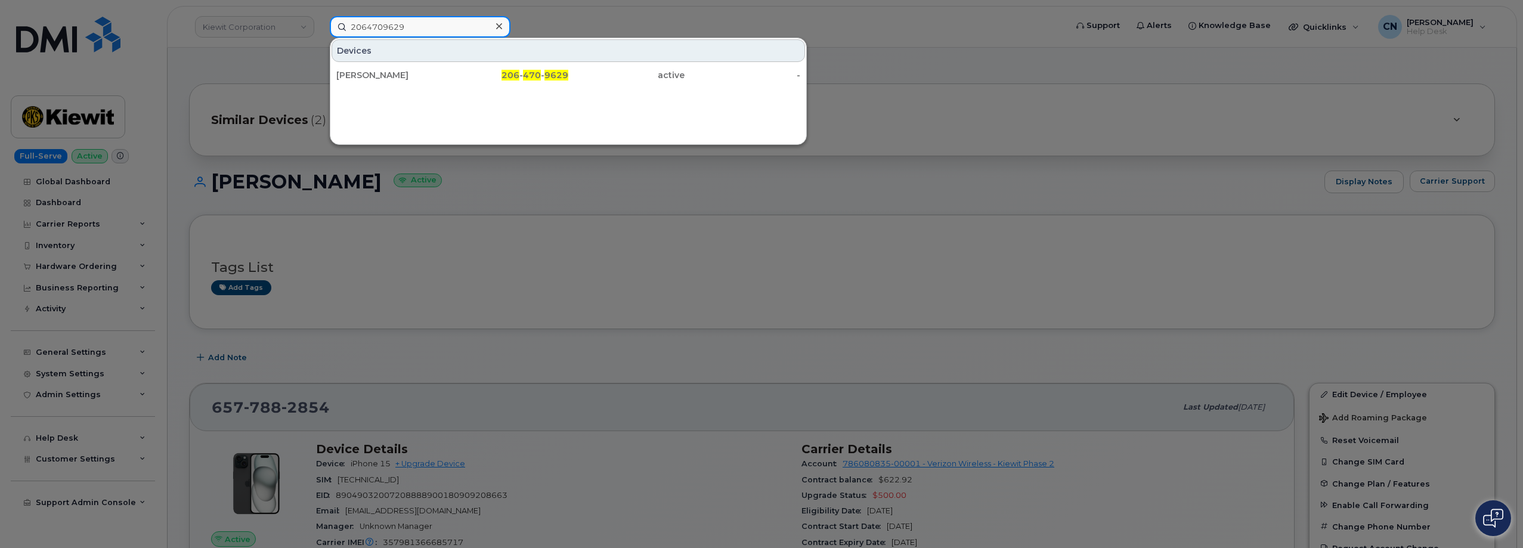
type input "2064709629"
click at [453, 69] on div "SOULIYONG MUHIC" at bounding box center [511, 74] width 116 height 21
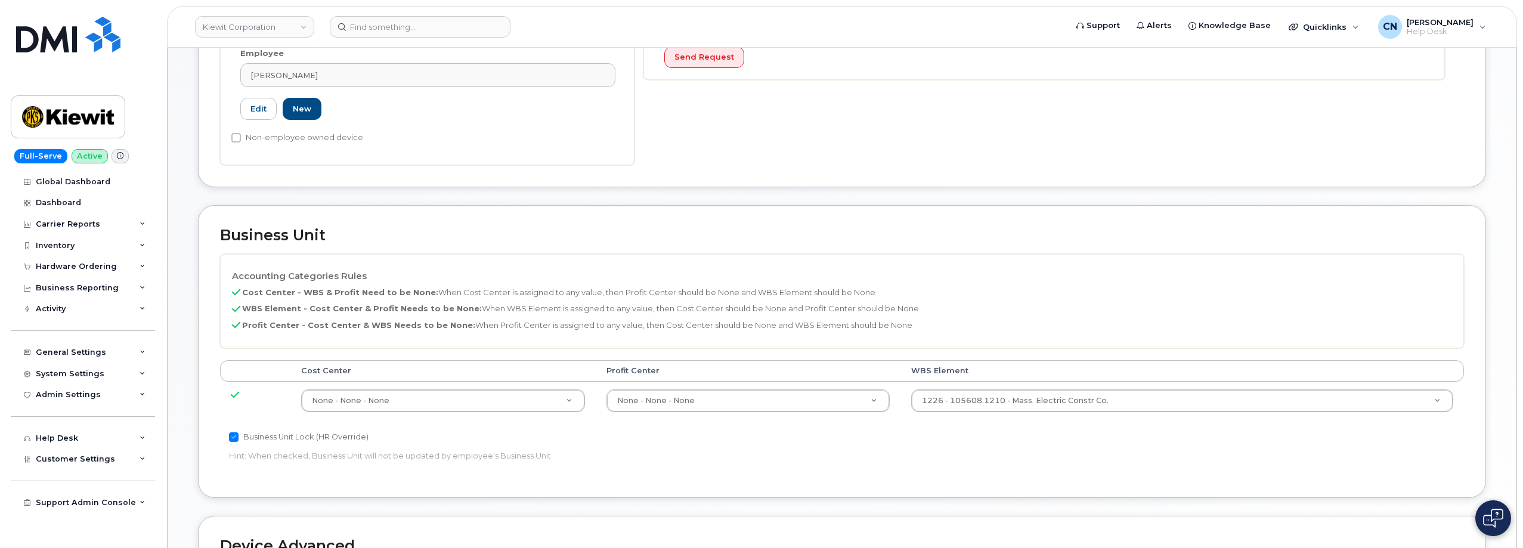
scroll to position [537, 0]
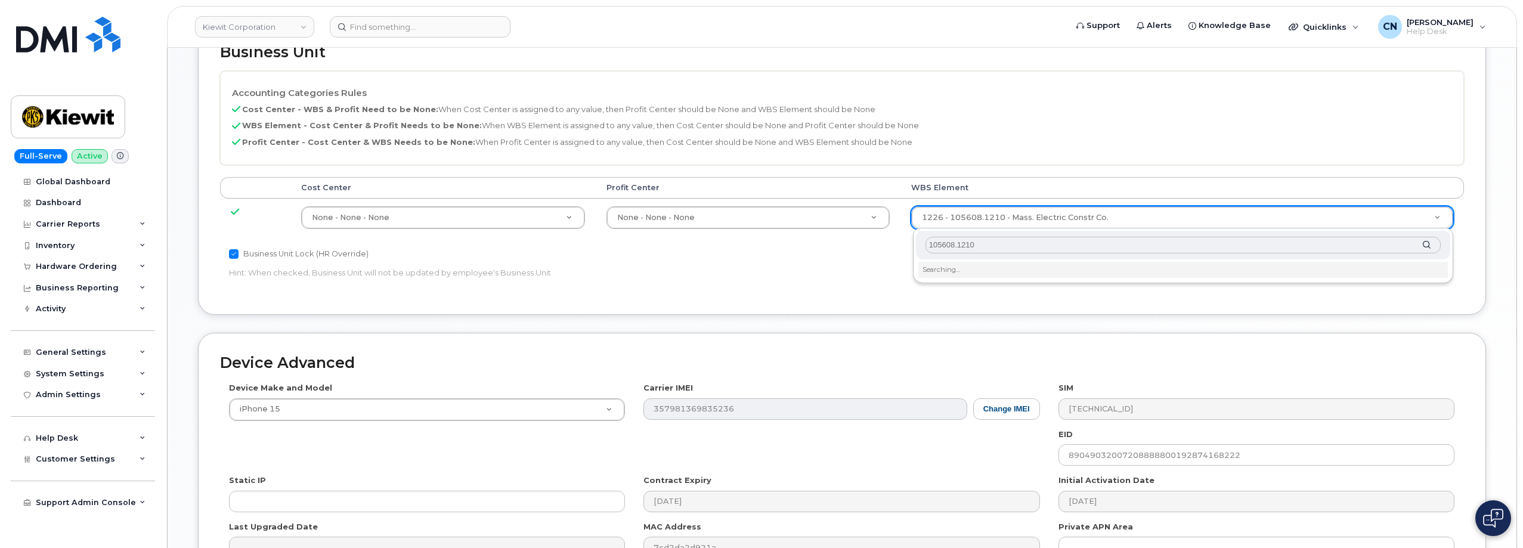
drag, startPoint x: 1021, startPoint y: 243, endPoint x: 849, endPoint y: 252, distance: 172.0
click at [849, 252] on body "[PERSON_NAME] Corporation Support Alerts Knowledge Base Quicklinks Suspend / Ca…" at bounding box center [761, 76] width 1523 height 1226
type input "105608.1210"
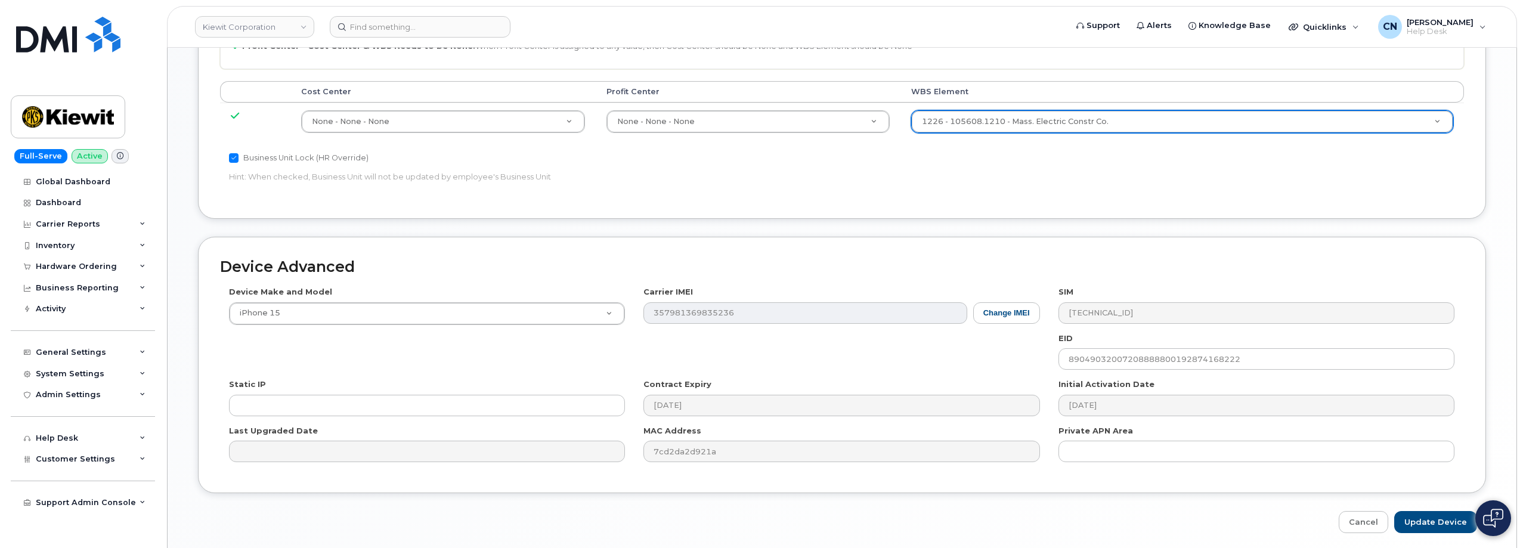
scroll to position [678, 0]
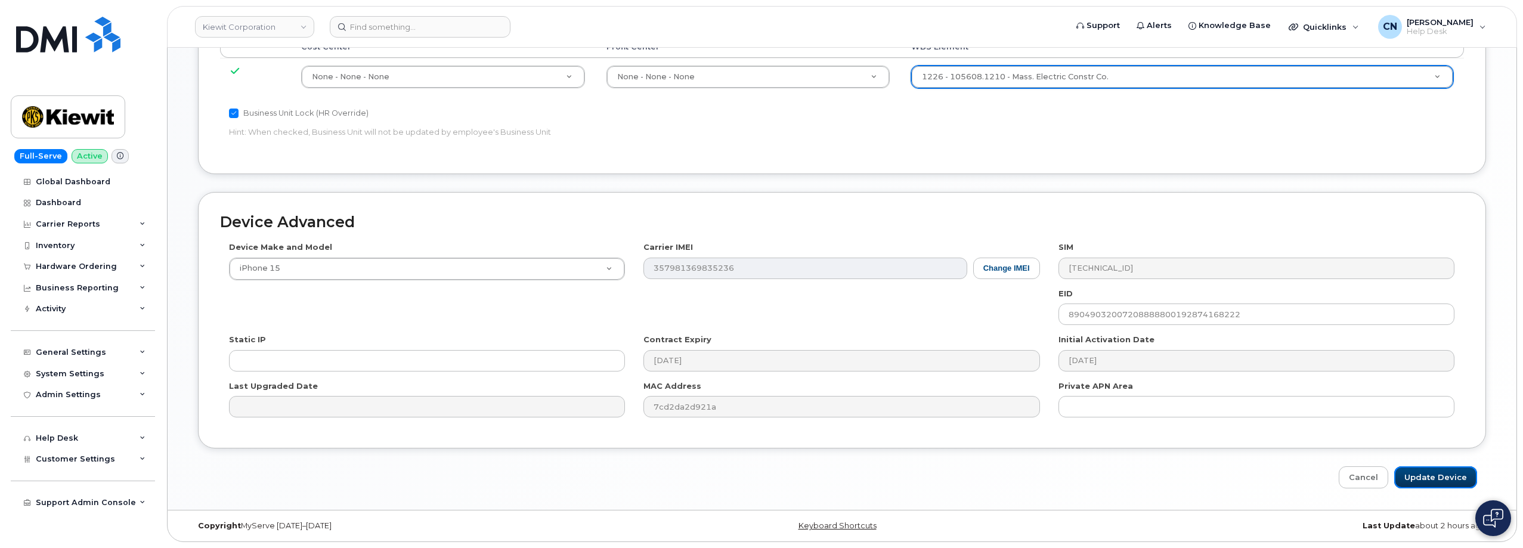
click at [1429, 475] on input "Update Device" at bounding box center [1435, 477] width 83 height 22
type input "Saving..."
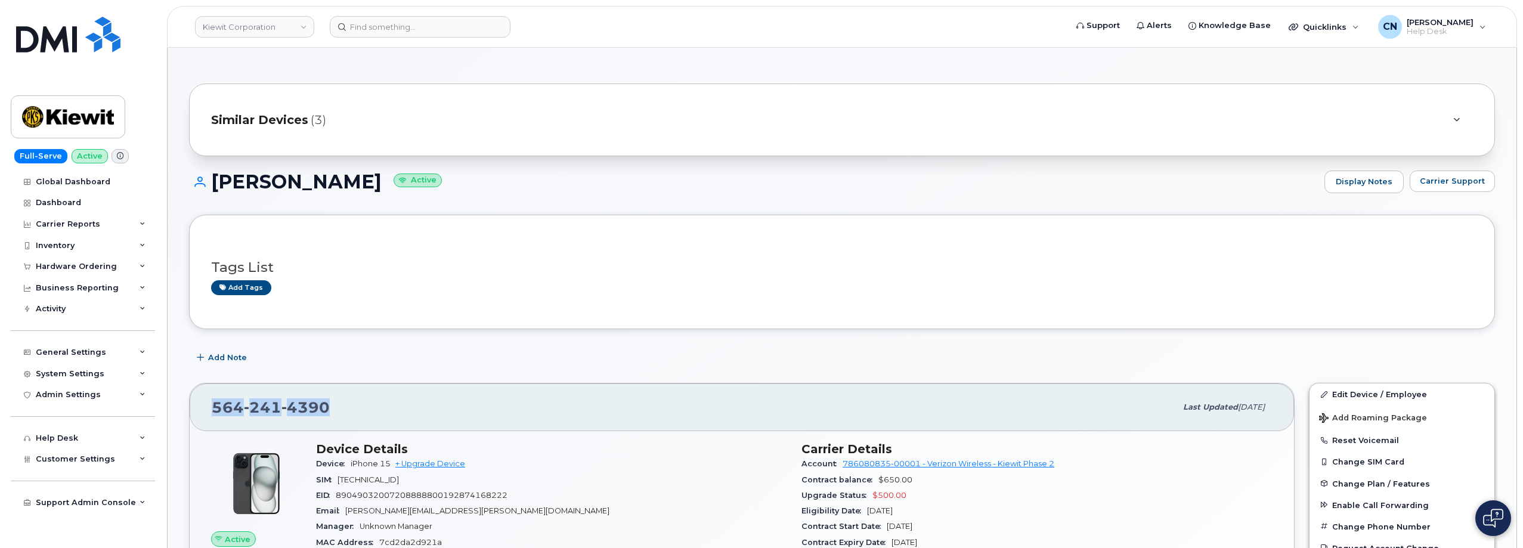
drag, startPoint x: 335, startPoint y: 411, endPoint x: 195, endPoint y: 411, distance: 140.2
click at [199, 411] on div "[PHONE_NUMBER] Last updated [DATE]" at bounding box center [742, 407] width 1105 height 48
copy span "[PHONE_NUMBER]"
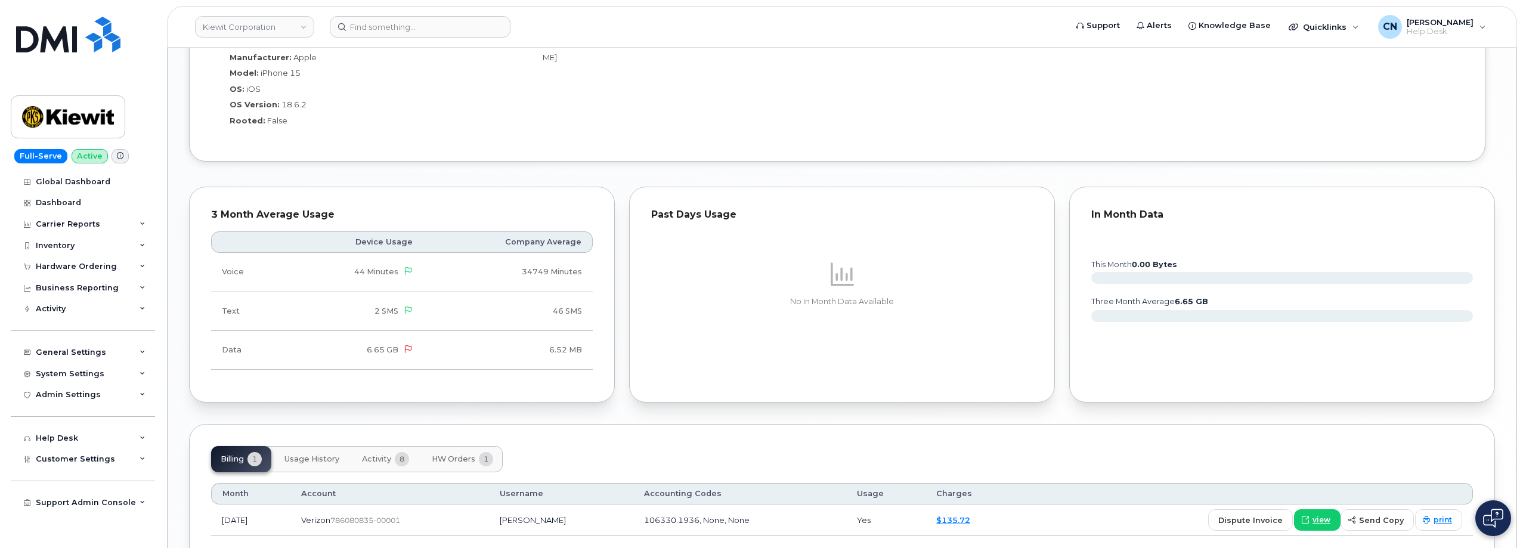
scroll to position [1115, 0]
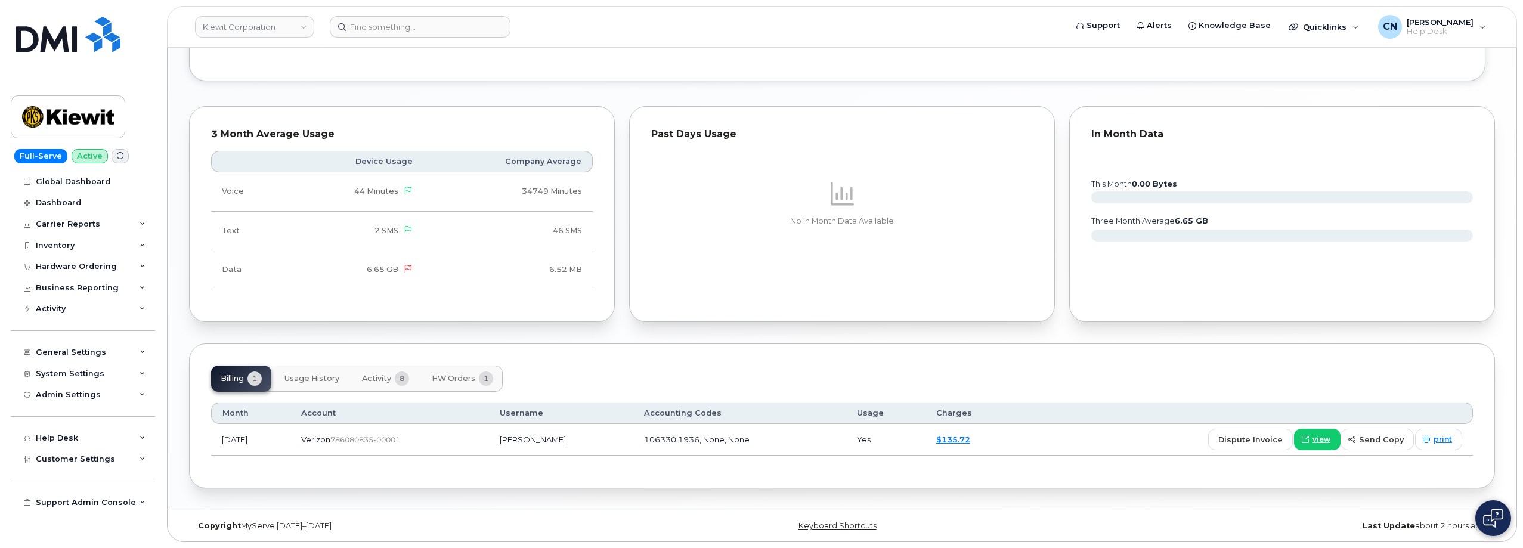
click at [443, 383] on span "HW Orders" at bounding box center [454, 379] width 44 height 10
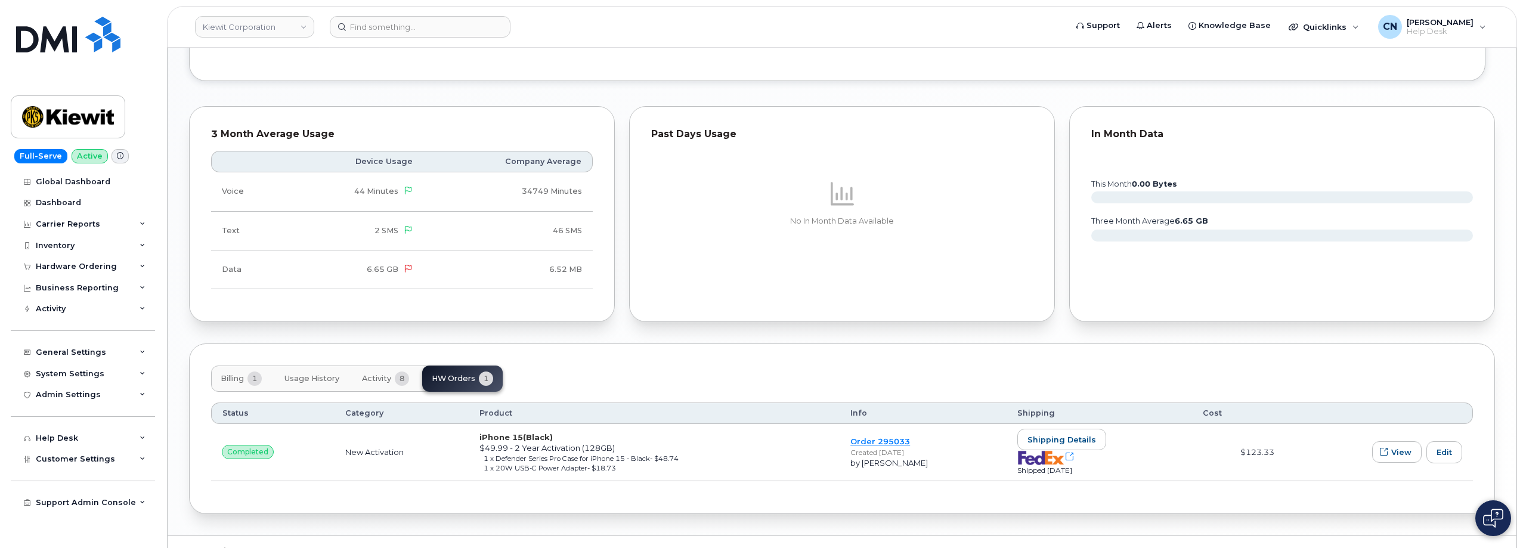
click at [228, 388] on button "Billing 1" at bounding box center [241, 379] width 60 height 26
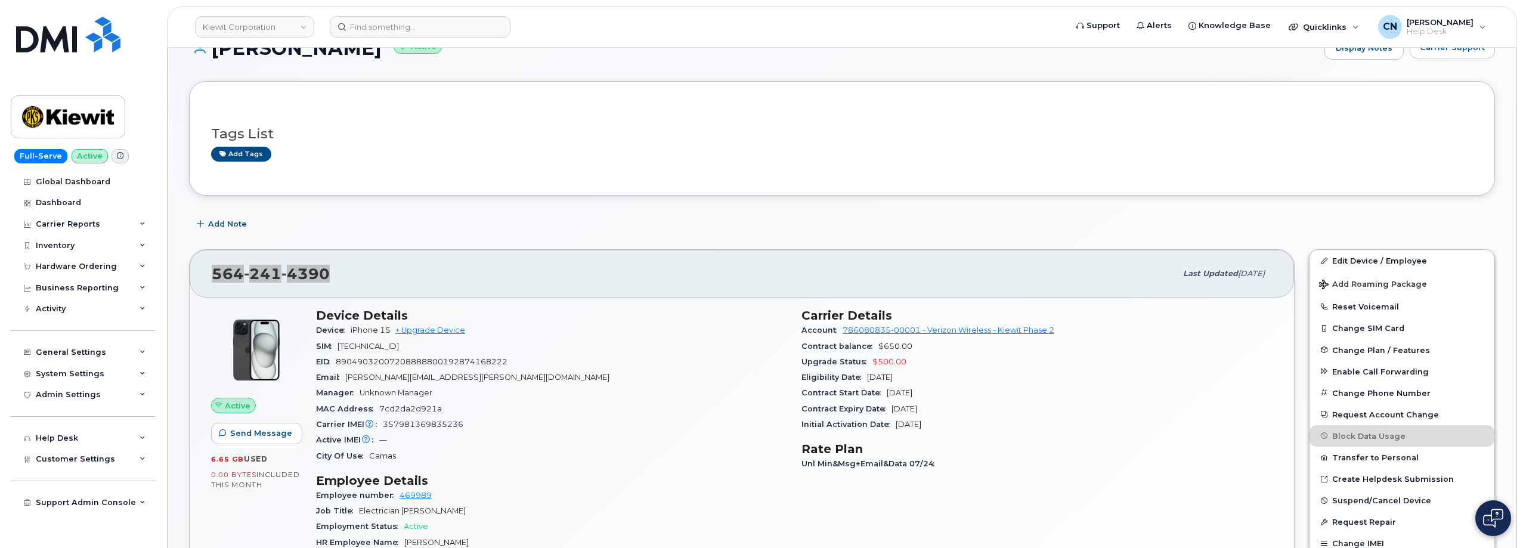
scroll to position [0, 0]
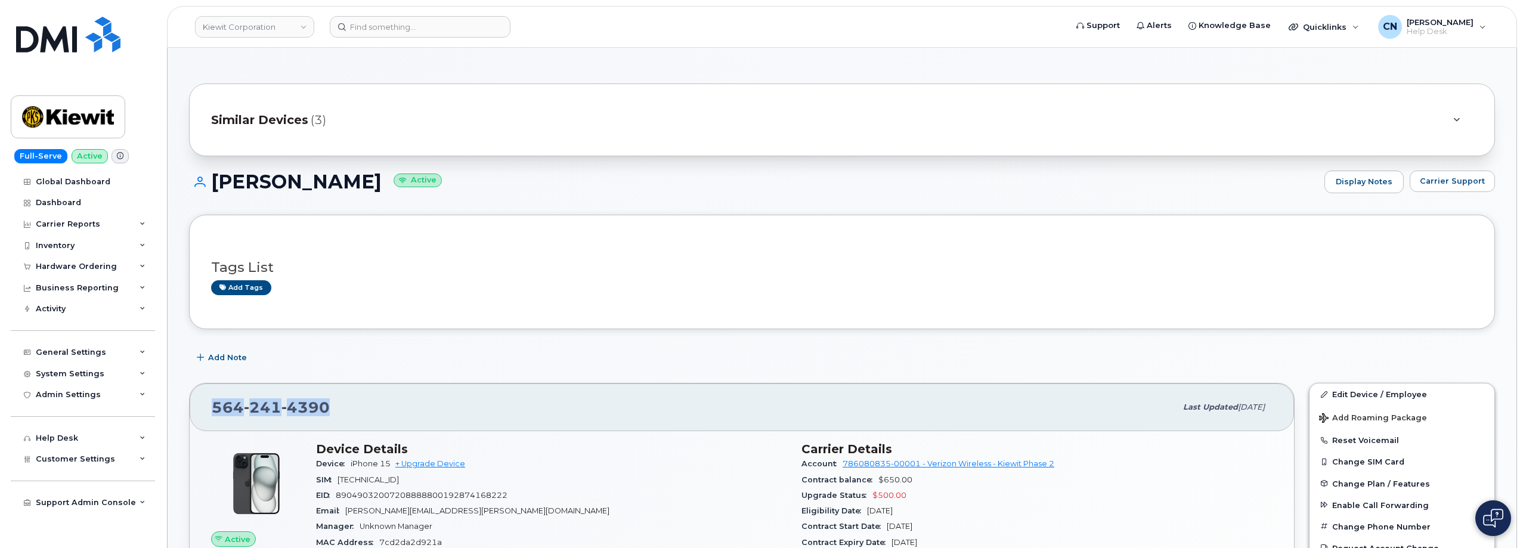
click at [348, 402] on div "564 241 4390" at bounding box center [694, 407] width 964 height 25
drag, startPoint x: 340, startPoint y: 409, endPoint x: 194, endPoint y: 403, distance: 145.6
click at [194, 403] on div "564 241 4390 Last updated Aug 26, 2025" at bounding box center [742, 407] width 1105 height 48
copy span "564 241 4390"
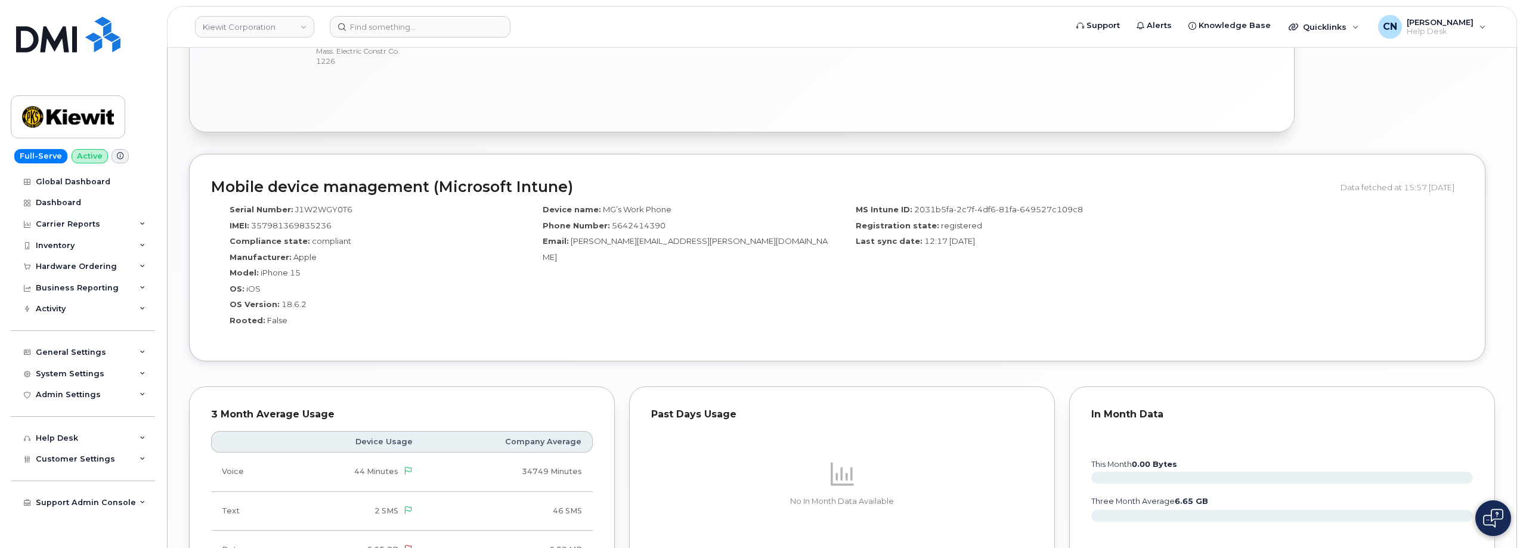
scroll to position [1074, 0]
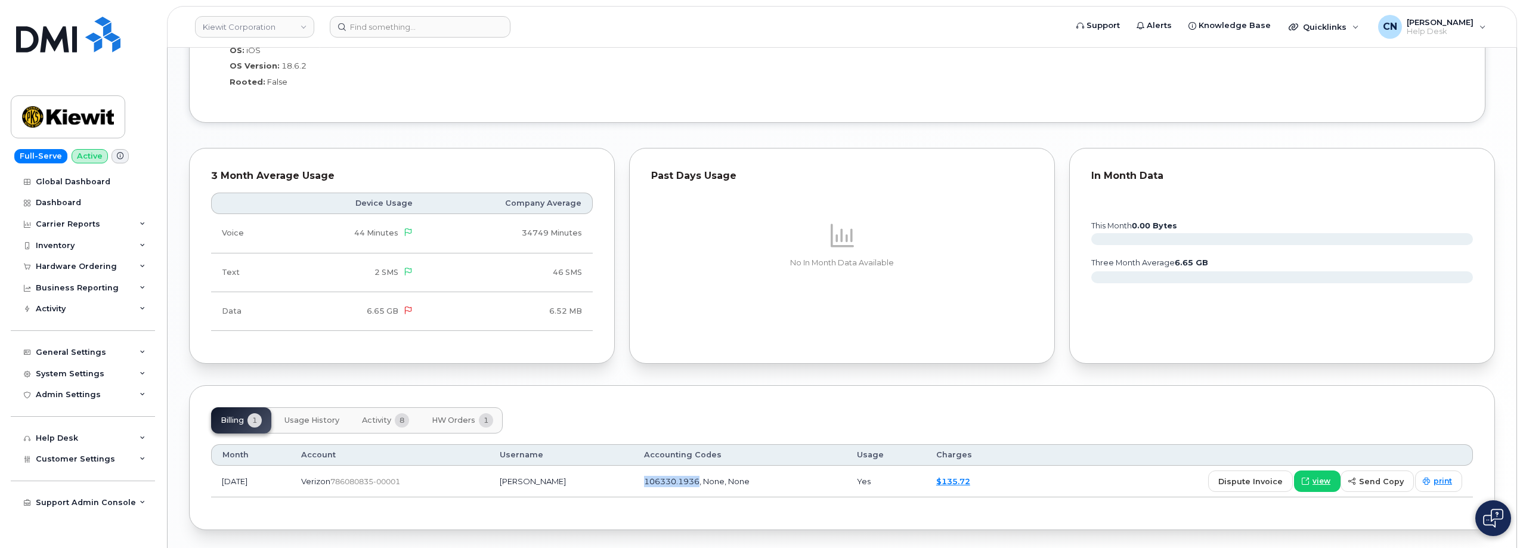
drag, startPoint x: 645, startPoint y: 487, endPoint x: 701, endPoint y: 485, distance: 56.7
click at [701, 485] on td "106330.1936, None, None" at bounding box center [739, 482] width 213 height 32
copy span "106330.1936"
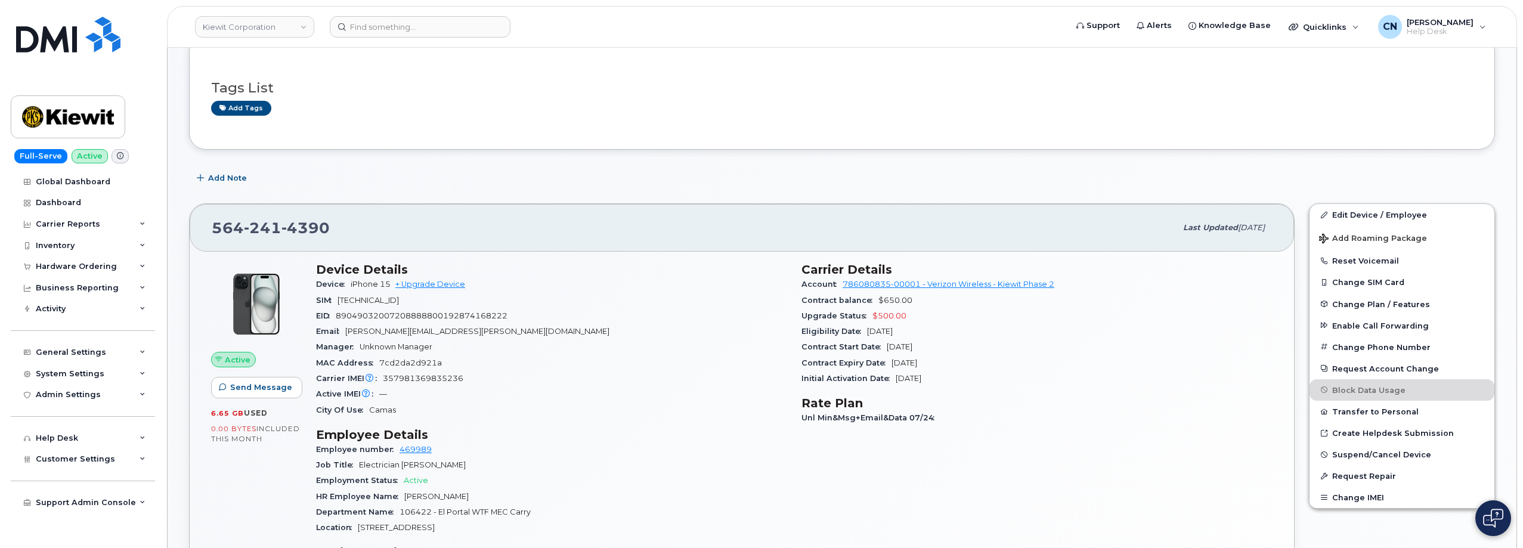
scroll to position [179, 0]
click at [1357, 217] on link "Edit Device / Employee" at bounding box center [1402, 215] width 185 height 21
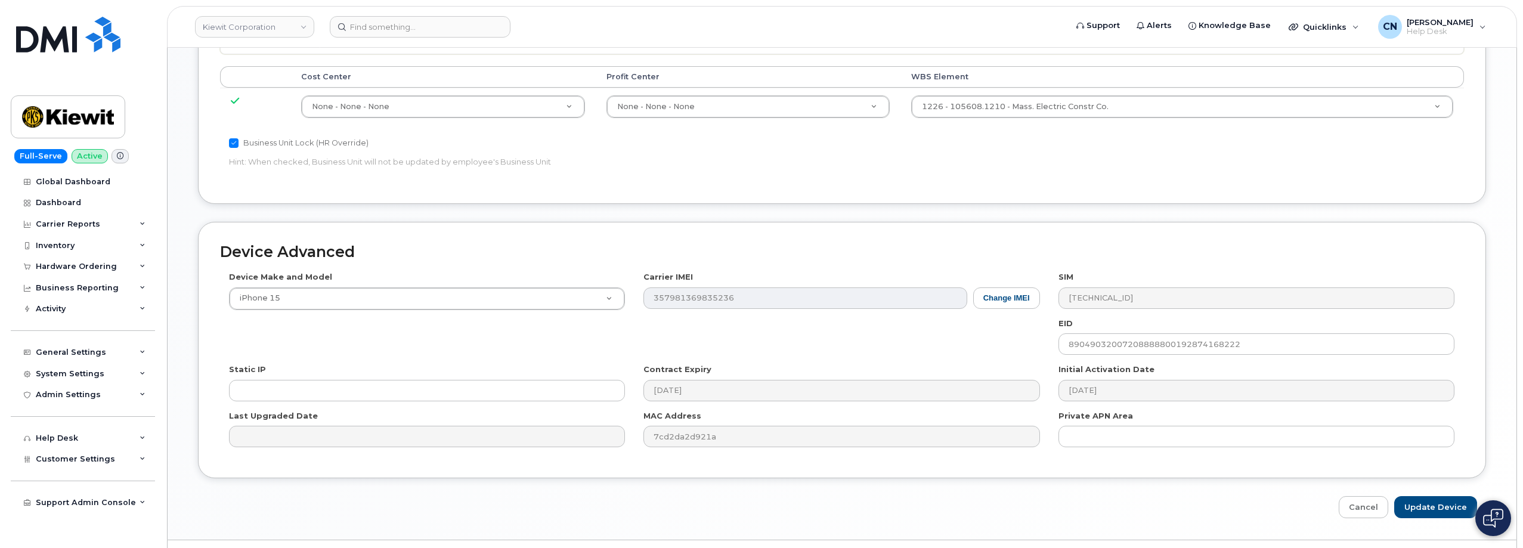
scroll to position [656, 0]
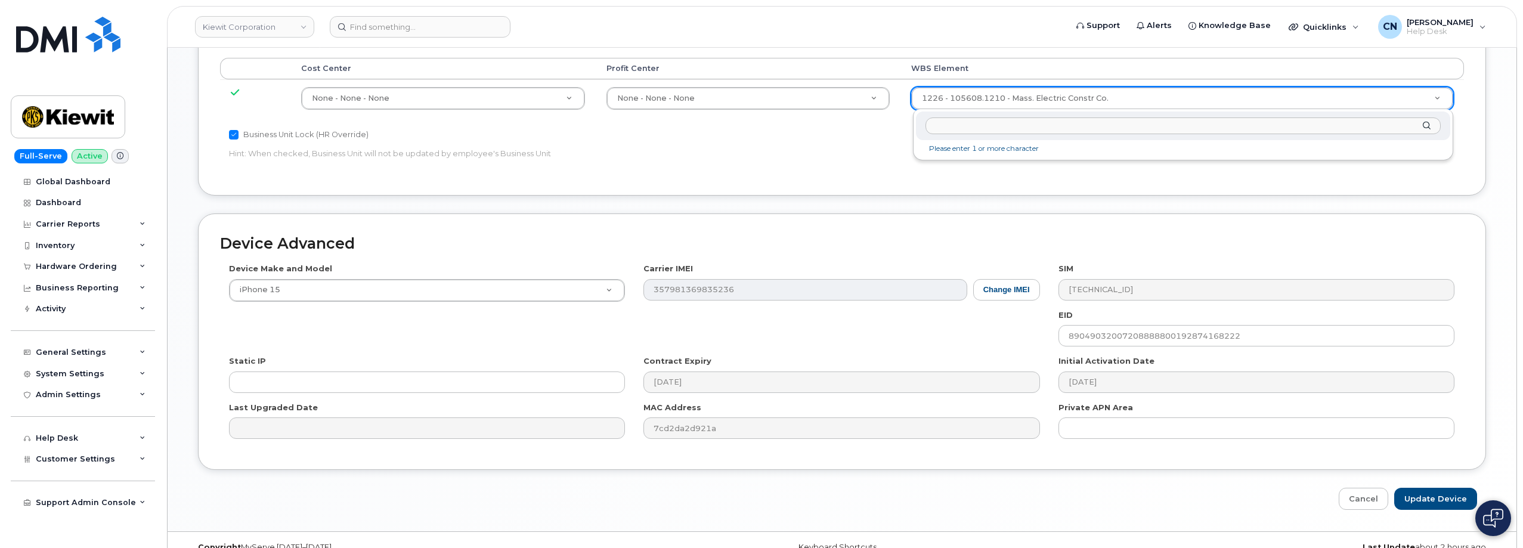
click at [1009, 132] on input "text" at bounding box center [1183, 125] width 515 height 17
paste input "106442"
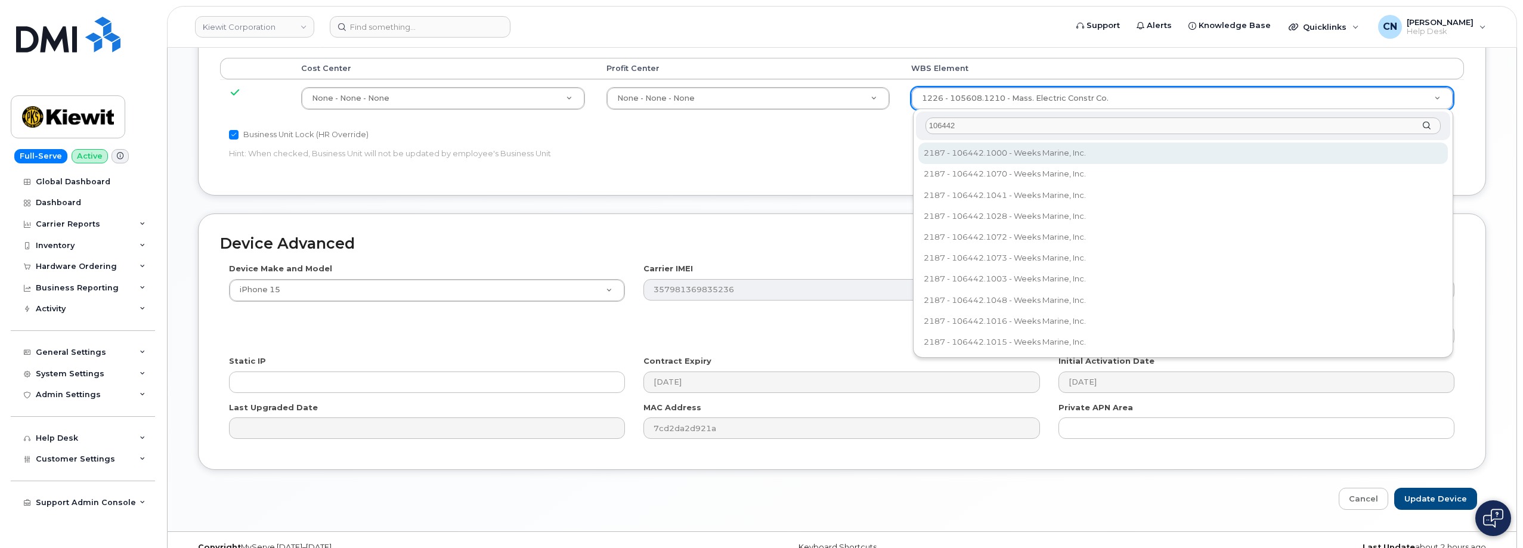
type input "106442"
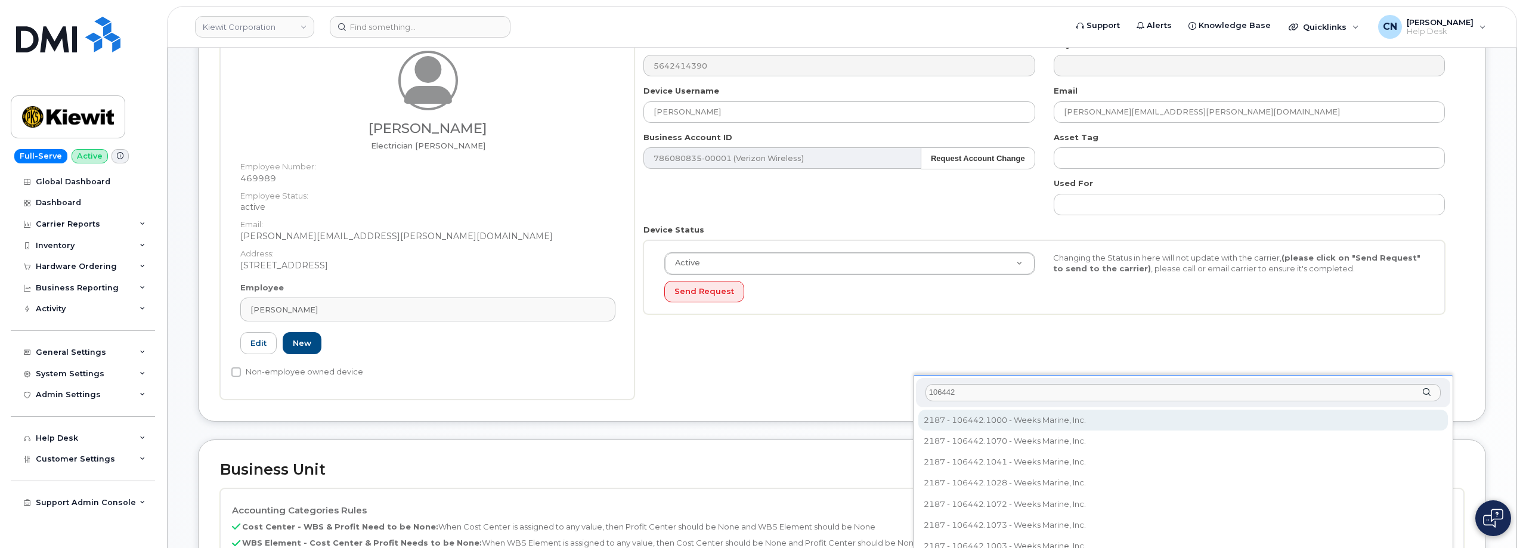
scroll to position [0, 0]
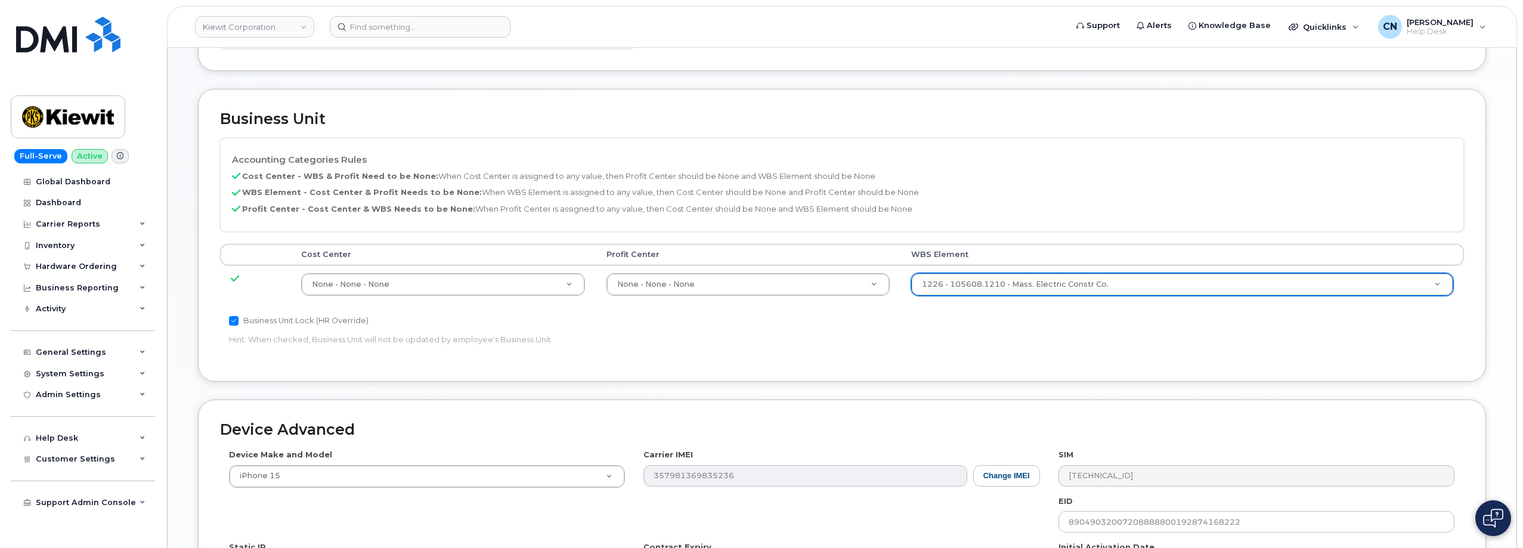
drag, startPoint x: 723, startPoint y: 182, endPoint x: 542, endPoint y: 184, distance: 181.3
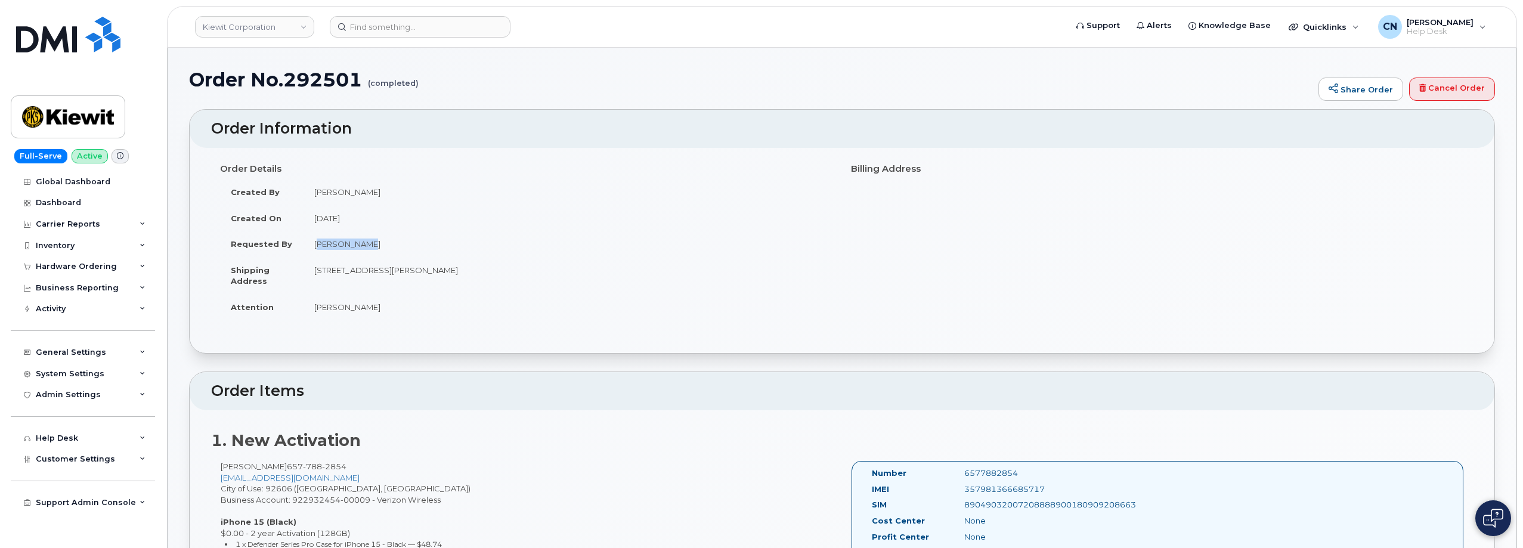
drag, startPoint x: 375, startPoint y: 249, endPoint x: 311, endPoint y: 248, distance: 63.8
click at [311, 248] on td "[PERSON_NAME]" at bounding box center [569, 244] width 530 height 26
copy td "[PERSON_NAME]"
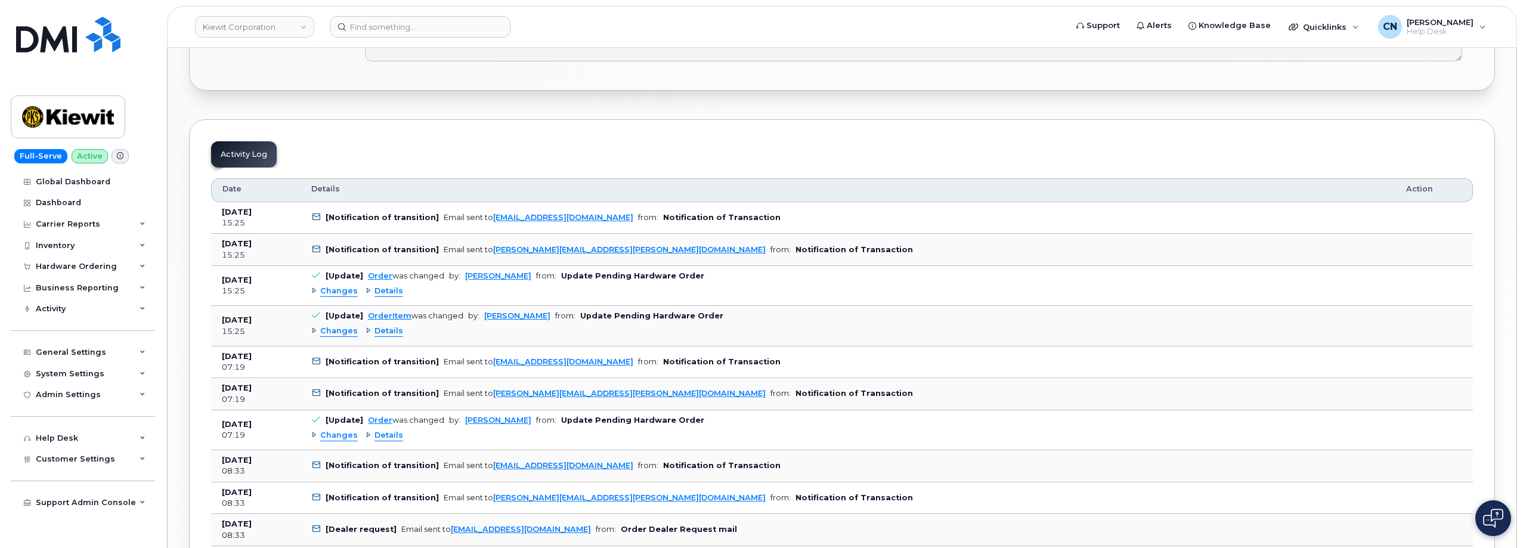
scroll to position [775, 0]
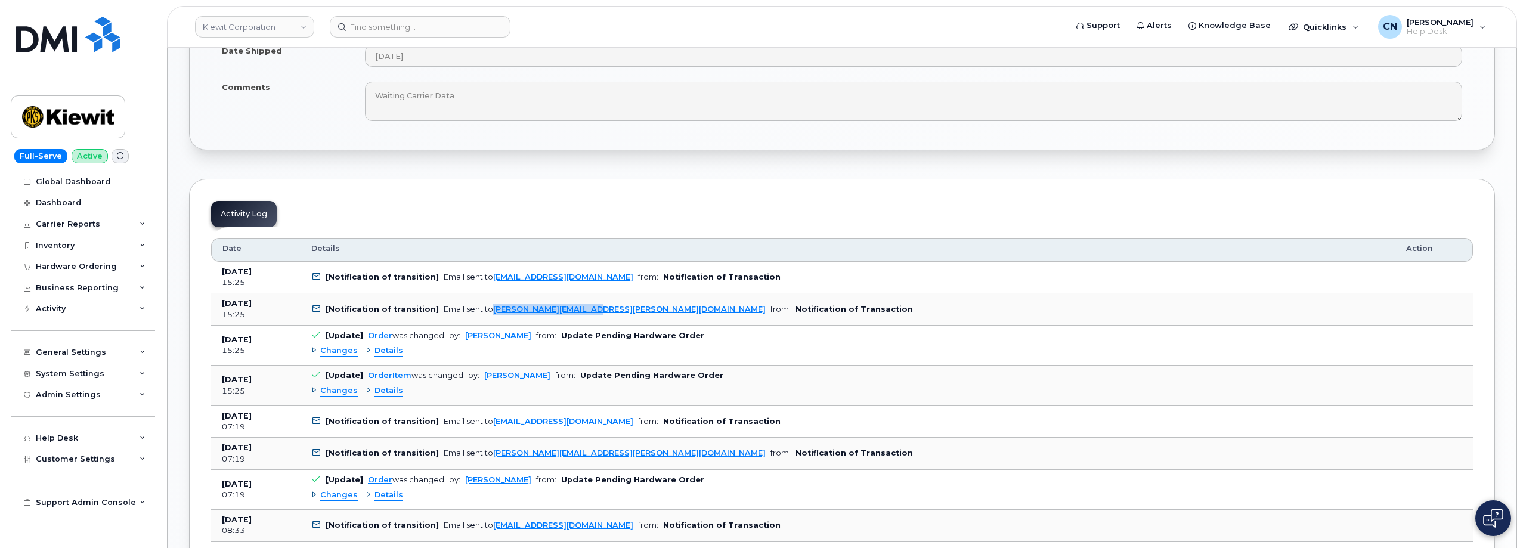
drag, startPoint x: 484, startPoint y: 307, endPoint x: 585, endPoint y: 316, distance: 101.2
click at [585, 316] on td "[Notification of transition] Email sent to [PERSON_NAME][EMAIL_ADDRESS][PERSON_…" at bounding box center [848, 309] width 1095 height 32
copy div "[PERSON_NAME][EMAIL_ADDRESS][PERSON_NAME][DOMAIN_NAME]"
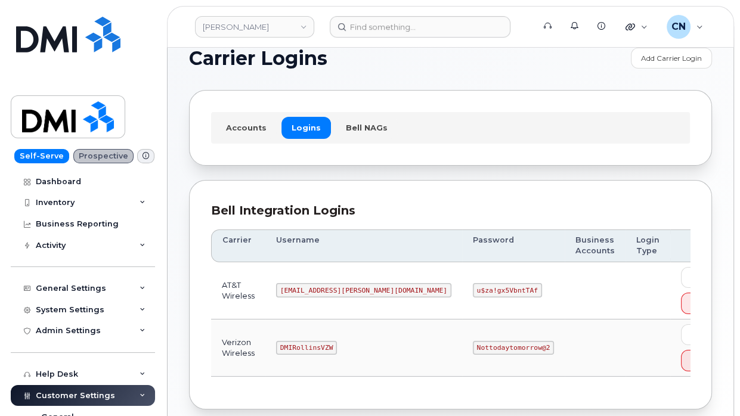
scroll to position [60, 0]
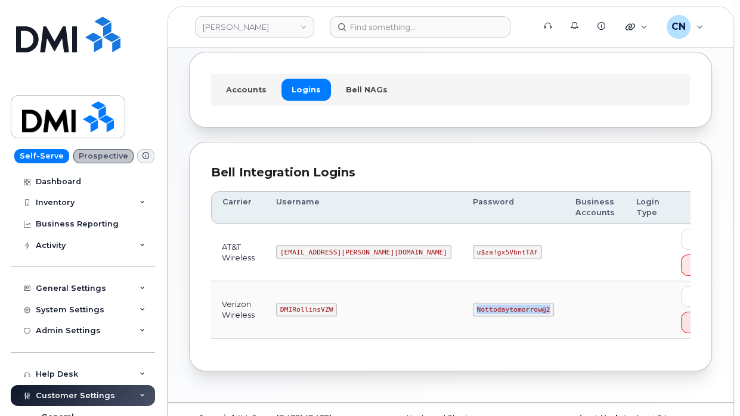
drag, startPoint x: 469, startPoint y: 307, endPoint x: 398, endPoint y: 314, distance: 71.3
click at [462, 314] on td "Nottodaytomorrow@2" at bounding box center [513, 309] width 103 height 57
copy code "Nottodaytomorrow@2"
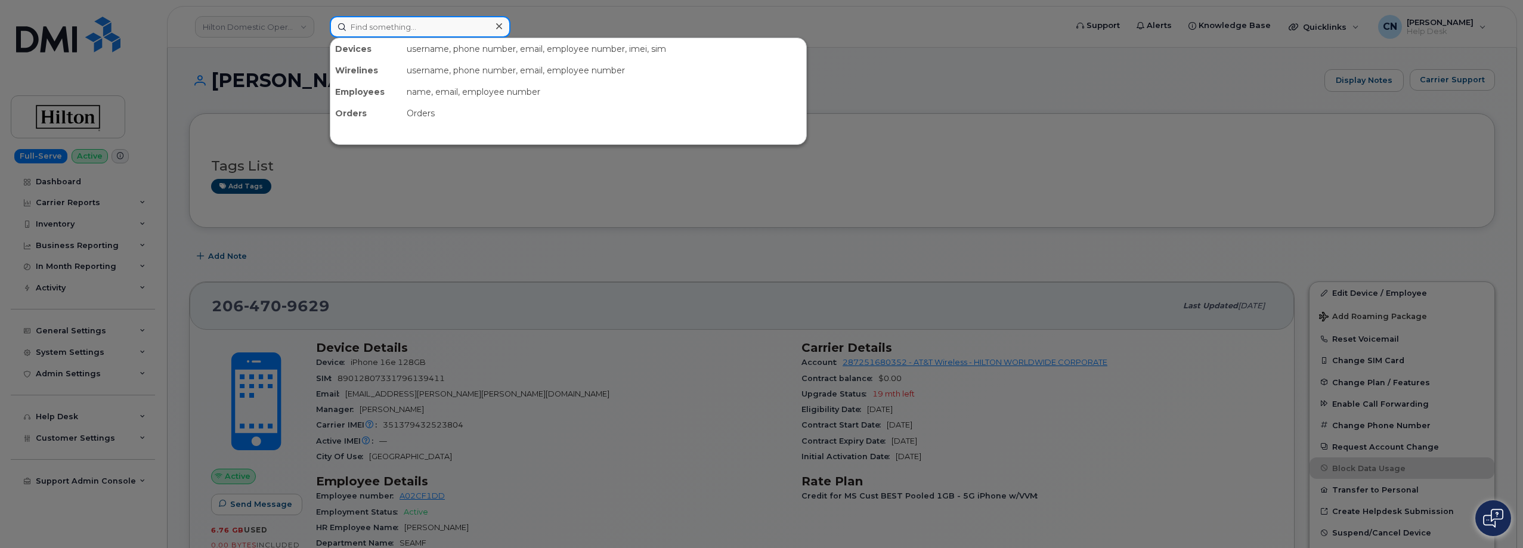
click at [370, 24] on input at bounding box center [420, 26] width 181 height 21
paste input "2064709629"
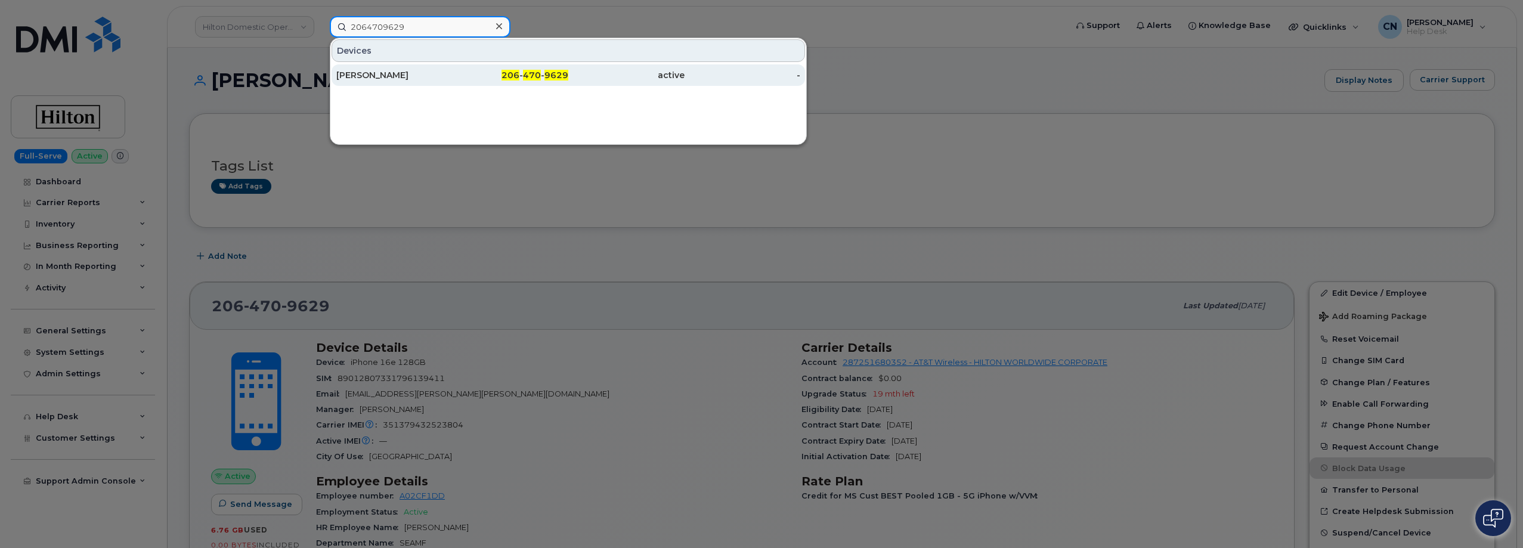
type input "2064709629"
click at [453, 67] on div "SOULIYONG MUHIC" at bounding box center [511, 74] width 116 height 21
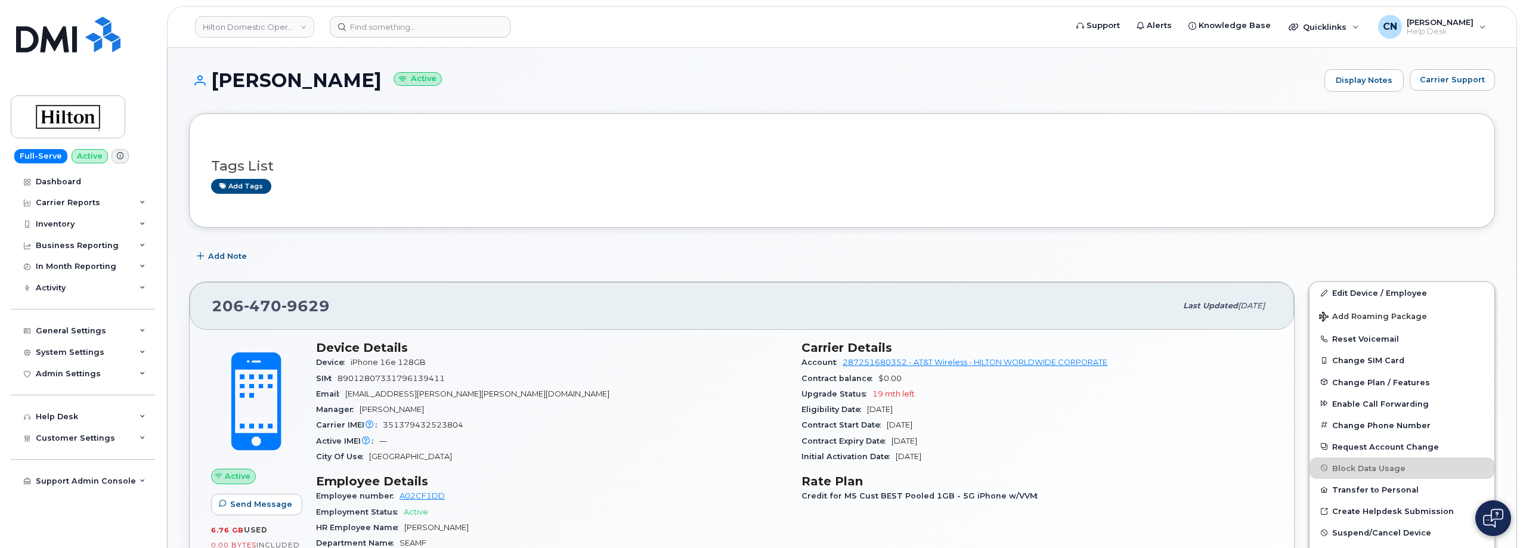
click at [421, 420] on span "351379432523804" at bounding box center [423, 424] width 81 height 9
copy span "351379432523804"
click at [1406, 290] on link "Edit Device / Employee" at bounding box center [1402, 292] width 185 height 21
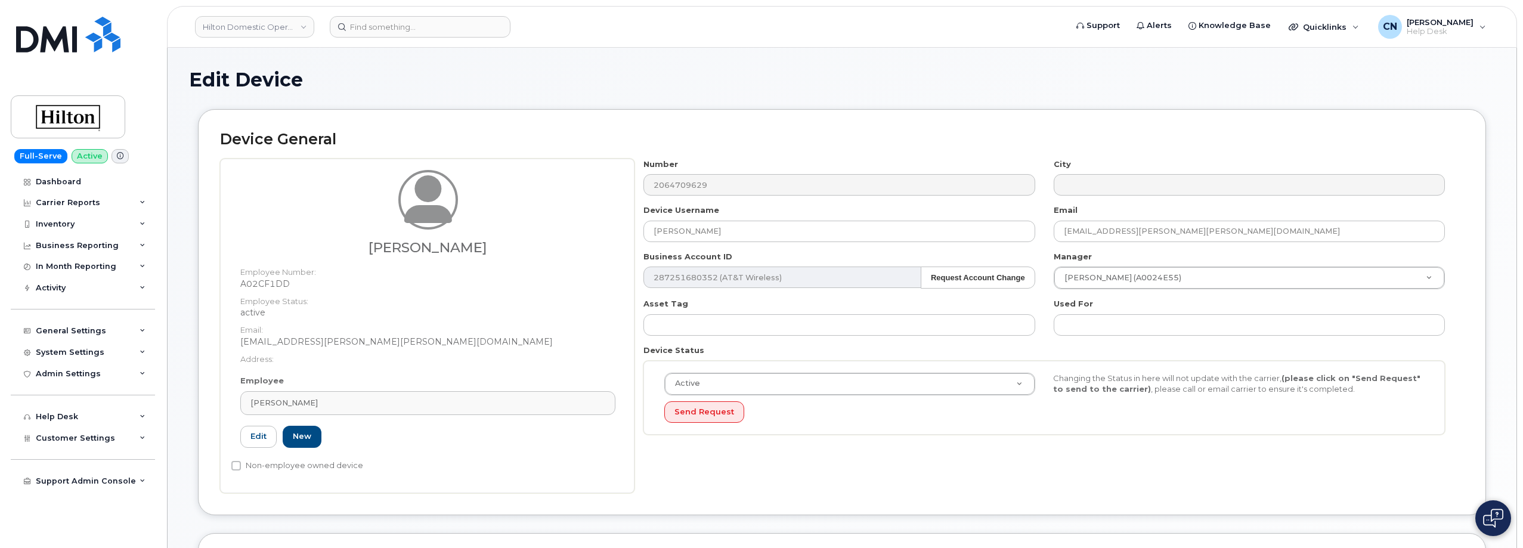
select select "34080331"
drag, startPoint x: 327, startPoint y: 403, endPoint x: 210, endPoint y: 403, distance: 117.5
click at [210, 403] on div "Device General [PERSON_NAME] Employee Number: A02CF1DD Employee Status: active …" at bounding box center [842, 312] width 1288 height 406
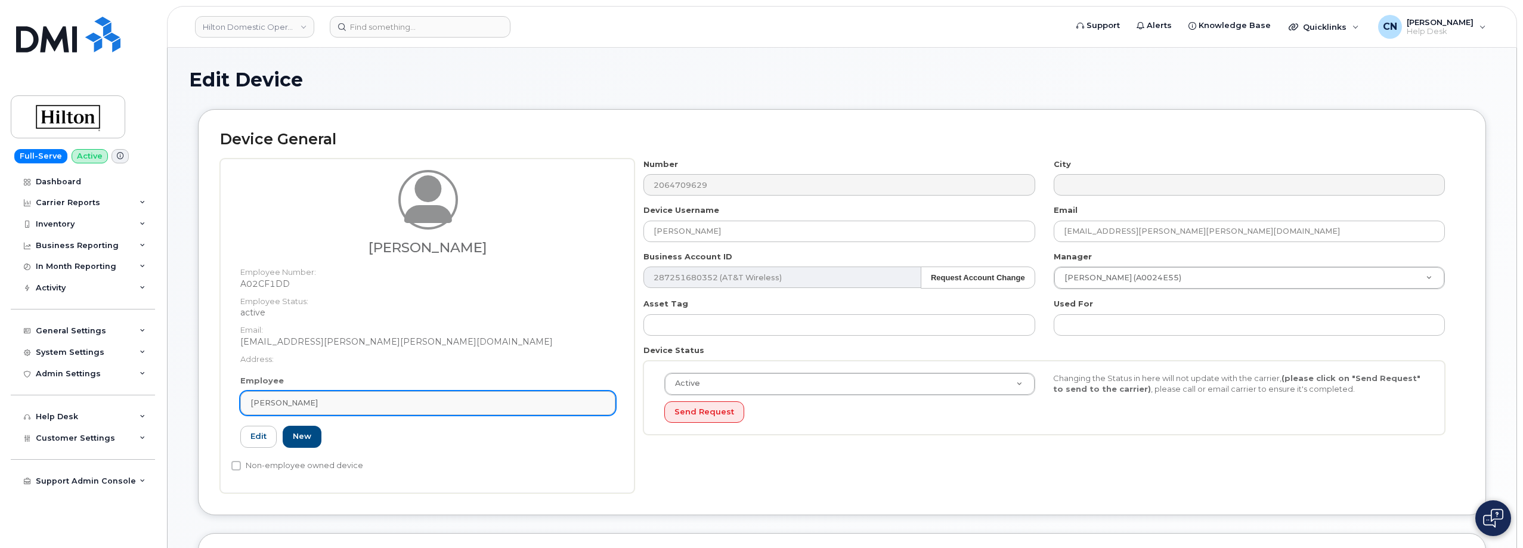
click at [256, 397] on link "[PERSON_NAME]" at bounding box center [427, 403] width 375 height 24
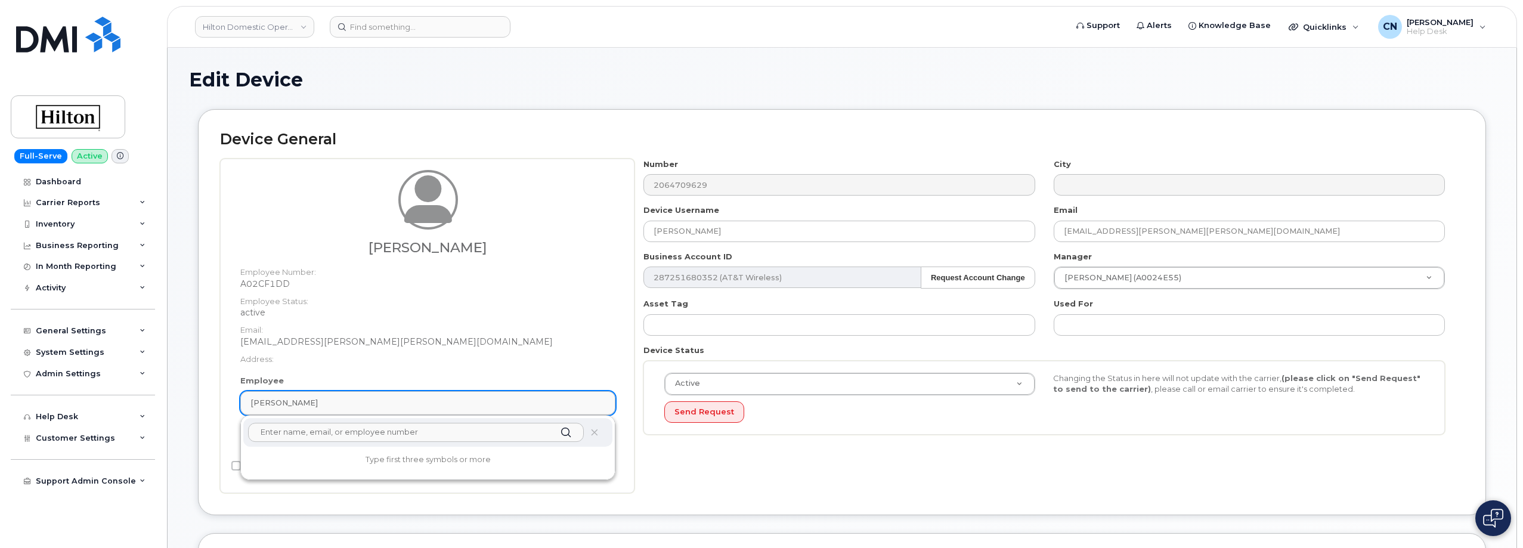
paste input "[PERSON_NAME]"
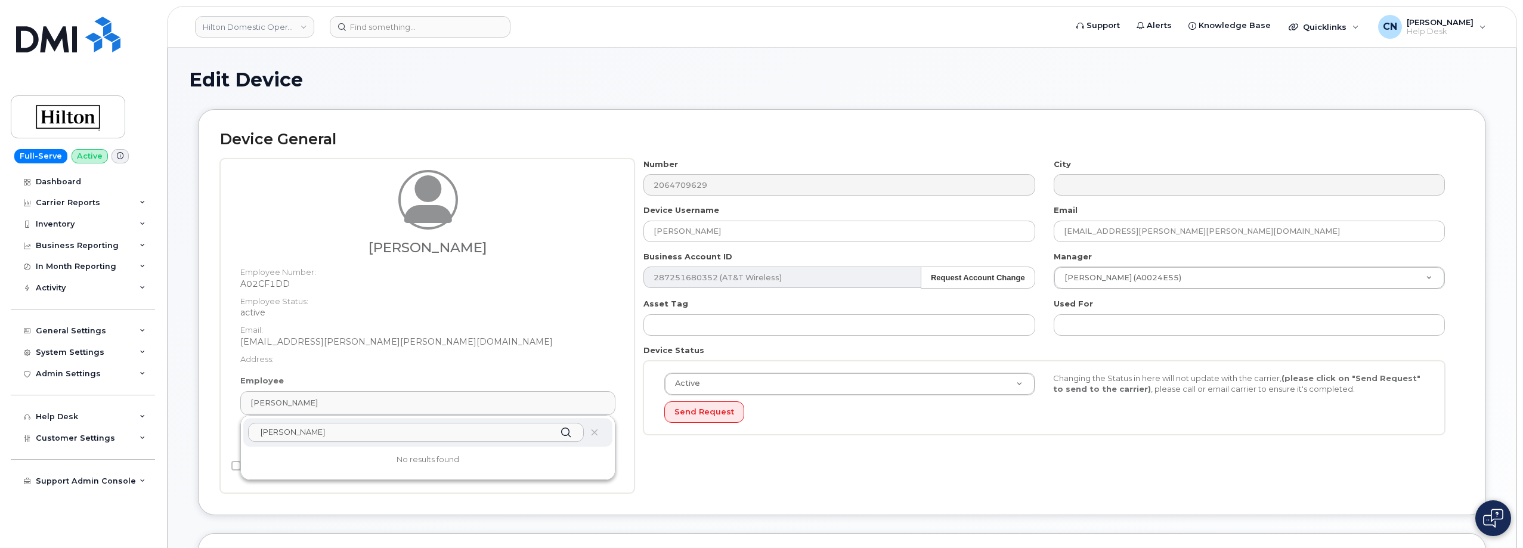
type input "[PERSON_NAME]"
click at [375, 353] on dt "Address:" at bounding box center [427, 356] width 375 height 17
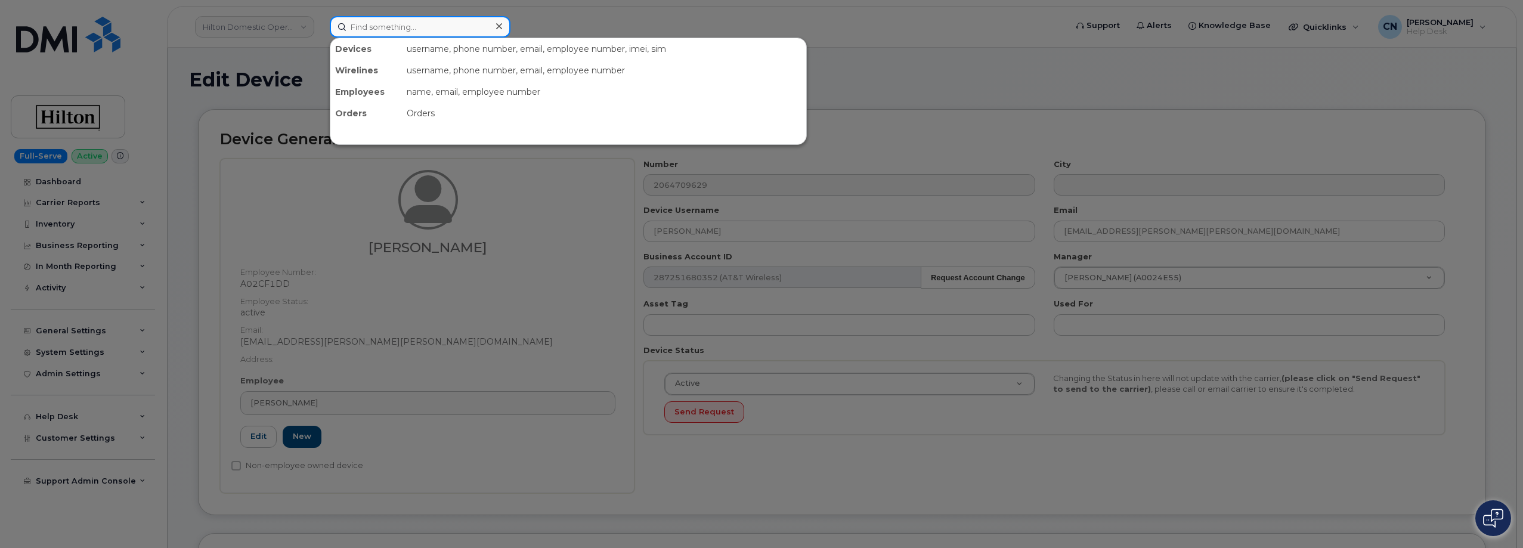
click at [422, 29] on input at bounding box center [420, 26] width 181 height 21
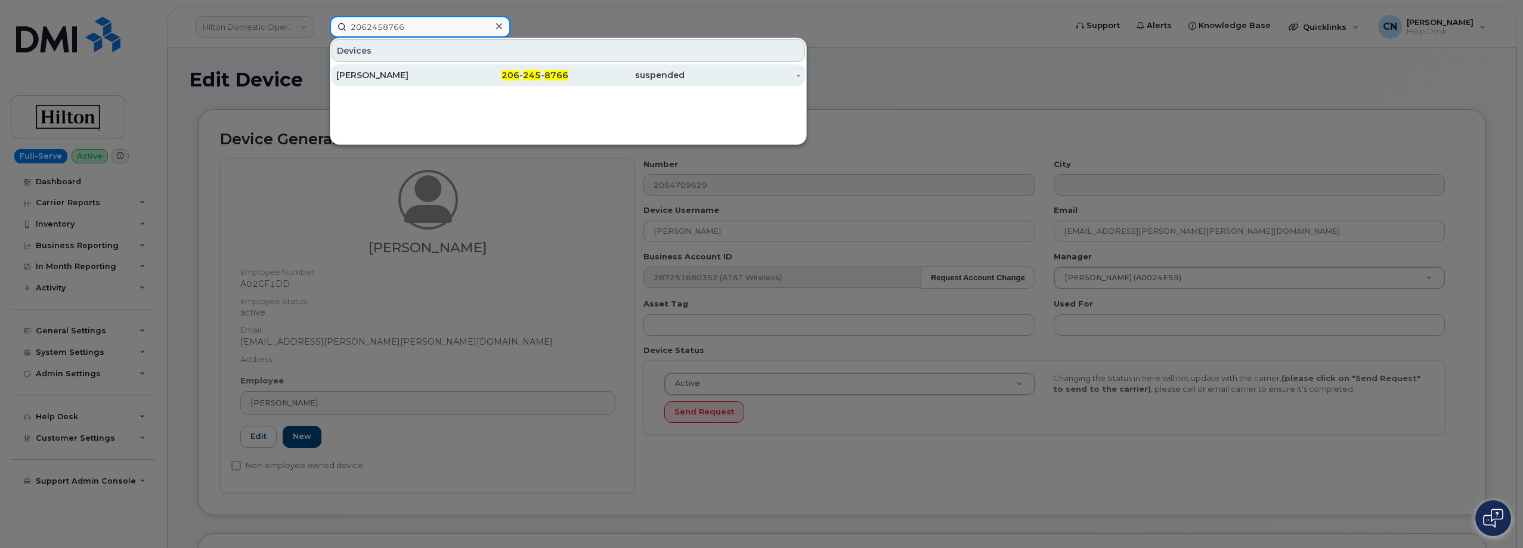
type input "2062458766"
click at [395, 78] on div "[PERSON_NAME]" at bounding box center [394, 75] width 116 height 12
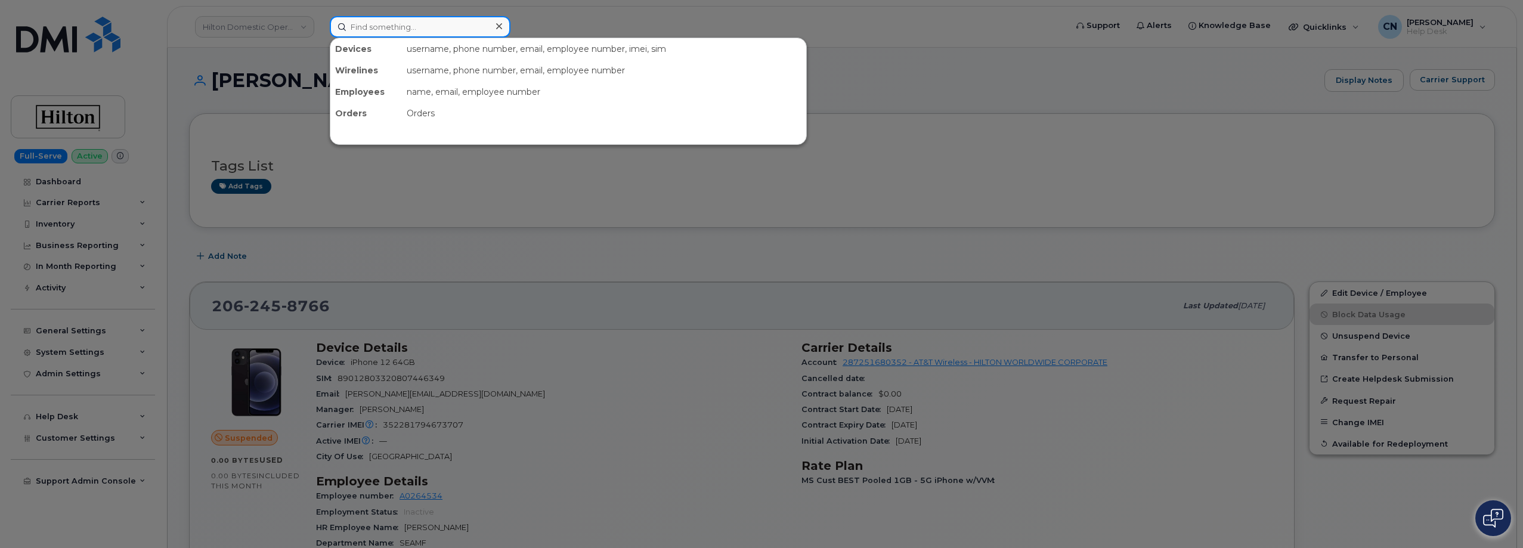
click at [391, 29] on input at bounding box center [420, 26] width 181 height 21
paste input "3612222955"
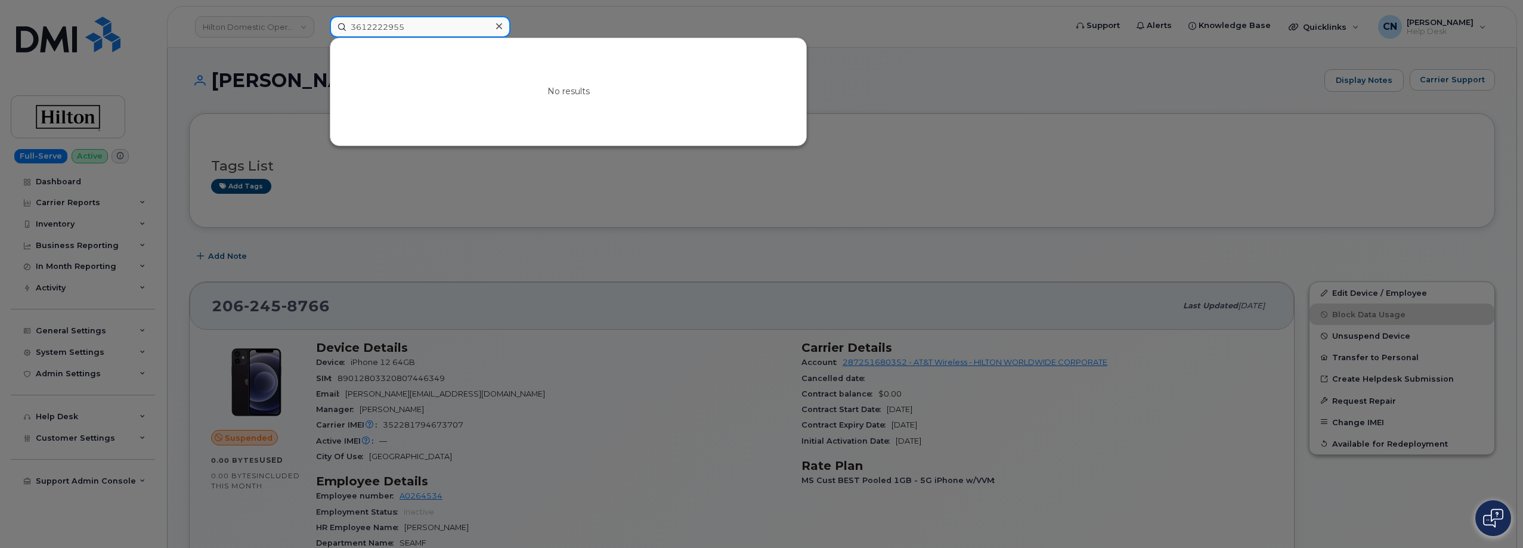
drag, startPoint x: 425, startPoint y: 22, endPoint x: 163, endPoint y: 45, distance: 263.4
click at [320, 38] on div "3612222955 No results" at bounding box center [694, 26] width 748 height 21
paste input "7726"
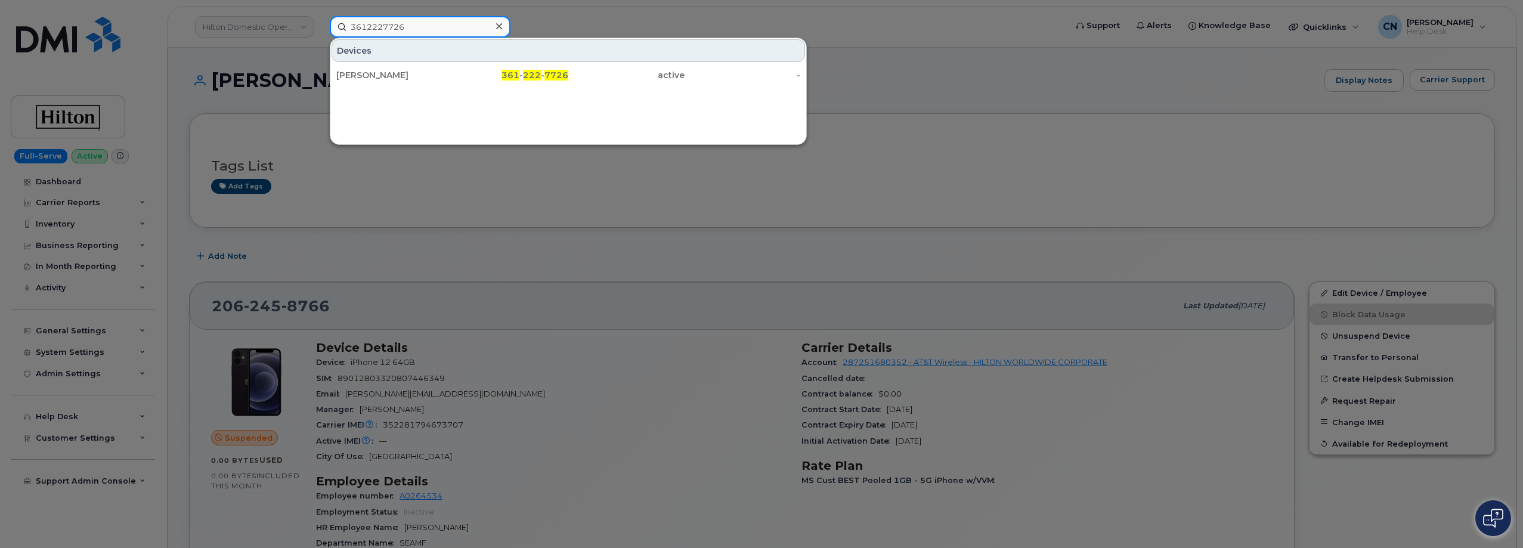
type input "3612227726"
click at [372, 78] on div "Luis Rodriguez Jr." at bounding box center [394, 75] width 116 height 12
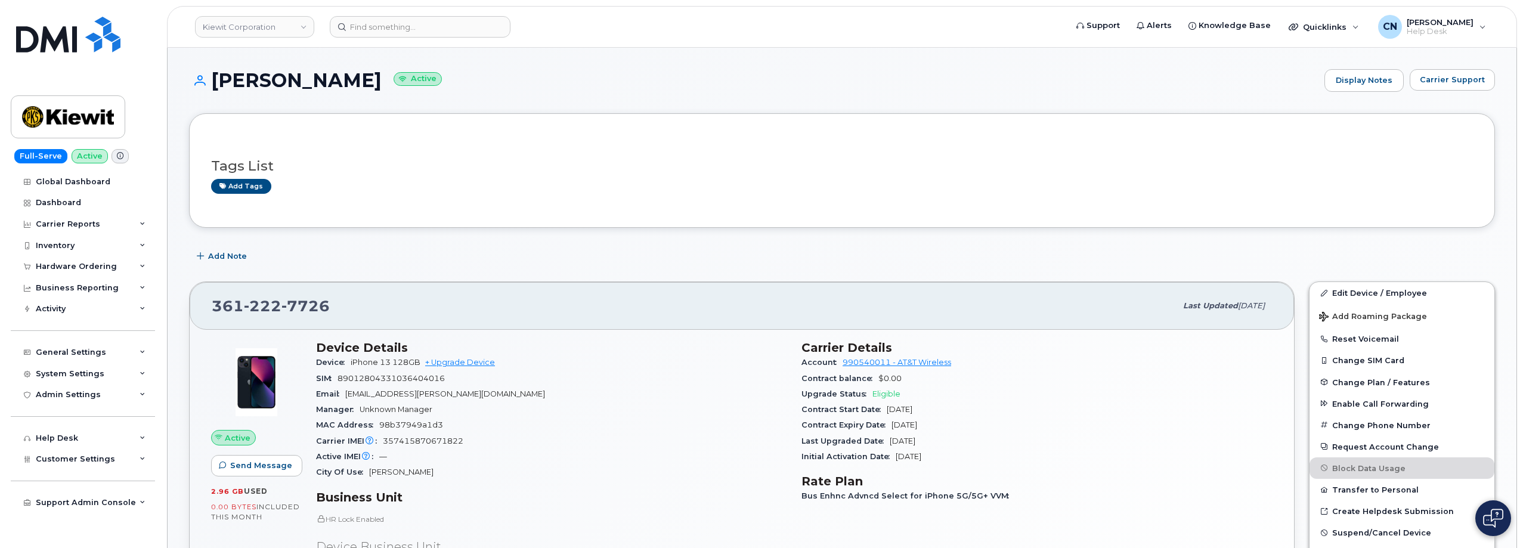
drag, startPoint x: 387, startPoint y: 80, endPoint x: 212, endPoint y: 82, distance: 174.8
click at [212, 82] on h1 "Luis Rodriguez Jr. Active" at bounding box center [754, 80] width 1130 height 21
copy h1 "Luis Rodriguez Jr."
drag, startPoint x: 476, startPoint y: 393, endPoint x: 348, endPoint y: 398, distance: 127.7
click at [348, 398] on div "Email Lusi.Rodriguezjr@kiewit.com" at bounding box center [551, 394] width 471 height 16
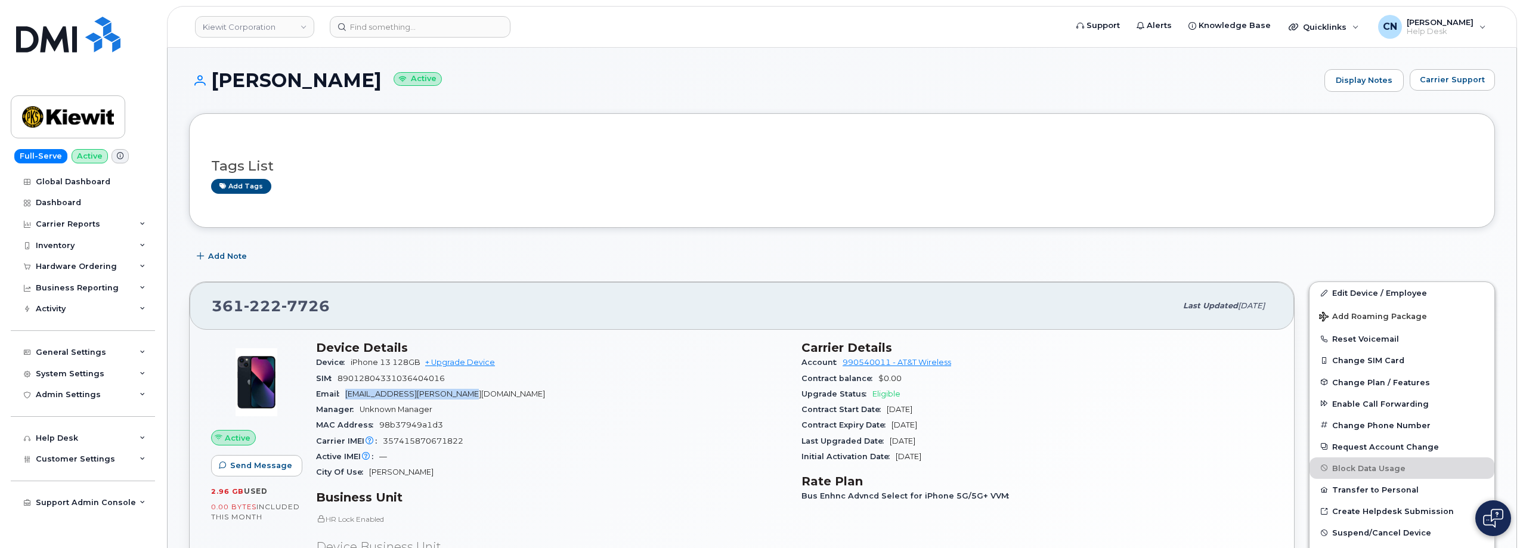
copy span "Lusi.Rodriguezjr@kiewit.com"
drag, startPoint x: 395, startPoint y: 87, endPoint x: 212, endPoint y: 88, distance: 182.5
click at [212, 88] on h1 "Luis Rodriguez Jr. Active" at bounding box center [754, 80] width 1130 height 21
copy h1 "Luis Rodriguez Jr."
click at [366, 26] on input at bounding box center [420, 26] width 181 height 21
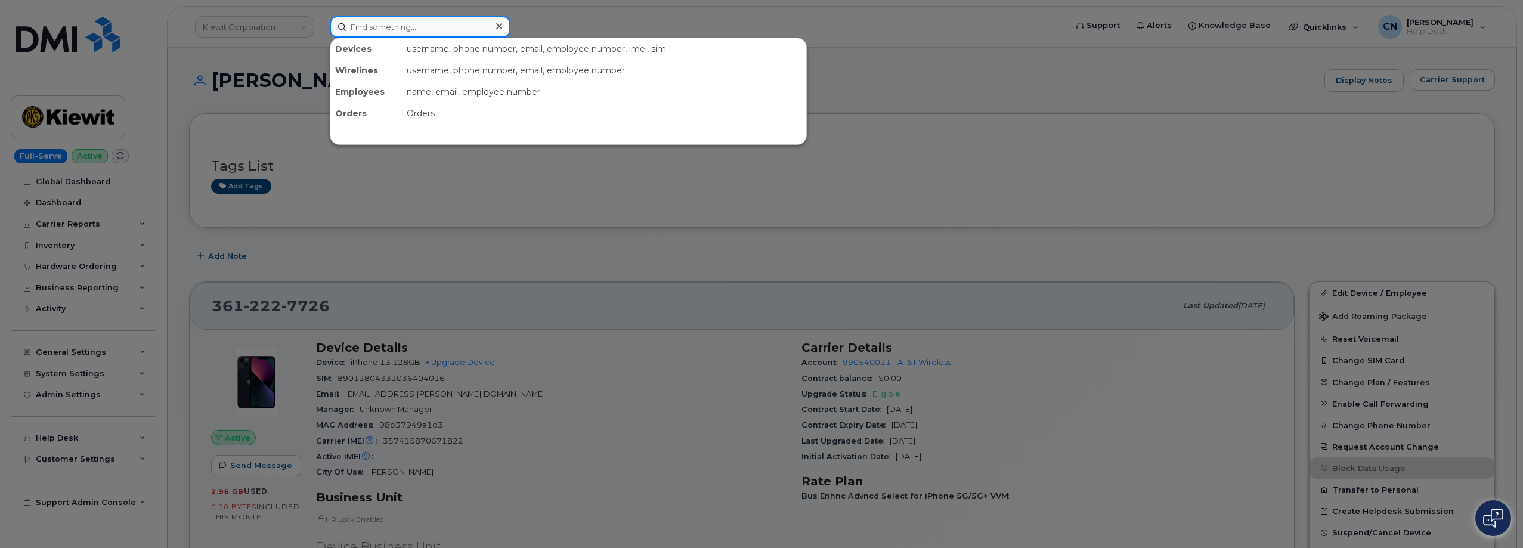
paste input "7704808283"
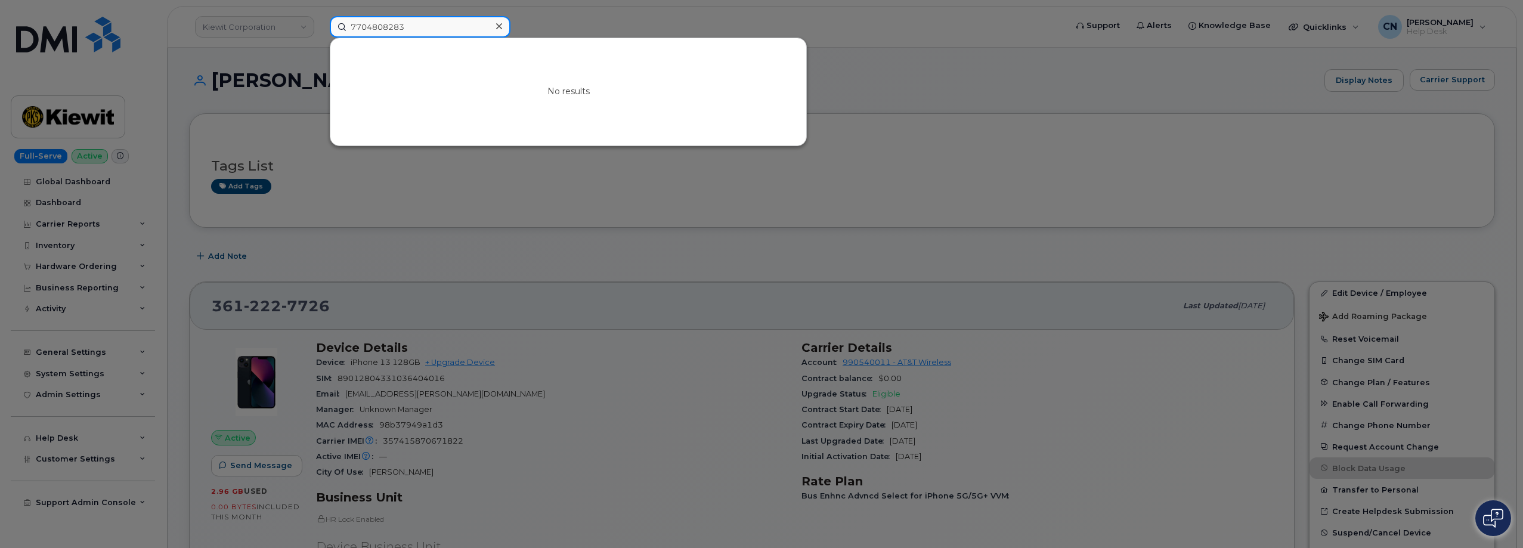
drag, startPoint x: 406, startPoint y: 26, endPoint x: 151, endPoint y: 30, distance: 254.7
click at [320, 29] on div "7704808283 No results" at bounding box center [694, 26] width 748 height 21
paste input "2028095232"
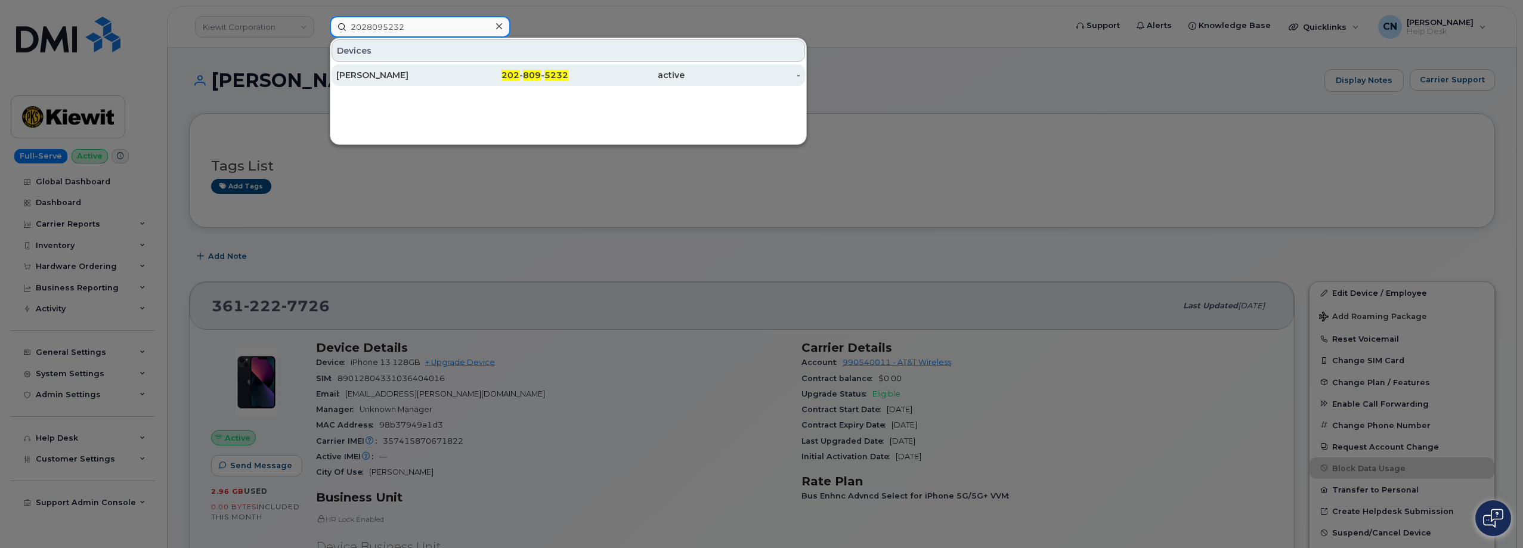
type input "2028095232"
click at [453, 81] on div "Santos Gutierrez" at bounding box center [511, 74] width 116 height 21
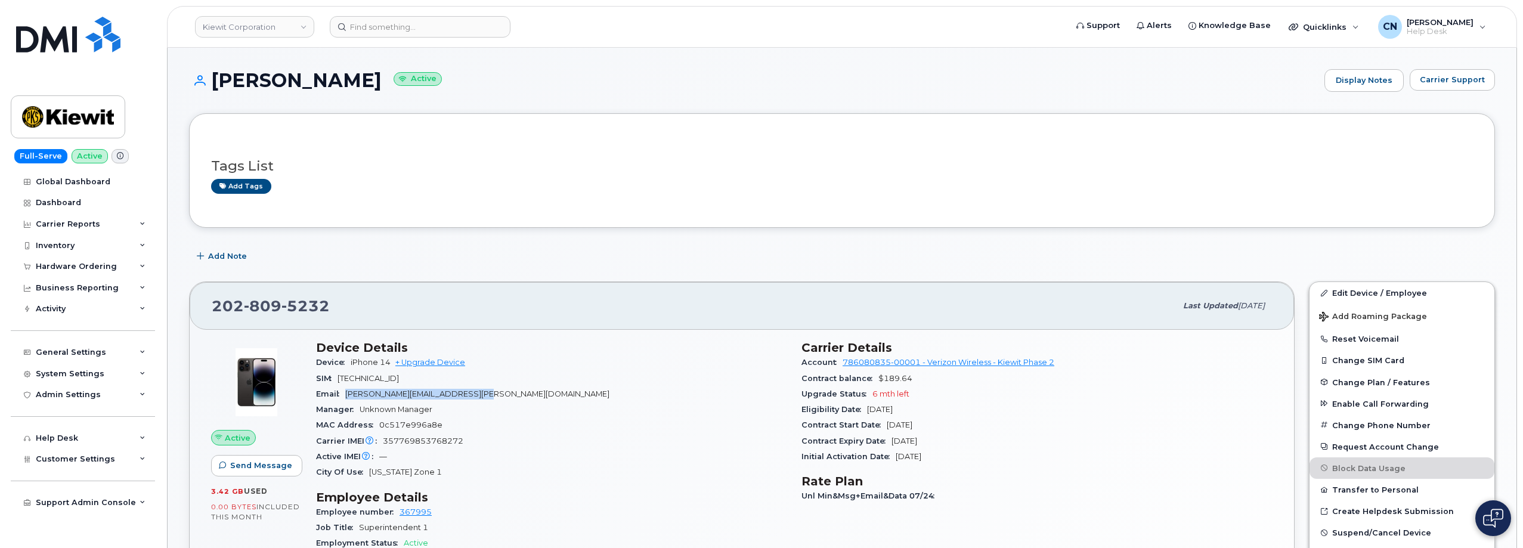
drag, startPoint x: 500, startPoint y: 392, endPoint x: 348, endPoint y: 398, distance: 152.8
click at [348, 398] on span "[PERSON_NAME][EMAIL_ADDRESS][PERSON_NAME][DOMAIN_NAME]" at bounding box center [477, 393] width 264 height 9
copy span "[PERSON_NAME][EMAIL_ADDRESS][PERSON_NAME][DOMAIN_NAME]"
click at [67, 264] on div "Hardware Ordering" at bounding box center [76, 267] width 81 height 10
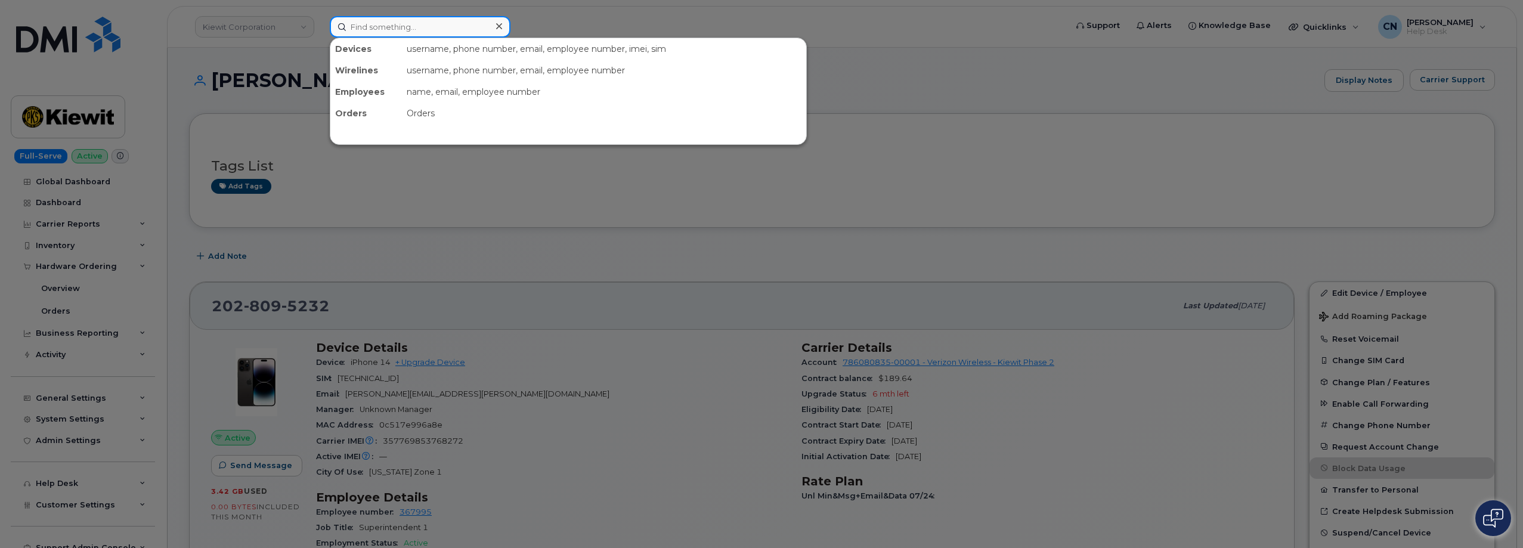
click at [367, 20] on input at bounding box center [420, 26] width 181 height 21
paste input "5312031294"
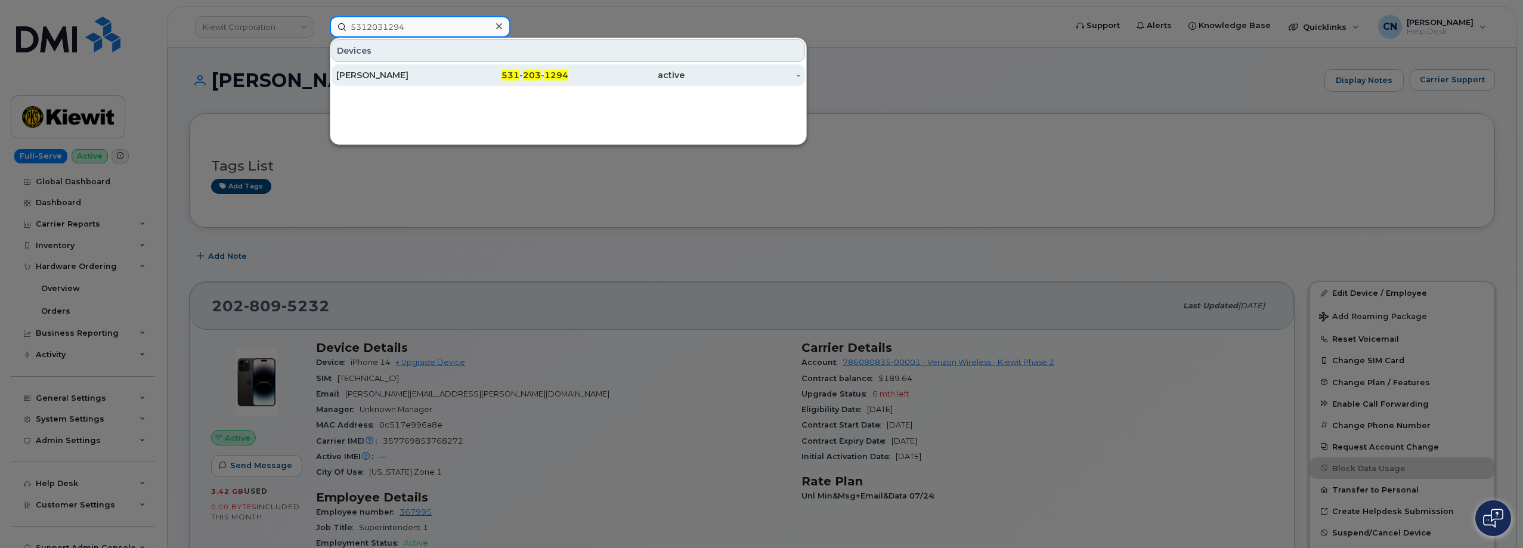
type input "5312031294"
click at [357, 78] on div "[PERSON_NAME]" at bounding box center [394, 75] width 116 height 12
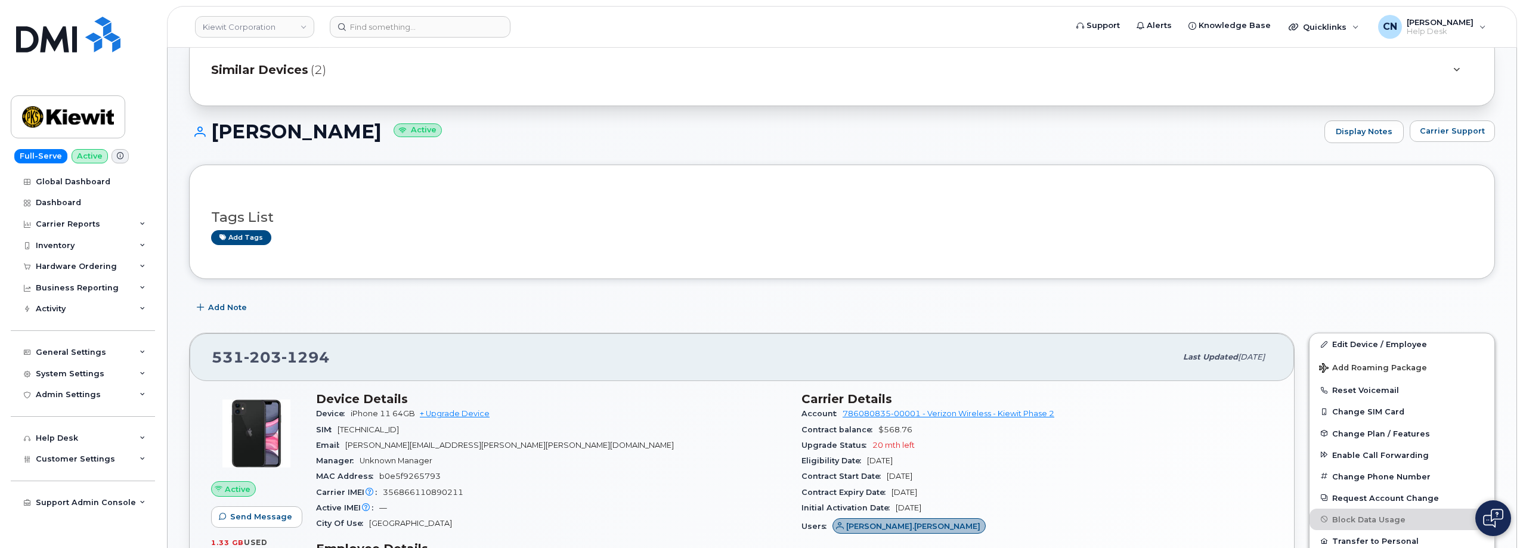
scroll to position [119, 0]
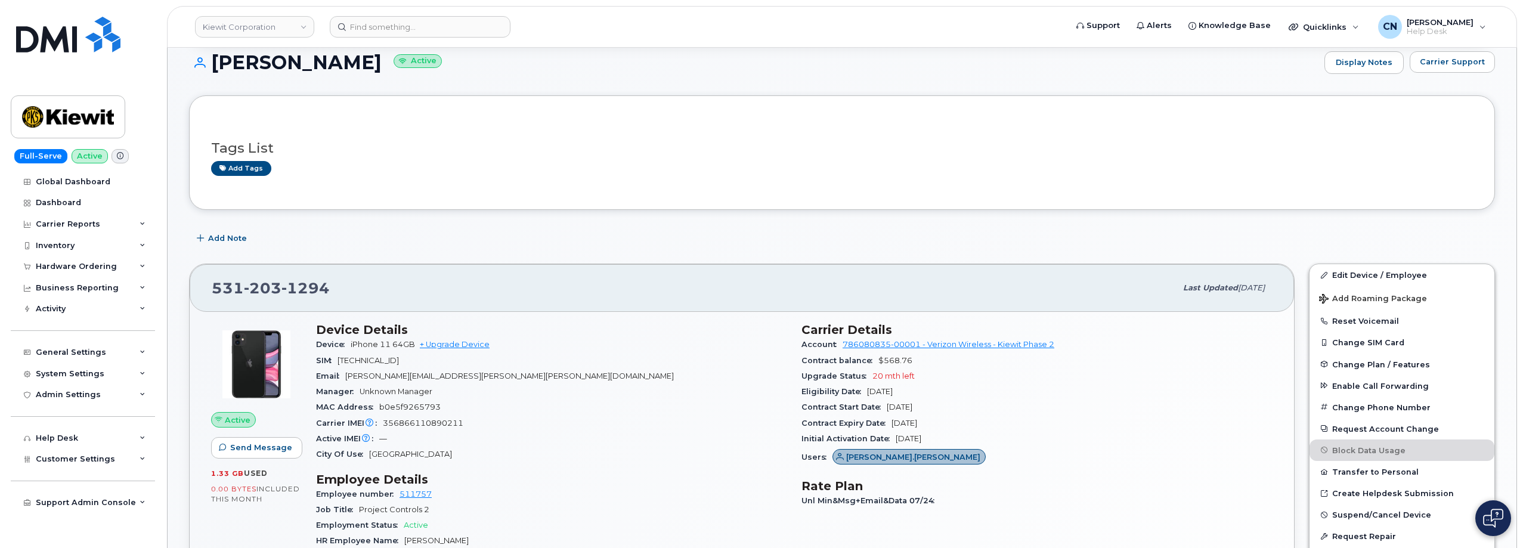
drag, startPoint x: 482, startPoint y: 382, endPoint x: 478, endPoint y: 378, distance: 6.3
click at [479, 378] on div "Email [PERSON_NAME][EMAIL_ADDRESS][PERSON_NAME][PERSON_NAME][DOMAIN_NAME]" at bounding box center [551, 377] width 471 height 16
drag, startPoint x: 480, startPoint y: 376, endPoint x: 344, endPoint y: 378, distance: 135.4
click at [344, 378] on div "Email [PERSON_NAME][EMAIL_ADDRESS][PERSON_NAME][PERSON_NAME][DOMAIN_NAME]" at bounding box center [551, 377] width 471 height 16
copy span "[PERSON_NAME][EMAIL_ADDRESS][PERSON_NAME][PERSON_NAME][DOMAIN_NAME]"
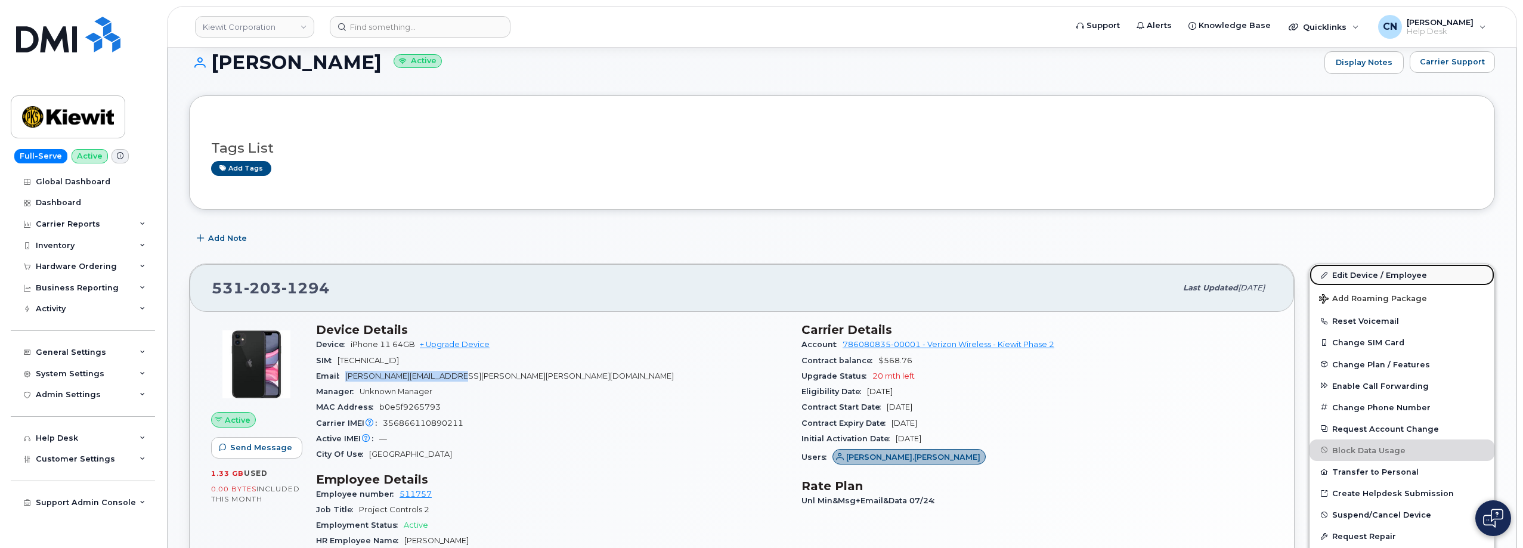
click at [1393, 271] on link "Edit Device / Employee" at bounding box center [1402, 274] width 185 height 21
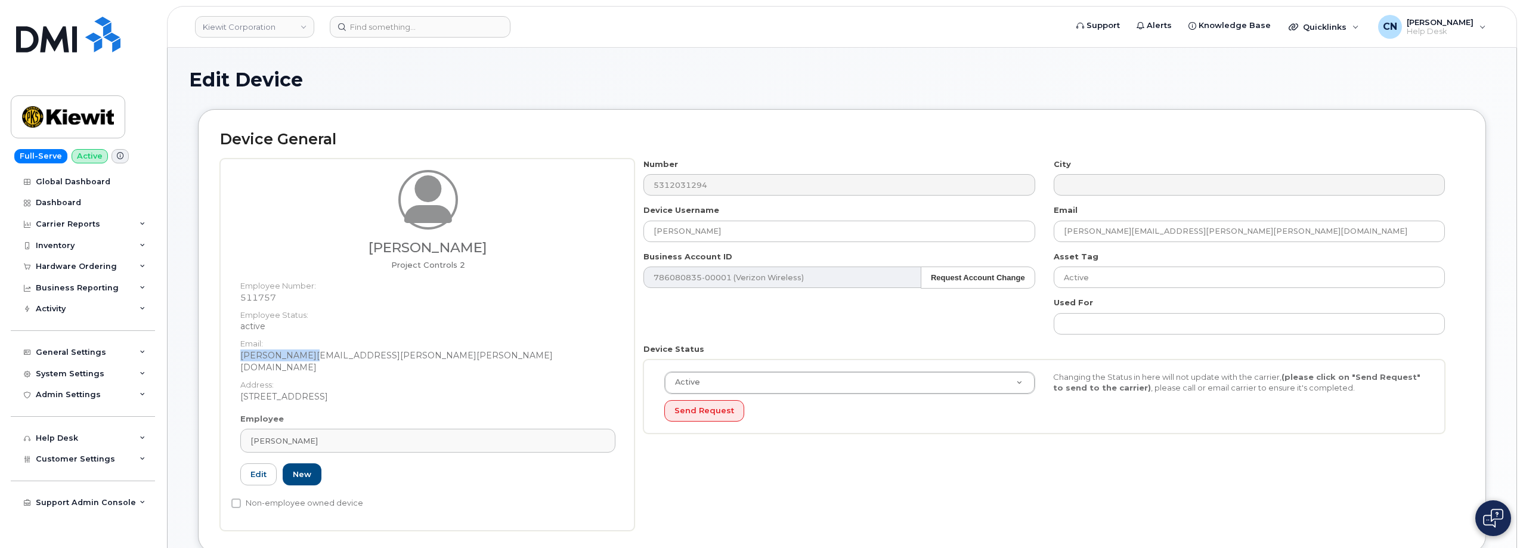
drag, startPoint x: 318, startPoint y: 354, endPoint x: 237, endPoint y: 354, distance: 81.1
click at [237, 354] on div "[PERSON_NAME] Project Controls 2 Employee Number: 511757 Employee Status: activ…" at bounding box center [427, 291] width 393 height 243
copy dd "[PERSON_NAME].[PERSON_NAME]"
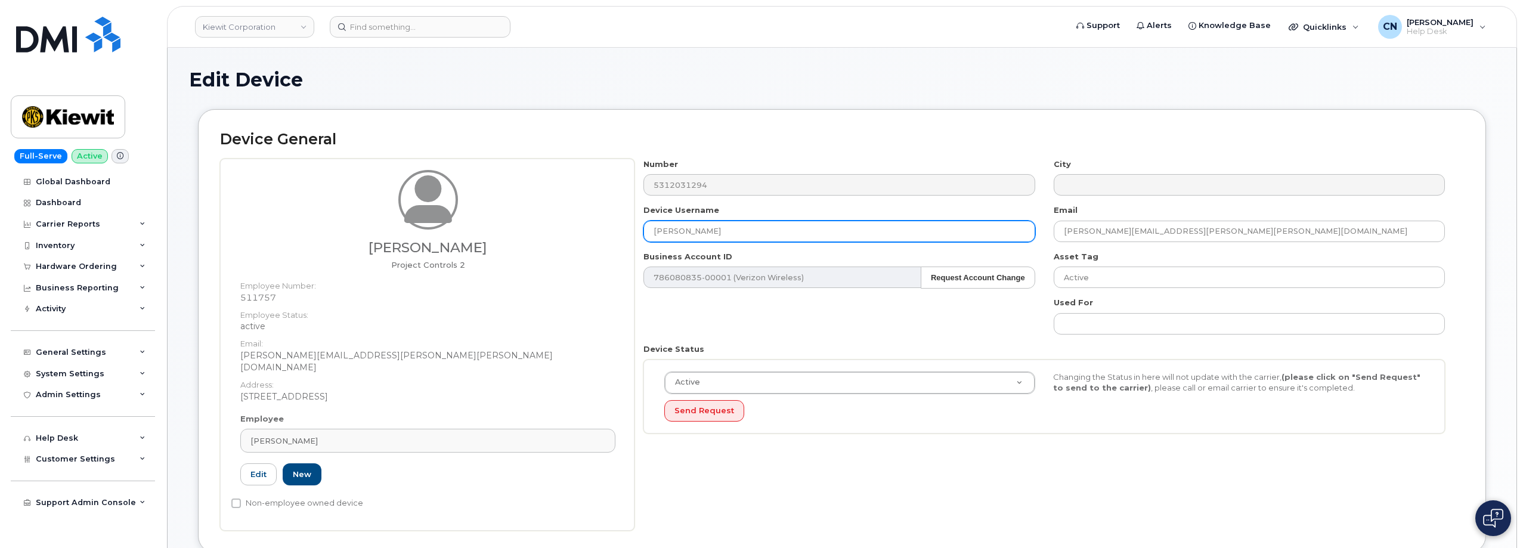
drag, startPoint x: 795, startPoint y: 228, endPoint x: 515, endPoint y: 240, distance: 280.6
click at [515, 239] on div "Allison Lawson Project Controls 2 Employee Number: 511757 Employee Status: acti…" at bounding box center [842, 345] width 1244 height 372
paste input "ALLISON.LAWSO"
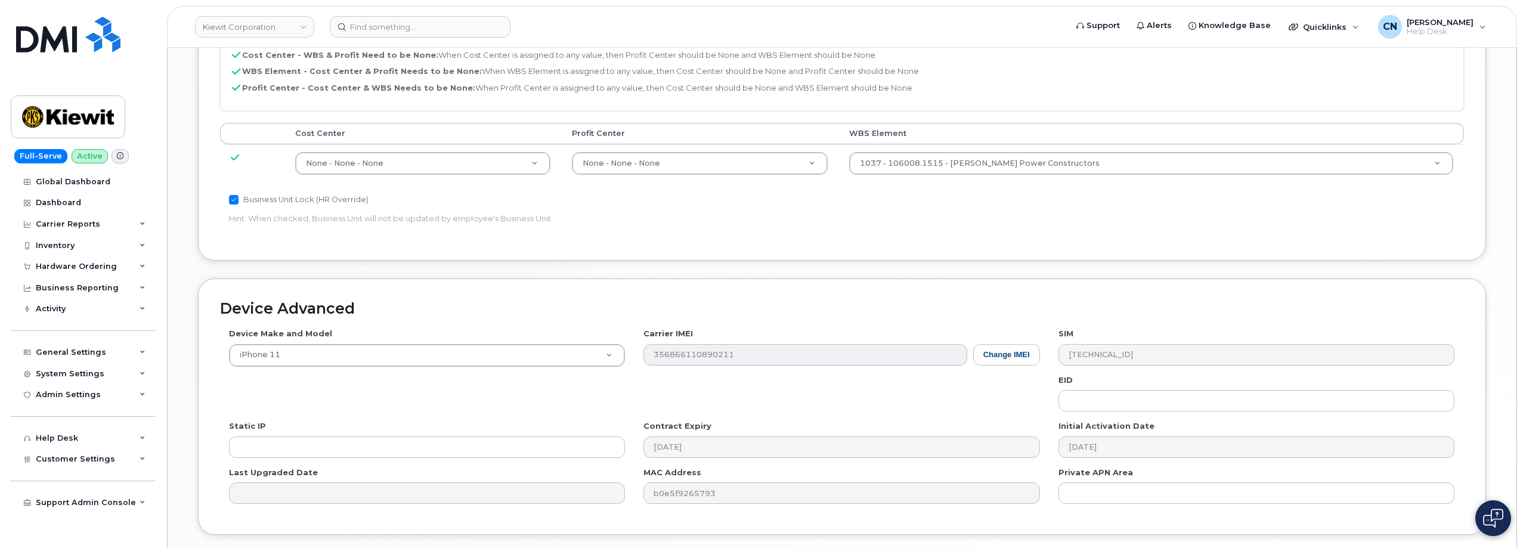
scroll to position [678, 0]
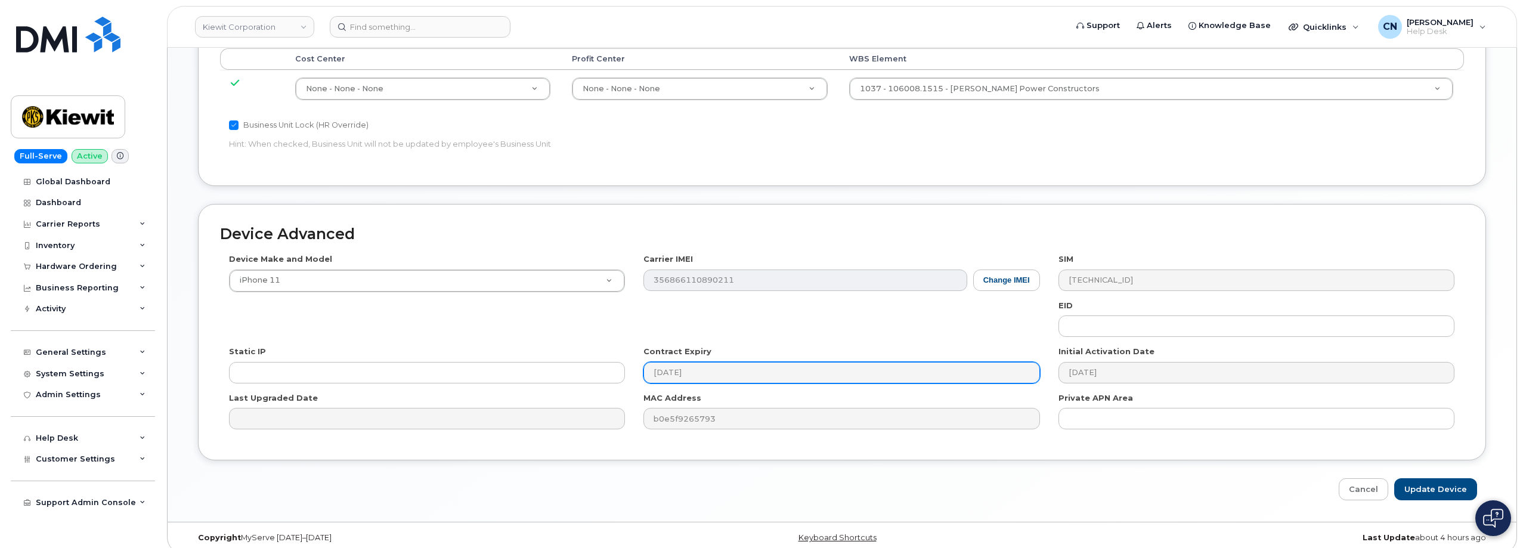
type input "ALLISON LAWSON"
click at [1419, 478] on input "Update Device" at bounding box center [1435, 489] width 83 height 22
type input "Saving..."
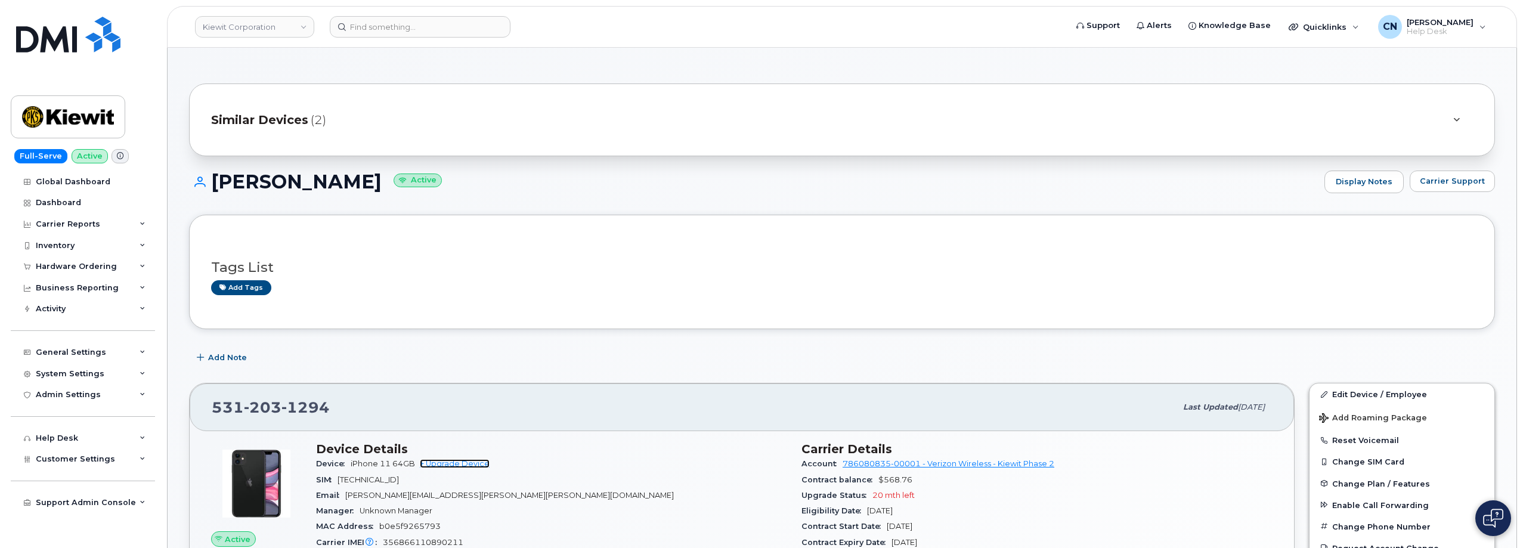
click at [442, 463] on link "+ Upgrade Device" at bounding box center [455, 463] width 70 height 9
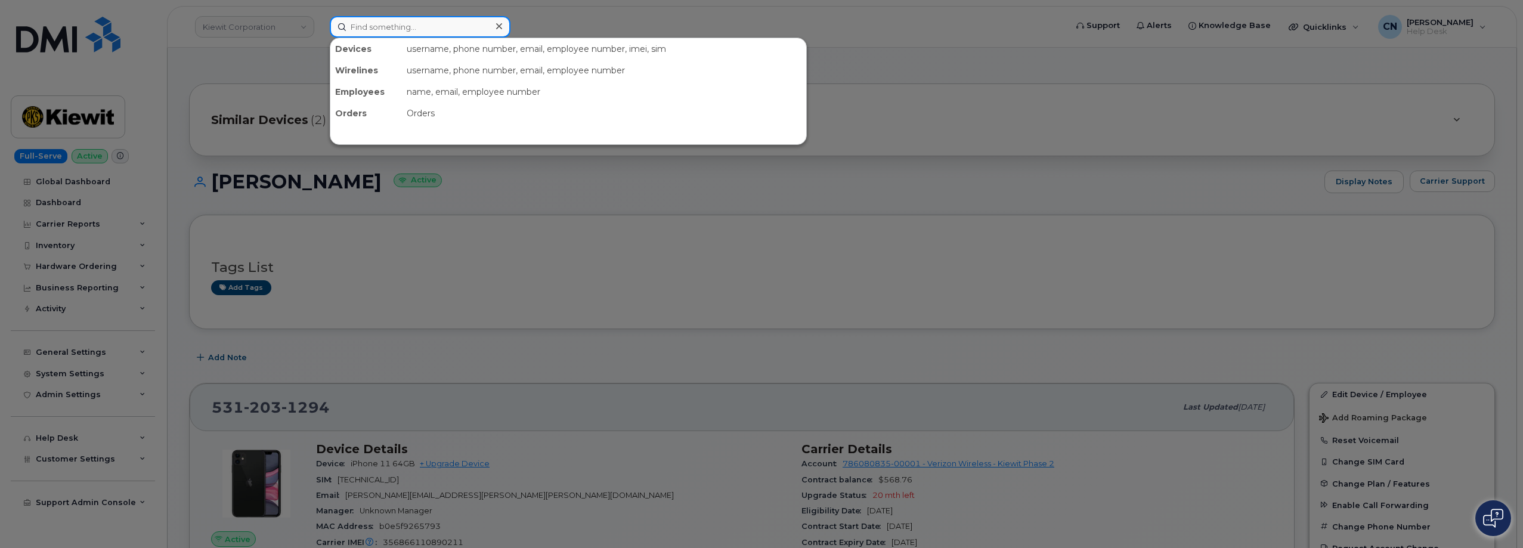
click at [357, 23] on input at bounding box center [420, 26] width 181 height 21
paste input "299316"
type input "299316"
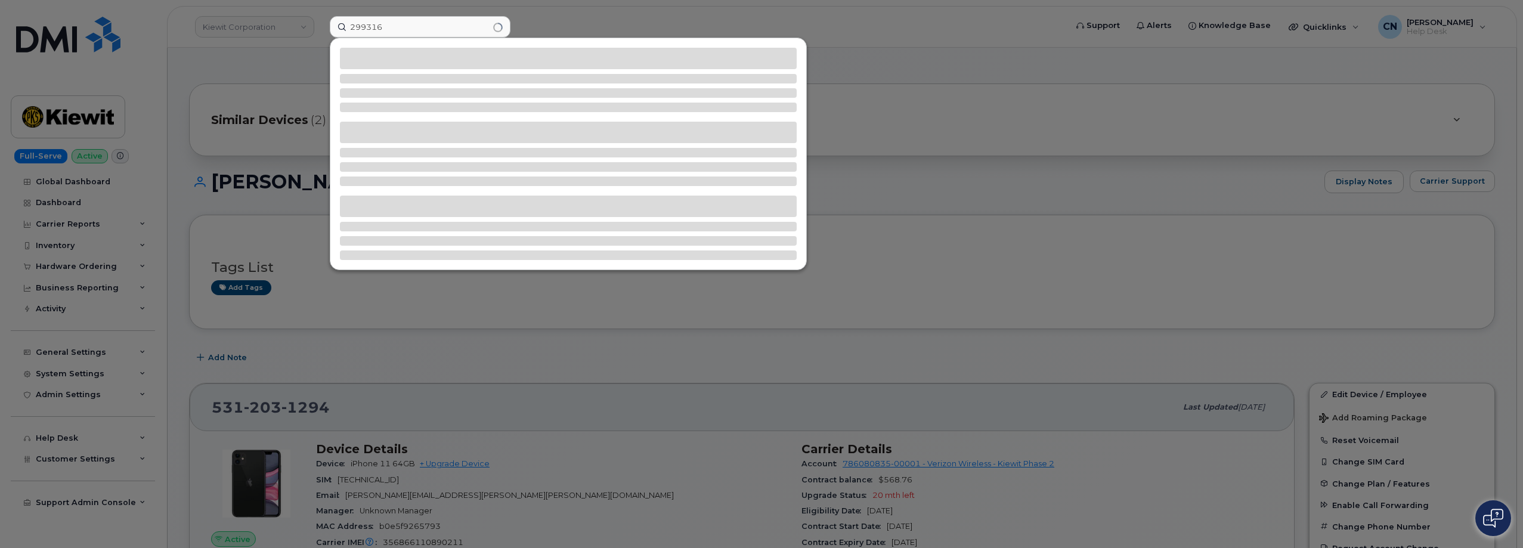
click at [59, 220] on div at bounding box center [761, 274] width 1523 height 548
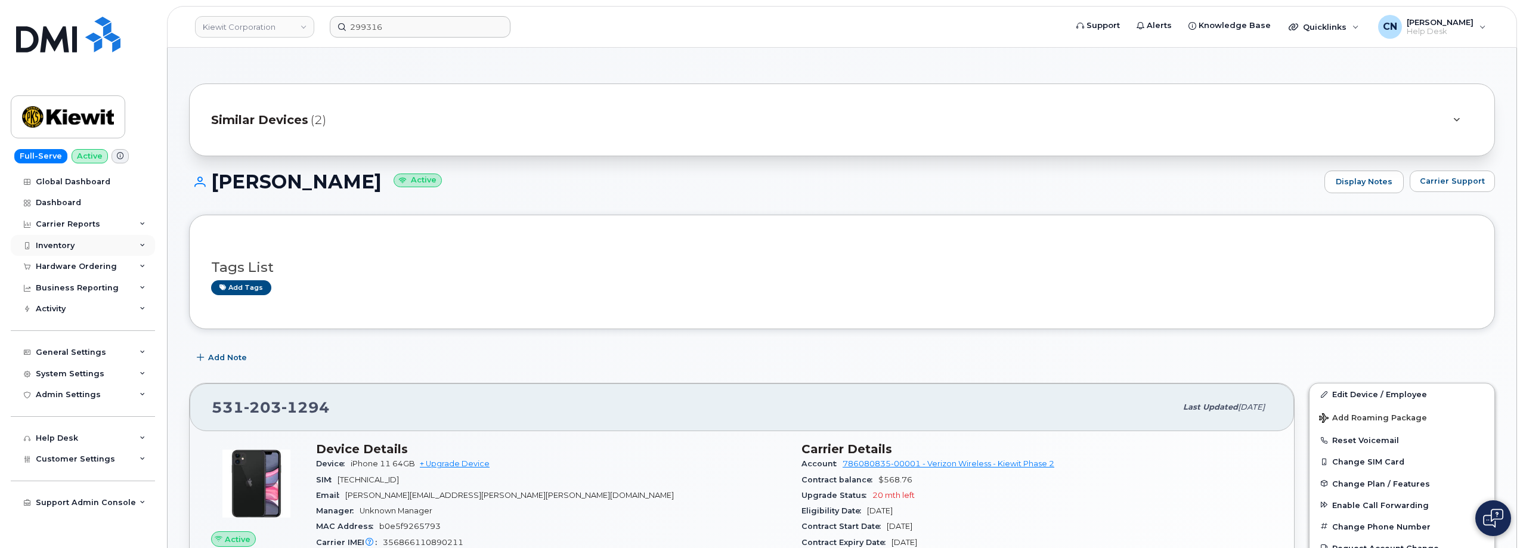
click at [52, 237] on div "Inventory" at bounding box center [83, 245] width 144 height 21
click at [55, 234] on div "Carrier Reports" at bounding box center [83, 224] width 144 height 21
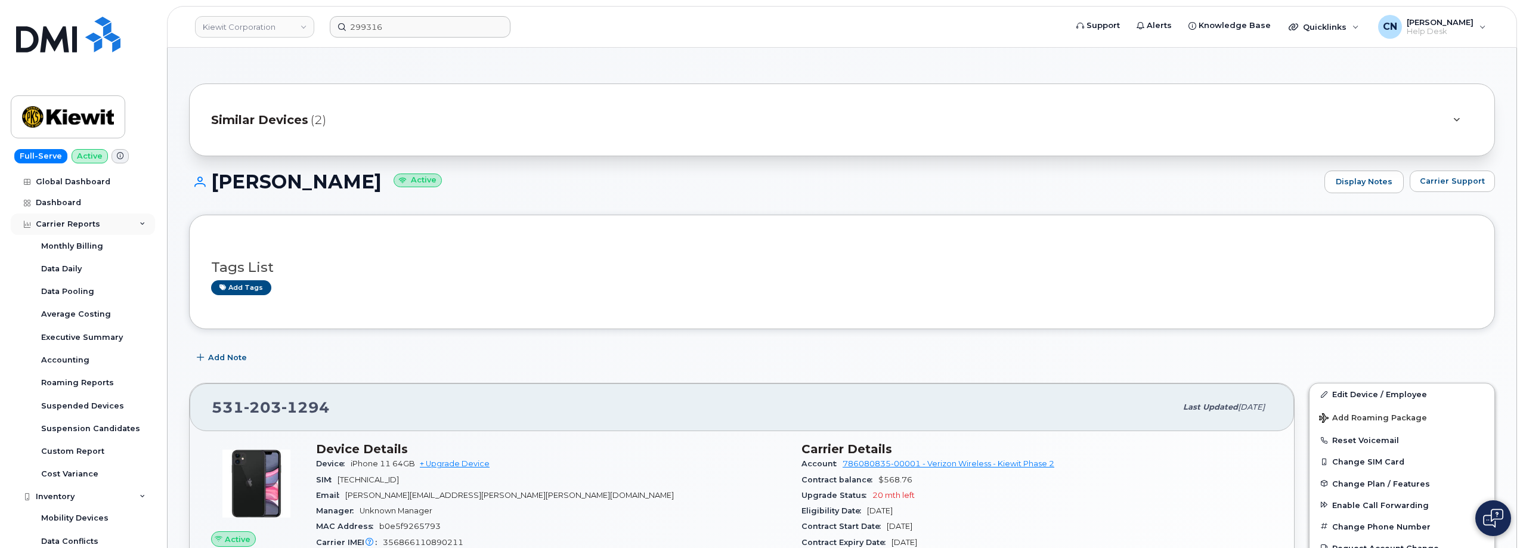
click at [51, 226] on div "Carrier Reports" at bounding box center [68, 224] width 64 height 10
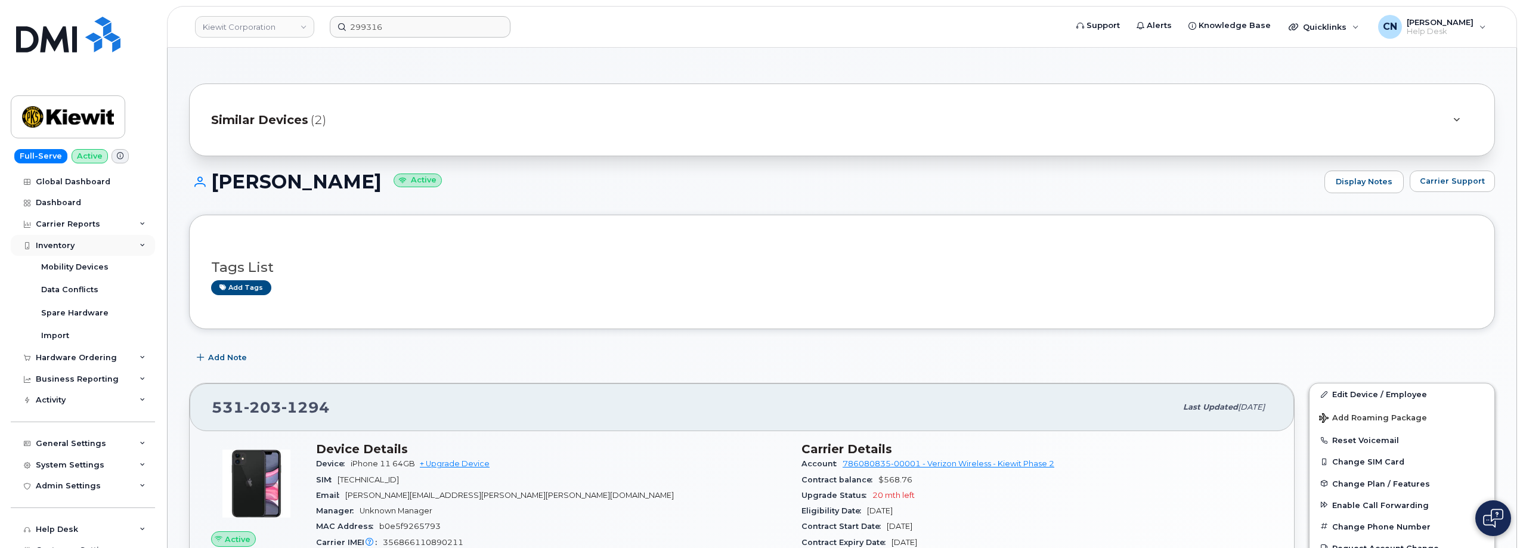
click at [45, 241] on div "Inventory" at bounding box center [55, 246] width 39 height 10
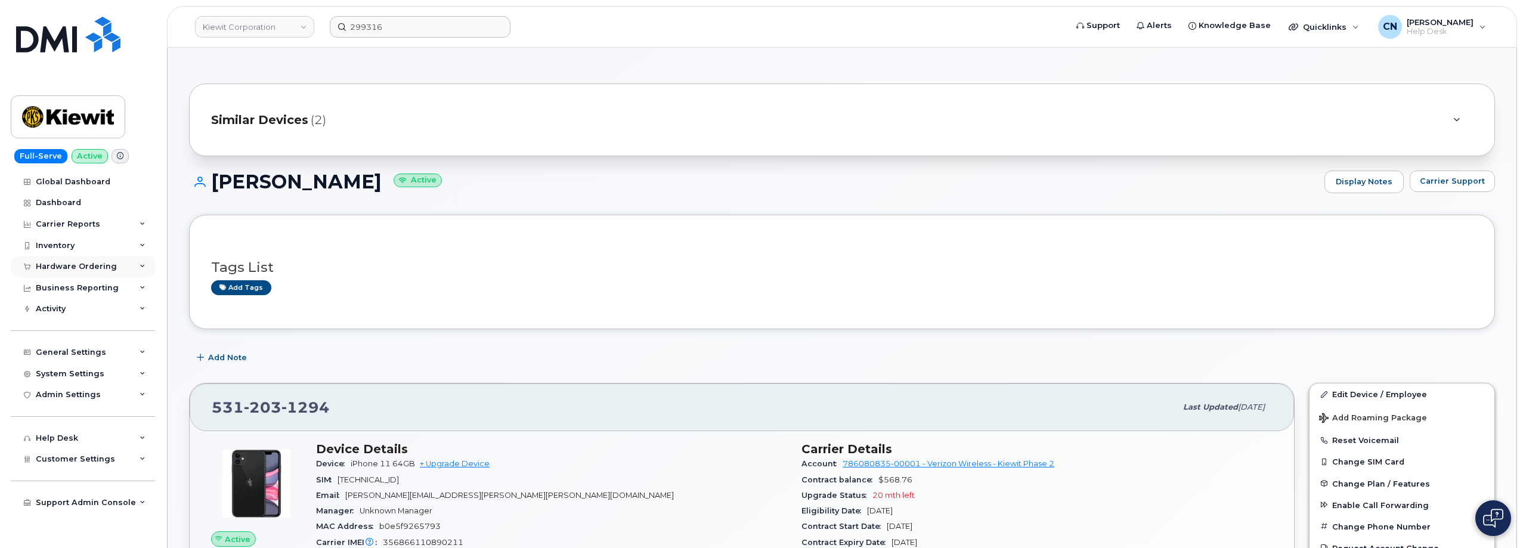
click at [73, 264] on div "Hardware Ordering" at bounding box center [76, 267] width 81 height 10
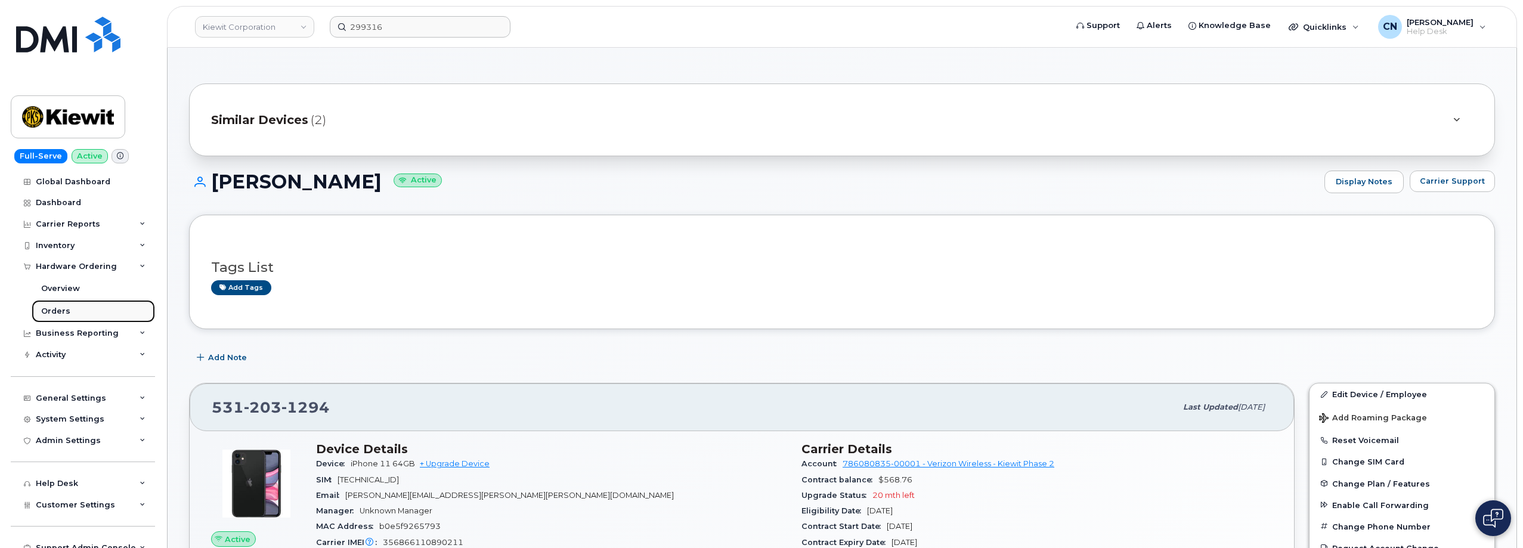
click at [54, 310] on div "Orders" at bounding box center [55, 311] width 29 height 11
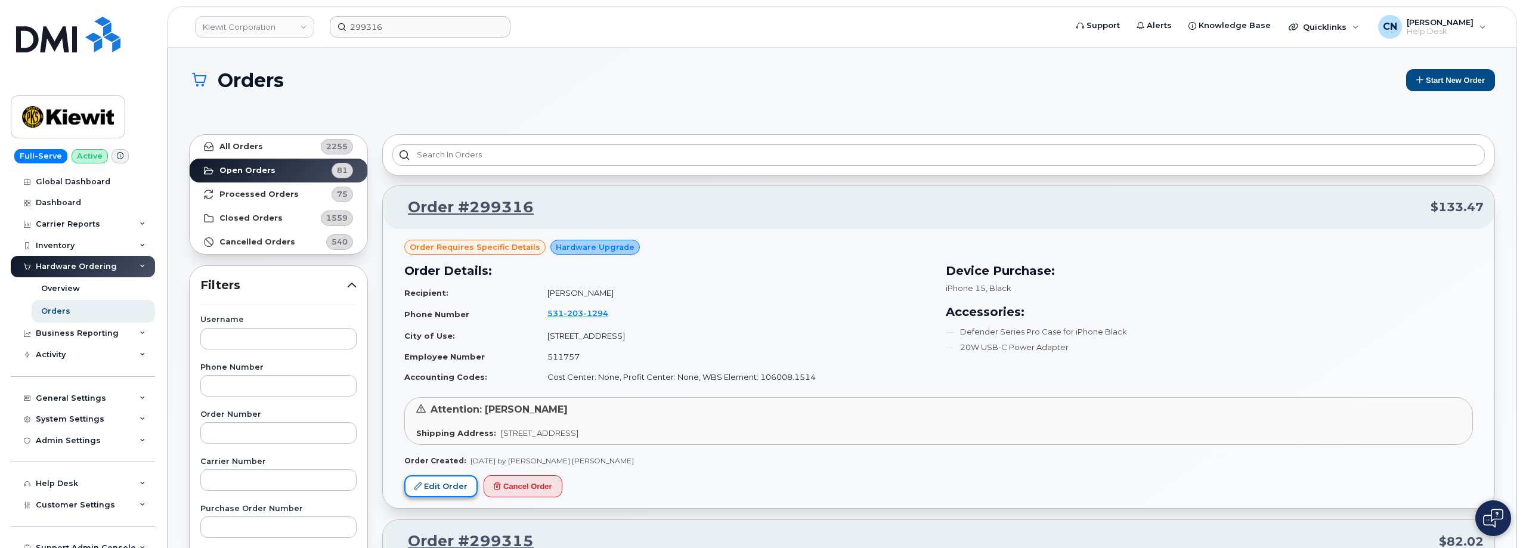
click at [437, 485] on link "Edit Order" at bounding box center [440, 486] width 73 height 22
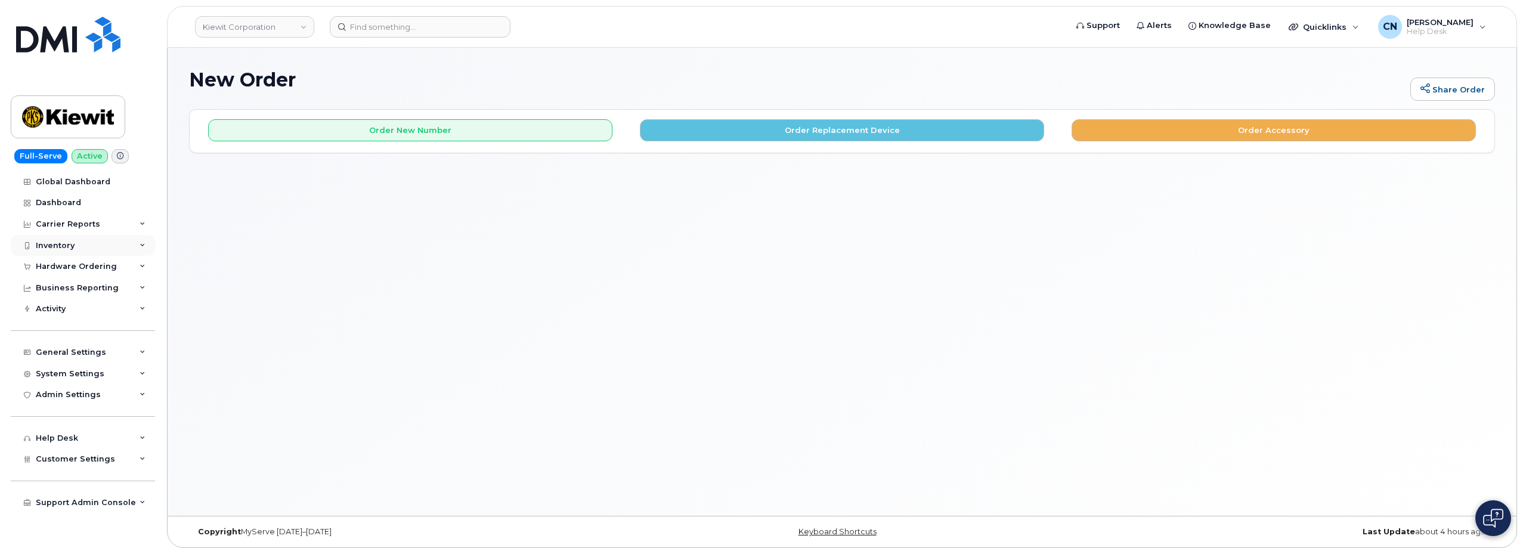
click at [78, 255] on div "Inventory" at bounding box center [83, 245] width 144 height 21
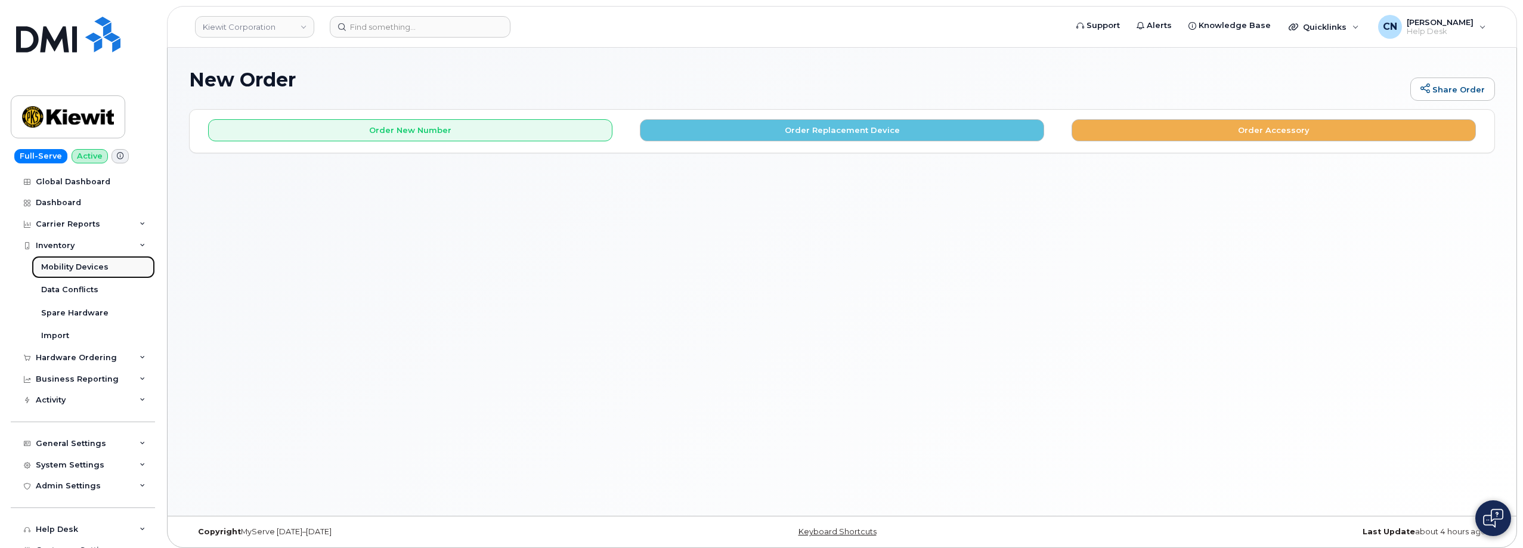
click at [67, 264] on div "Mobility Devices" at bounding box center [74, 267] width 67 height 11
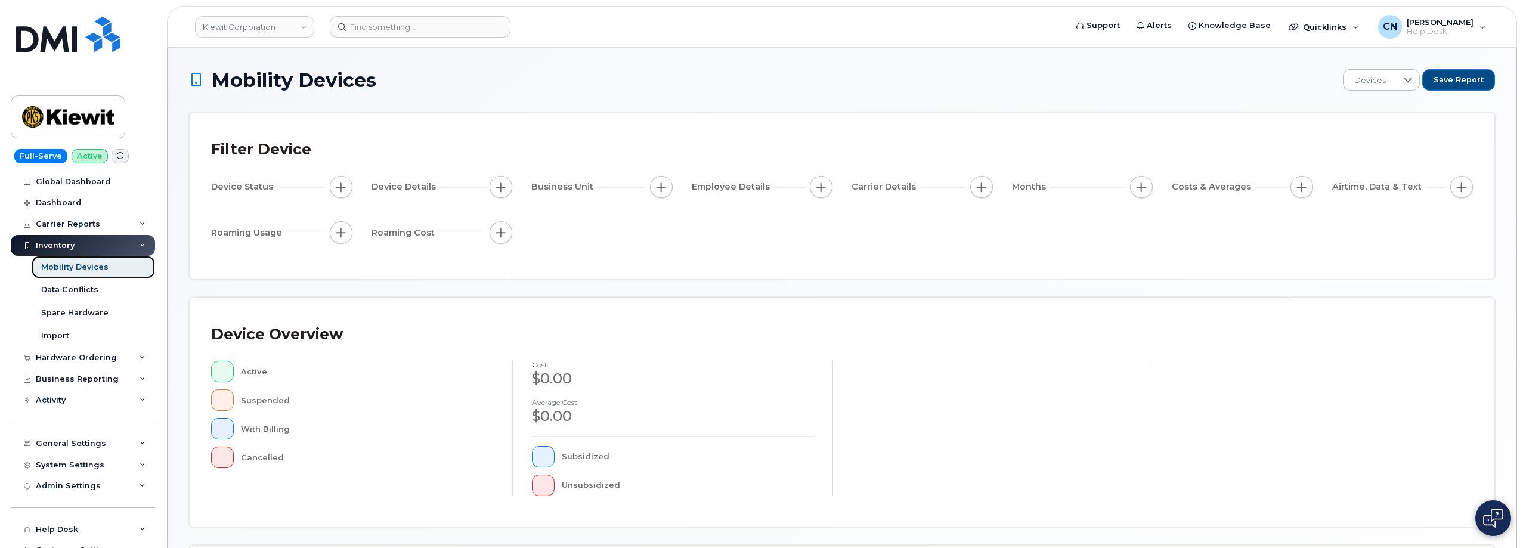
click at [52, 262] on div "Mobility Devices" at bounding box center [74, 267] width 67 height 11
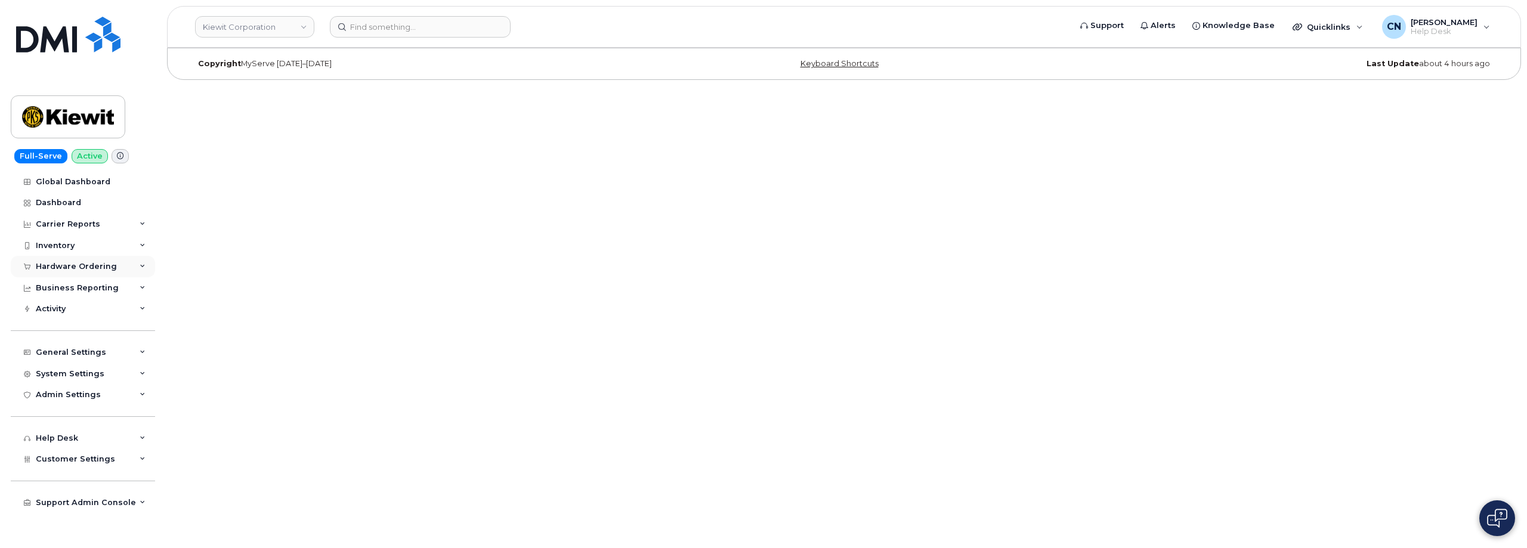
click at [53, 262] on div "Hardware Ordering" at bounding box center [76, 267] width 81 height 10
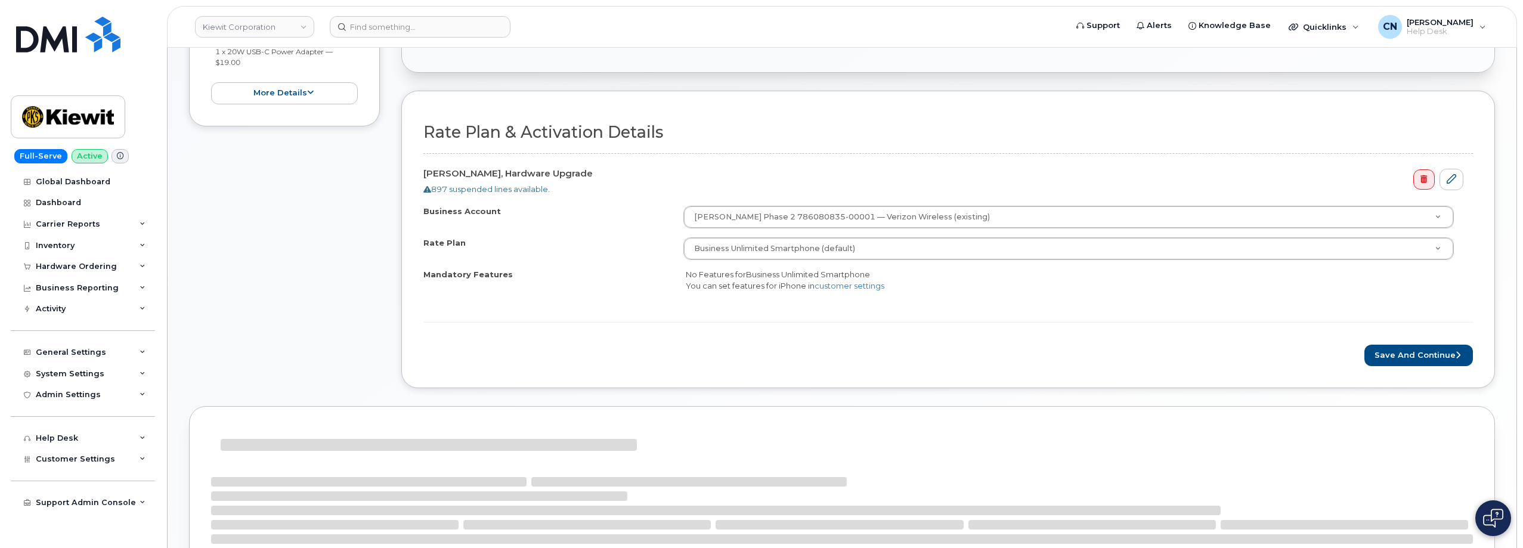
scroll to position [404, 0]
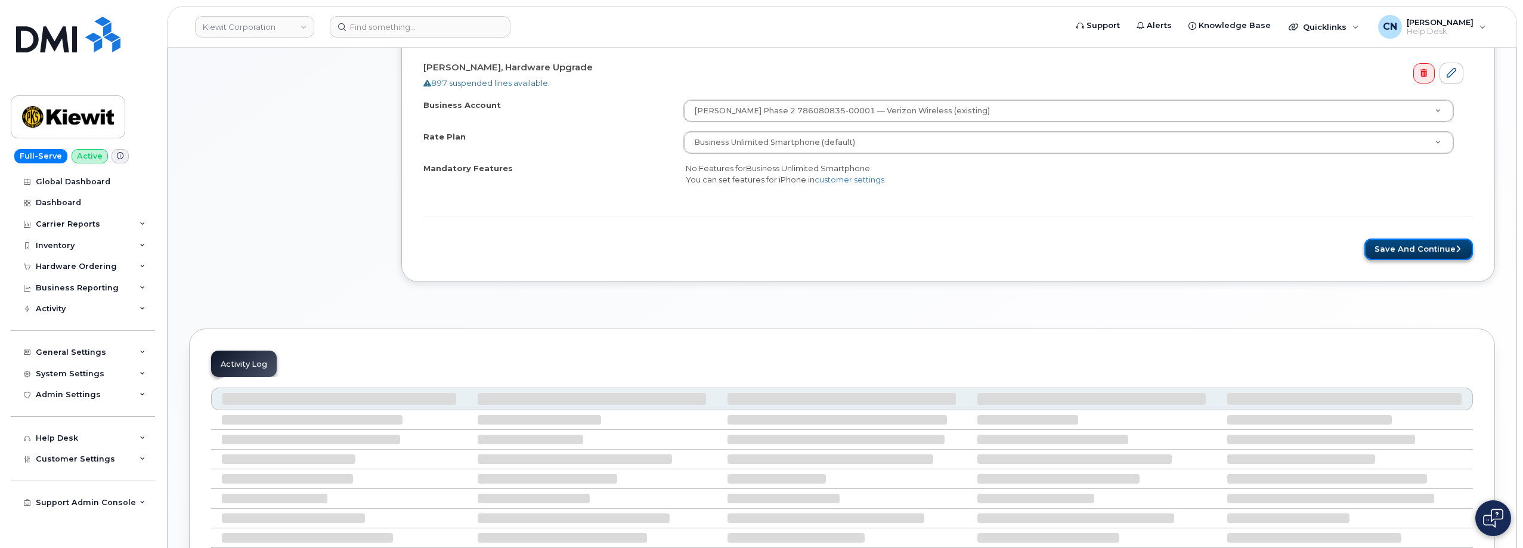
click at [1414, 248] on button "Save and Continue" at bounding box center [1419, 250] width 109 height 22
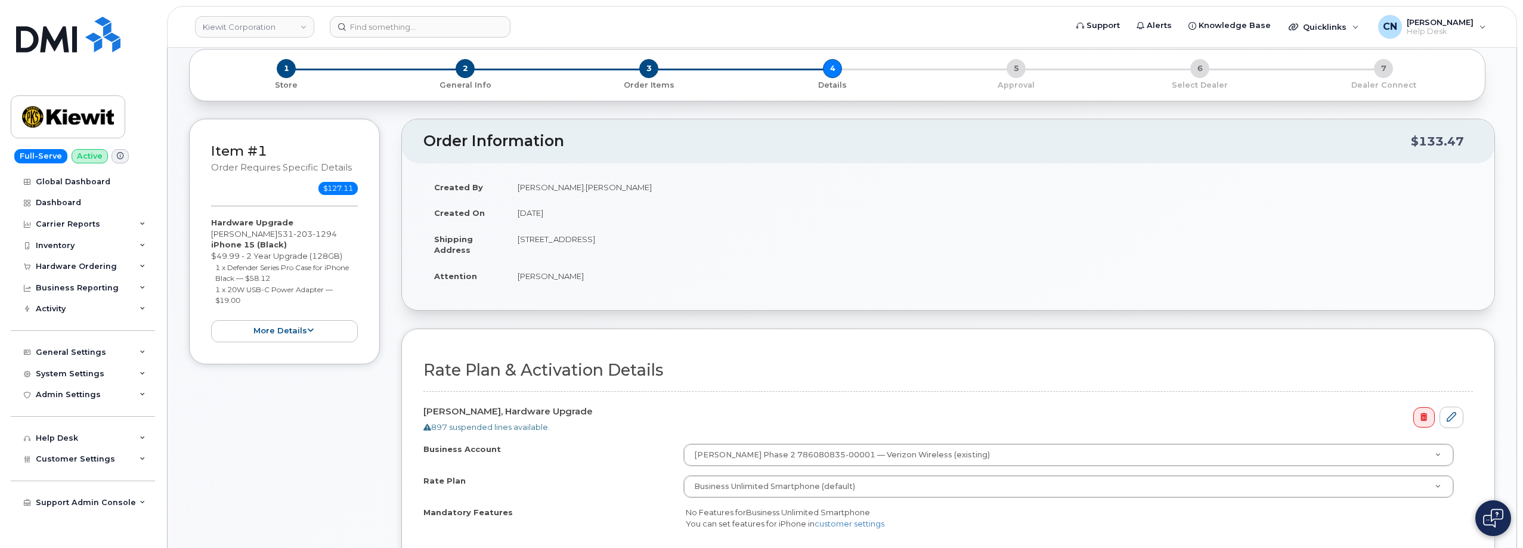
scroll to position [179, 0]
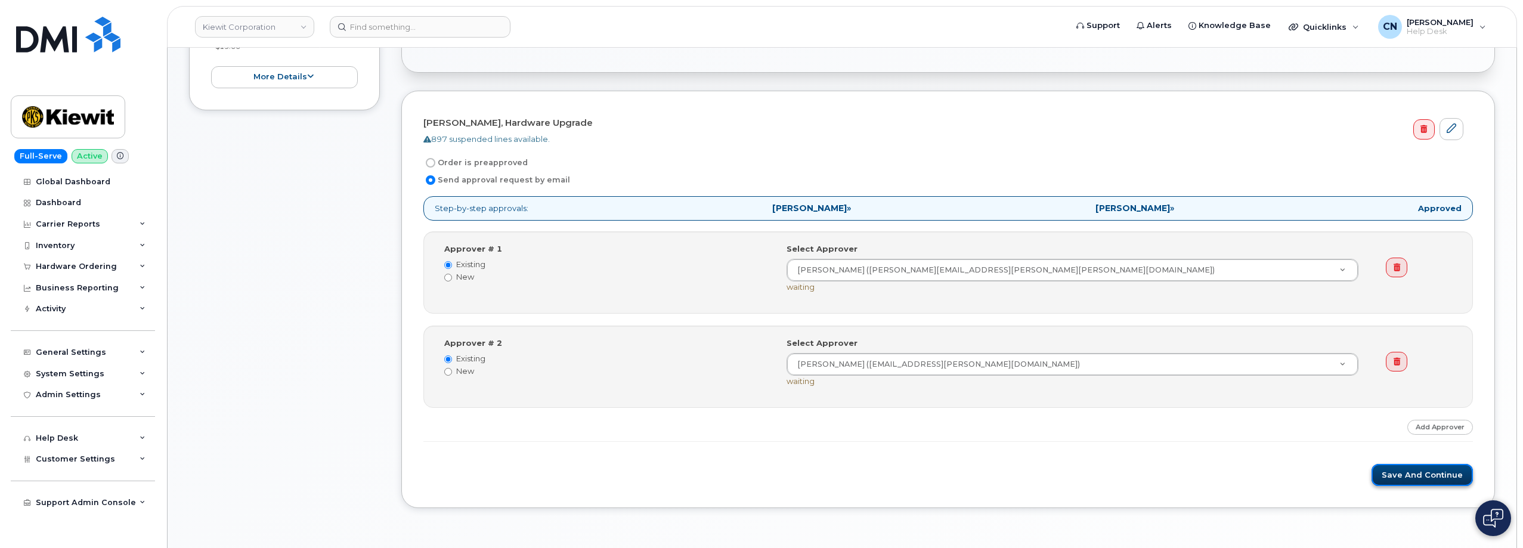
click at [1412, 471] on form "[PERSON_NAME], Hardware Upgrade 897 suspended lines available. Order is preappr…" at bounding box center [948, 299] width 1050 height 373
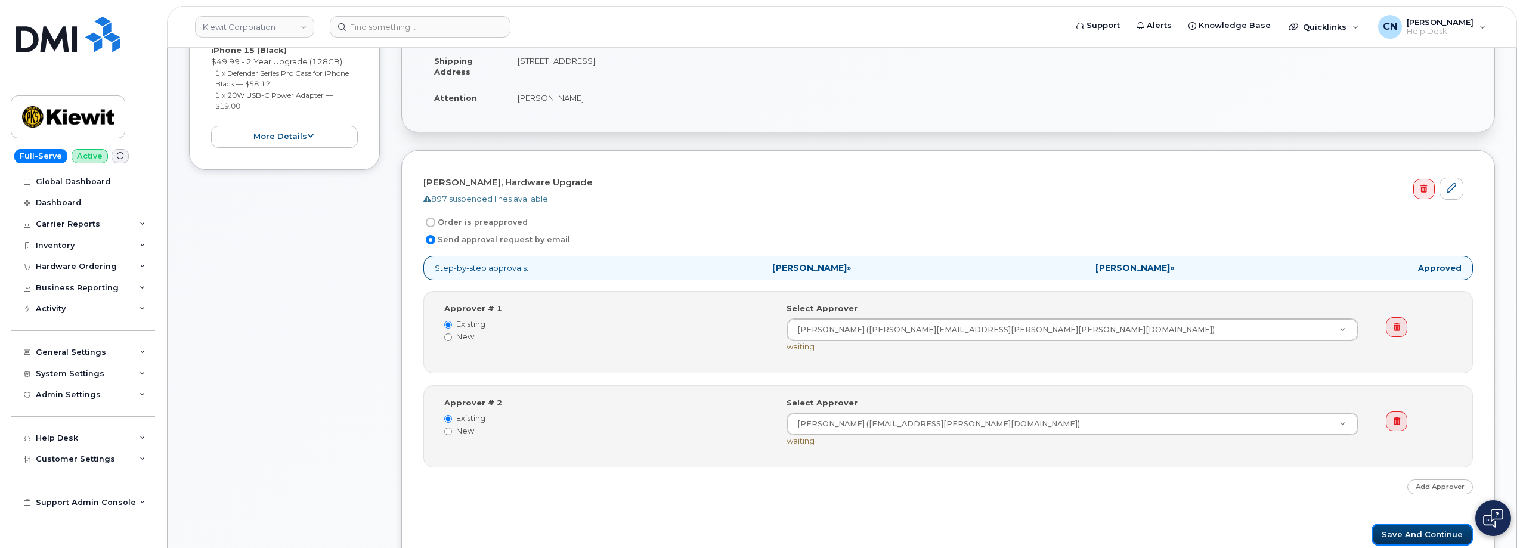
click at [1387, 533] on button "Save and Continue" at bounding box center [1422, 535] width 101 height 22
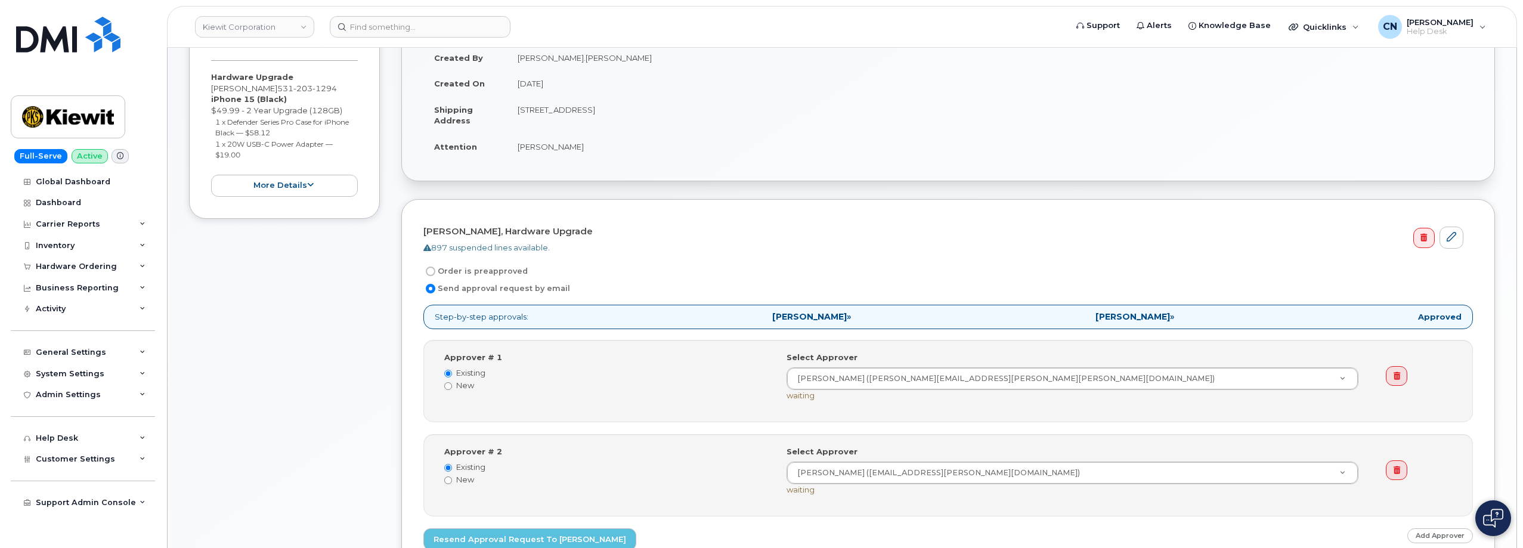
scroll to position [298, 0]
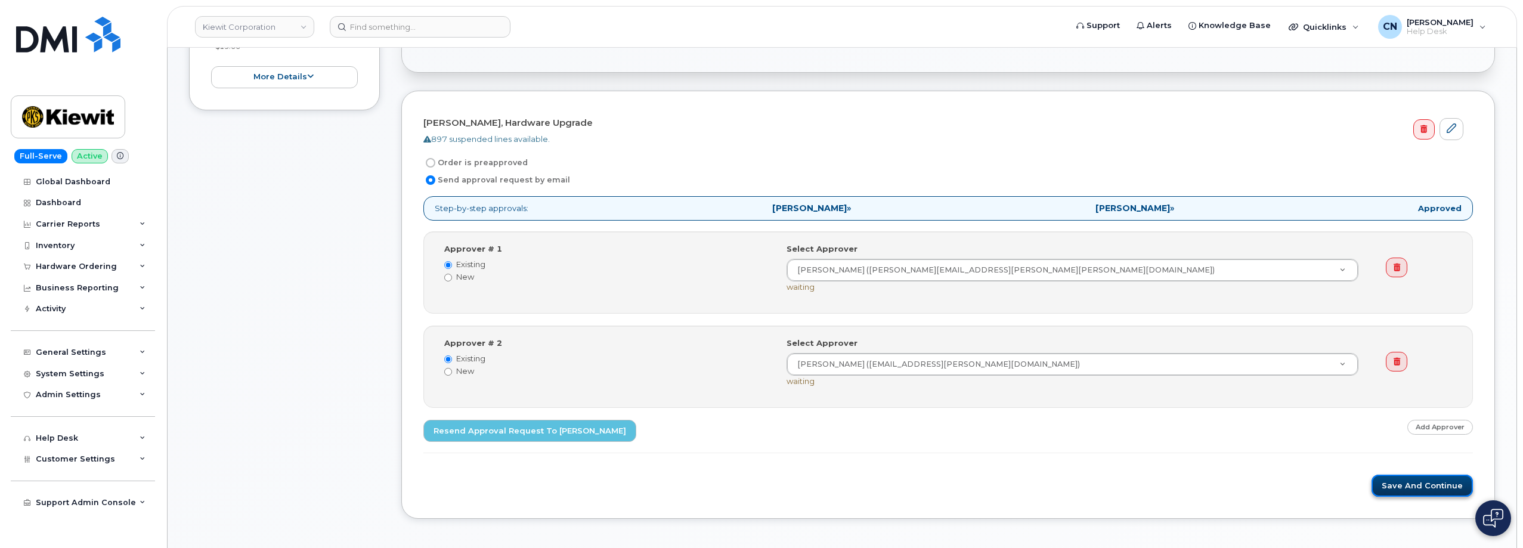
click at [1381, 486] on button "Save and Continue" at bounding box center [1422, 486] width 101 height 22
